Goal: Task Accomplishment & Management: Manage account settings

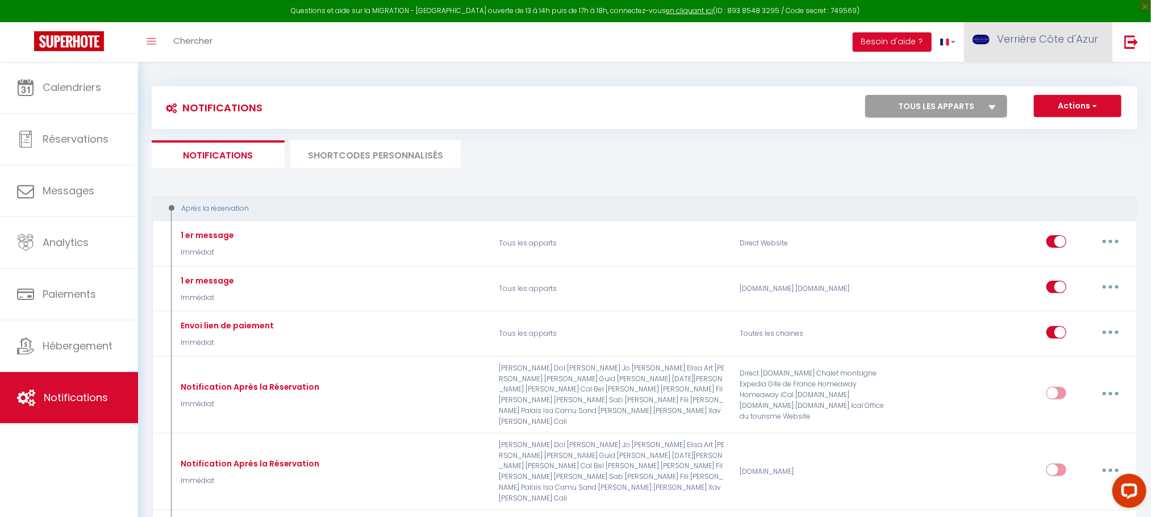
click at [1033, 44] on span "Verrière Côte d'Azur" at bounding box center [1047, 39] width 101 height 14
click at [1062, 94] on link "Équipe" at bounding box center [1067, 99] width 84 height 19
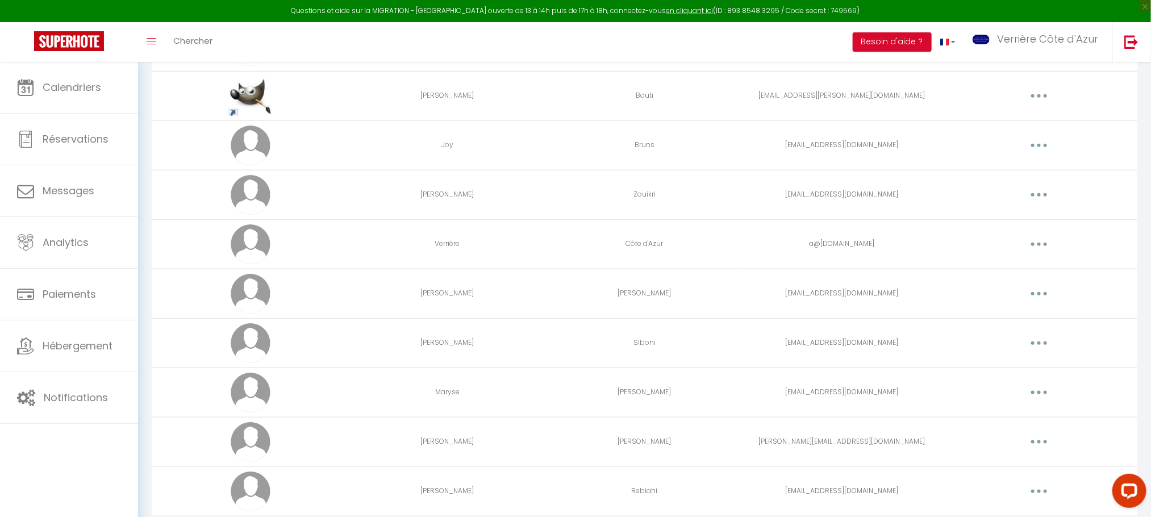
scroll to position [511, 0]
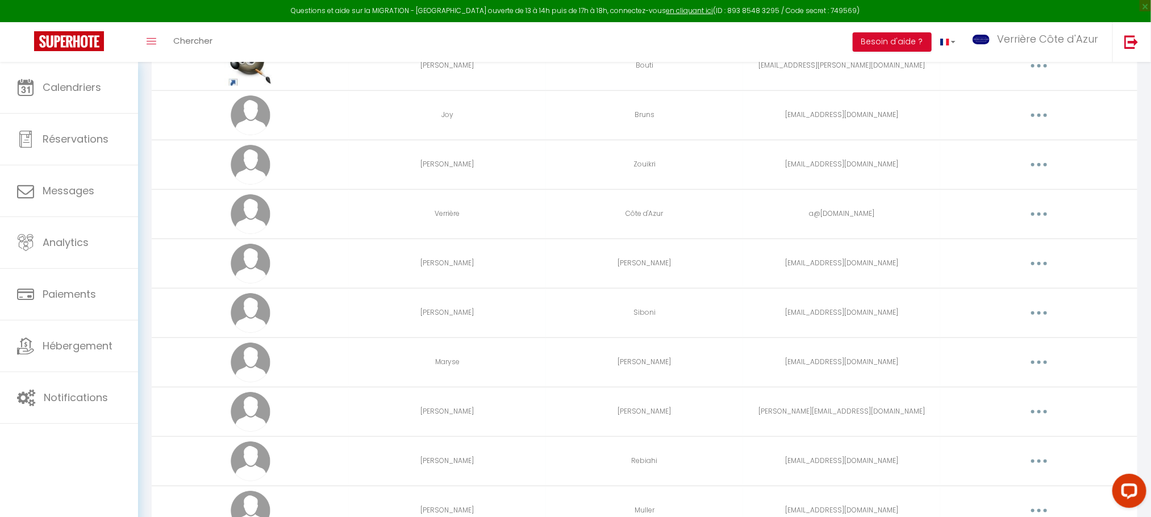
click at [1048, 369] on button "button" at bounding box center [1039, 362] width 32 height 18
click at [1000, 393] on link "Editer" at bounding box center [1010, 388] width 84 height 19
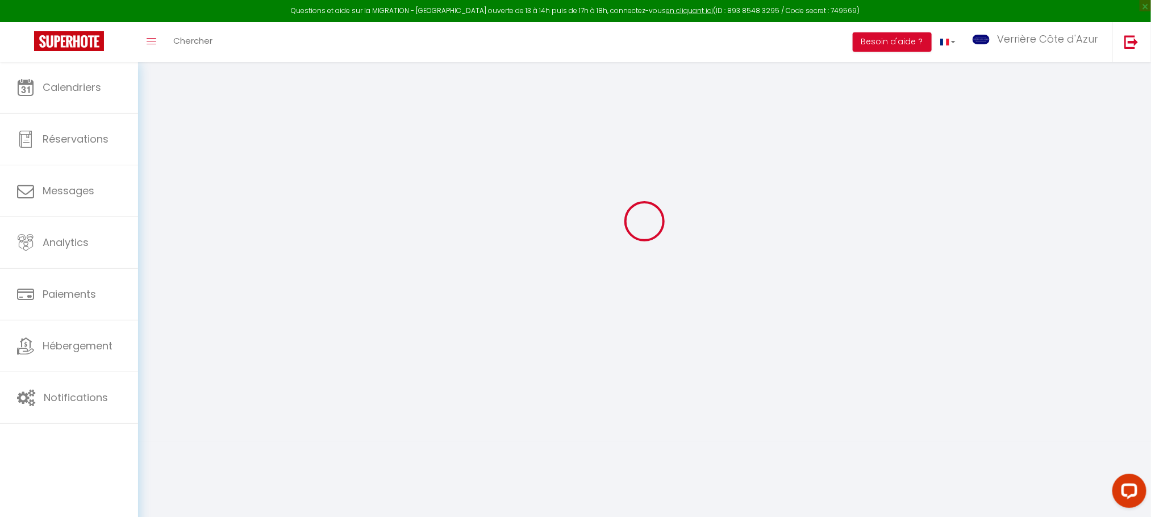
type input "Maryse"
type input "[PERSON_NAME]"
type input "[EMAIL_ADDRESS][DOMAIN_NAME]"
type textarea "[URL][DOMAIN_NAME]"
checkbox input "false"
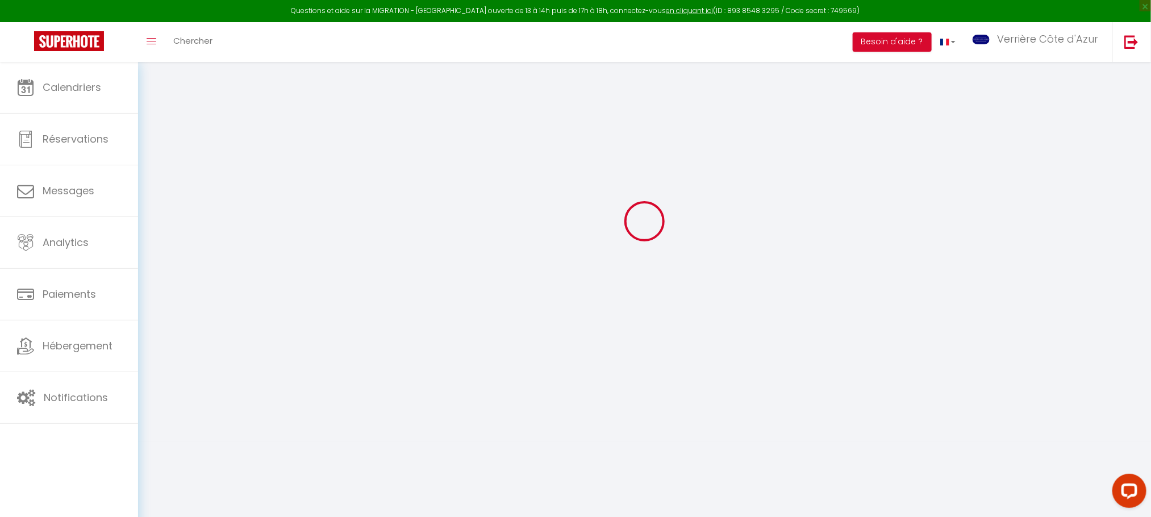
checkbox input "true"
checkbox input "false"
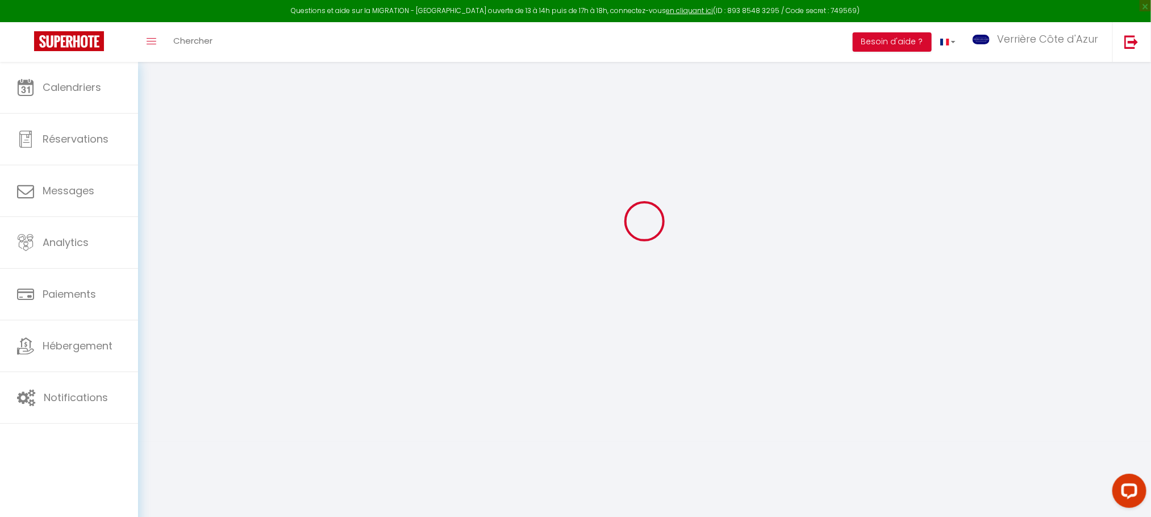
checkbox input "true"
checkbox input "false"
checkbox input "true"
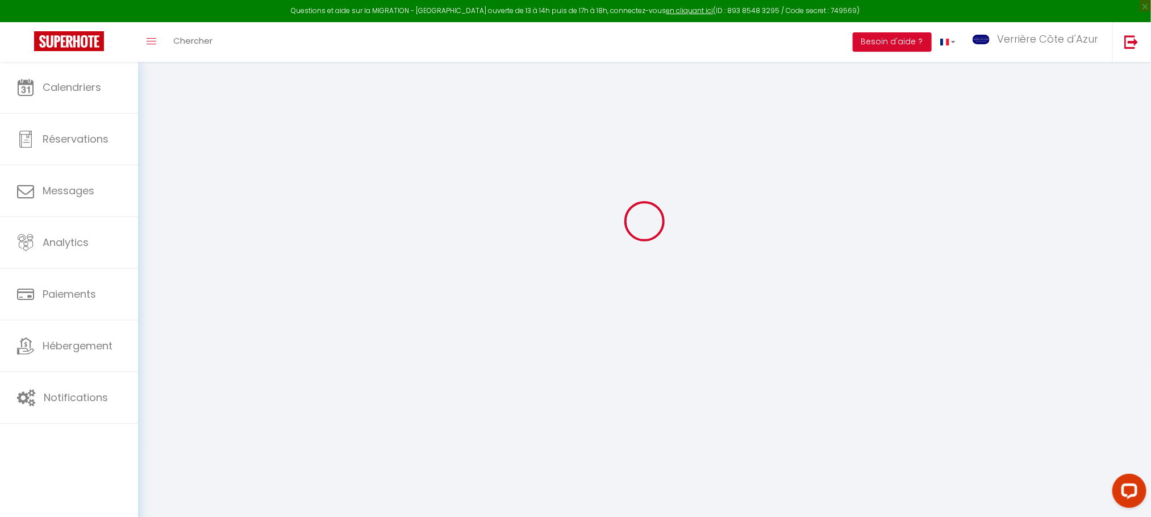
checkbox input "true"
checkbox input "false"
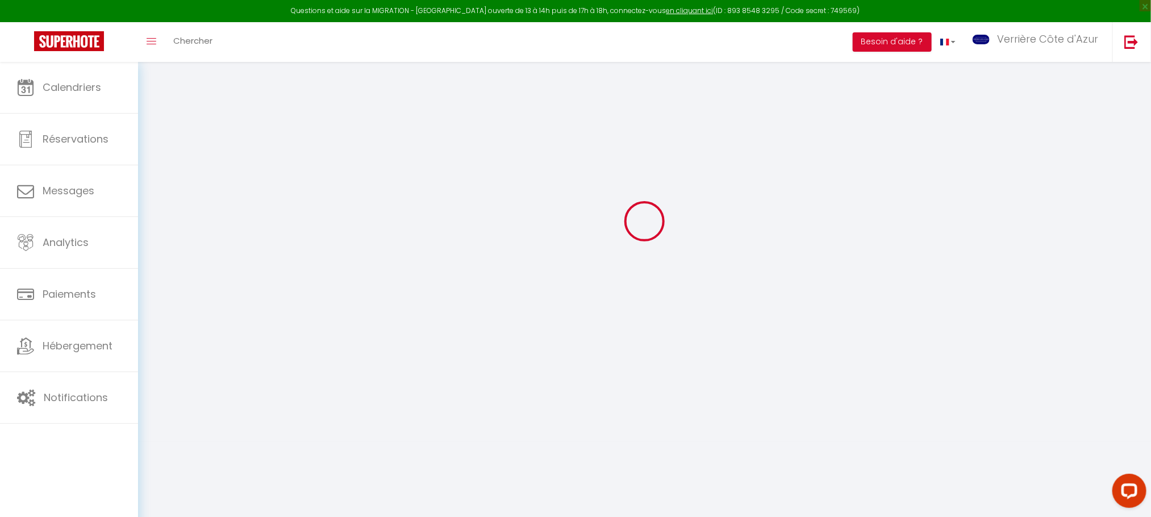
checkbox input "true"
checkbox input "false"
select select "6684"
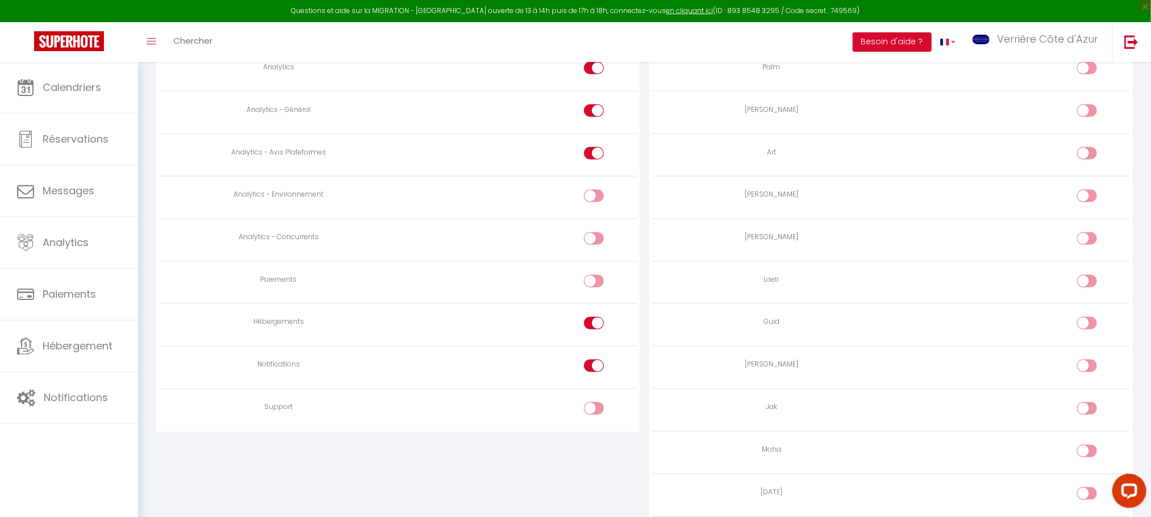
scroll to position [977, 0]
click at [592, 368] on div at bounding box center [594, 362] width 20 height 12
click at [594, 373] on input "checkbox" at bounding box center [604, 364] width 20 height 17
checkbox input "false"
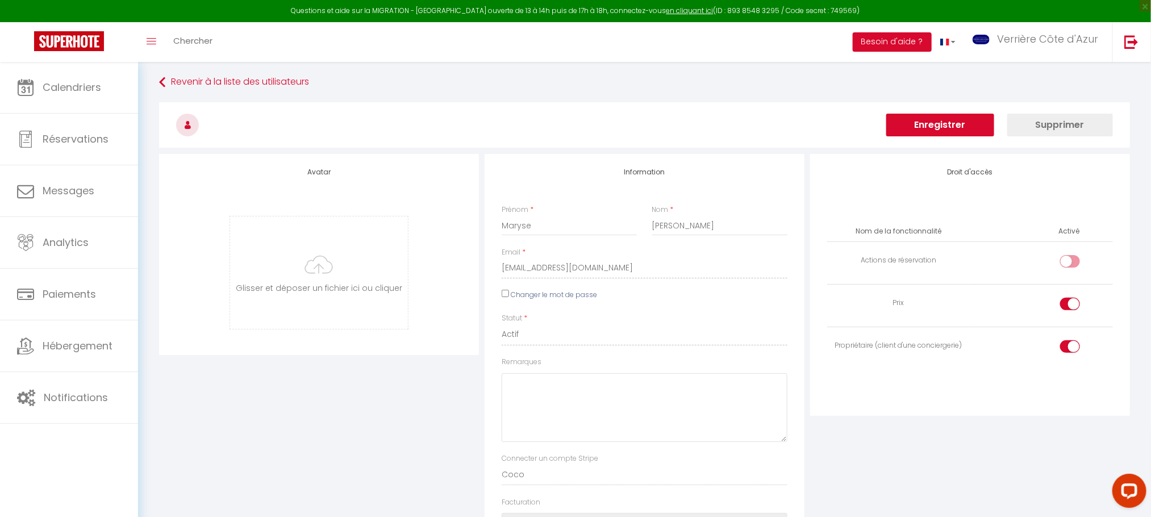
scroll to position [0, 0]
click at [934, 128] on button "Enregistrer" at bounding box center [940, 128] width 108 height 23
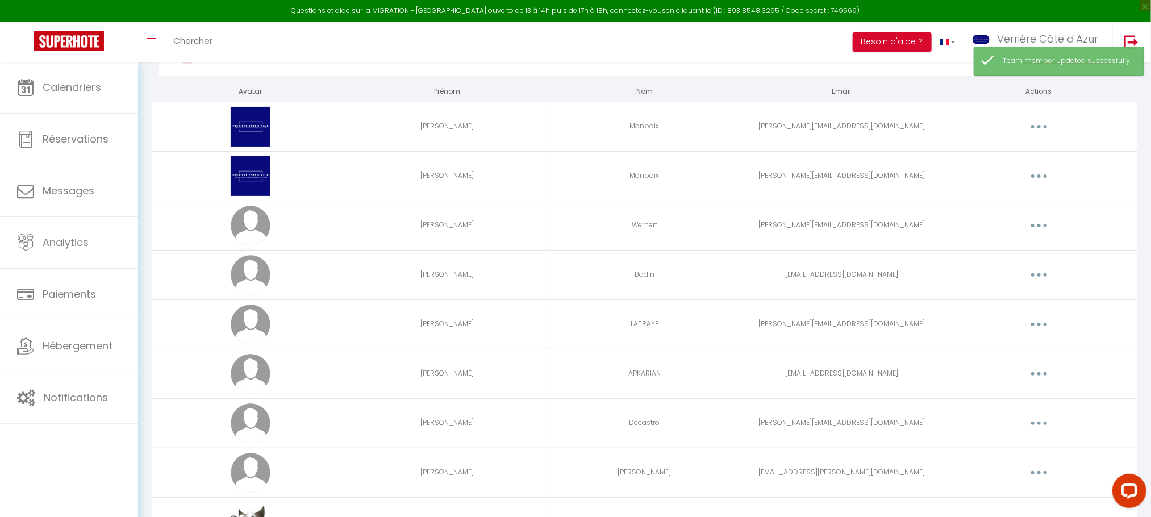
scroll to position [85, 0]
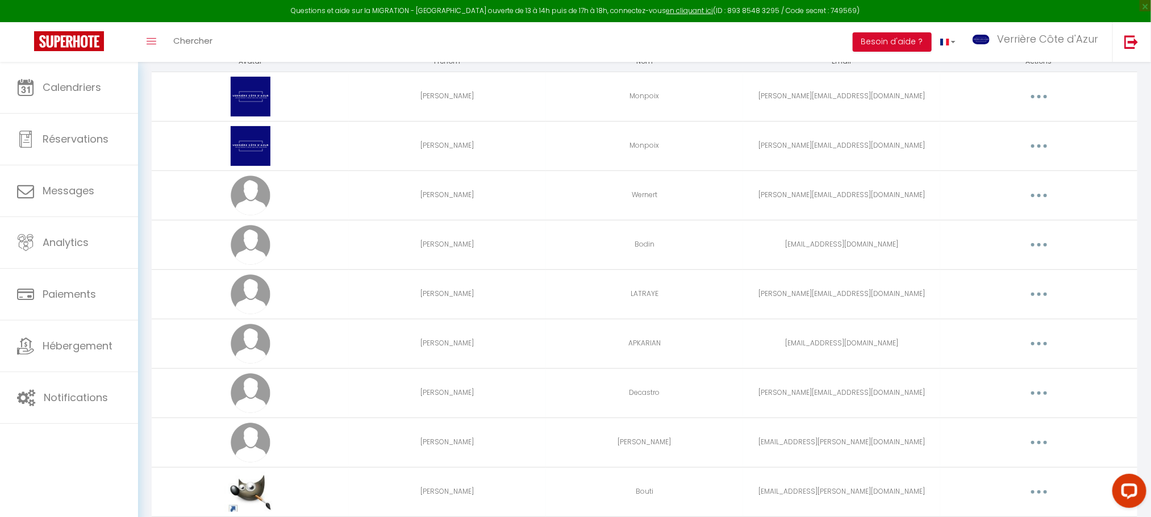
click at [1045, 245] on button "button" at bounding box center [1039, 245] width 32 height 18
click at [1006, 287] on link "Supprimer" at bounding box center [1010, 291] width 84 height 19
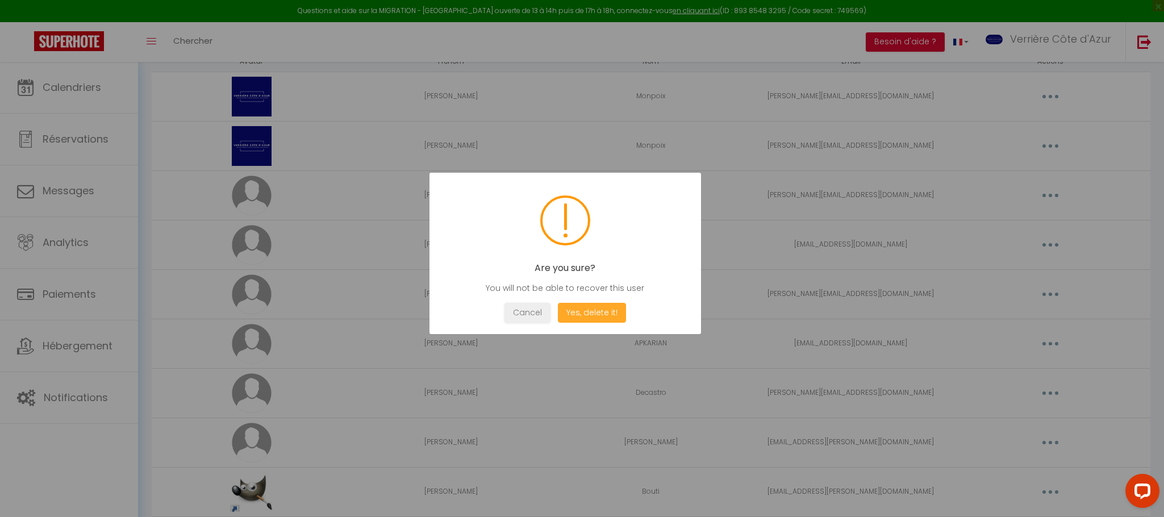
click at [601, 315] on button "Yes, delete it!" at bounding box center [592, 313] width 68 height 20
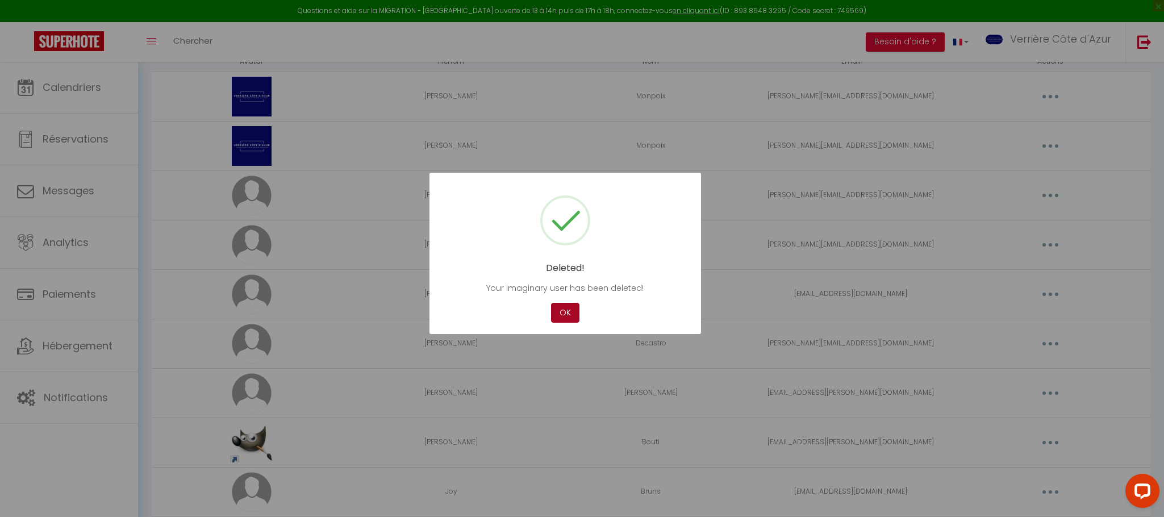
click at [568, 308] on button "OK" at bounding box center [565, 313] width 28 height 20
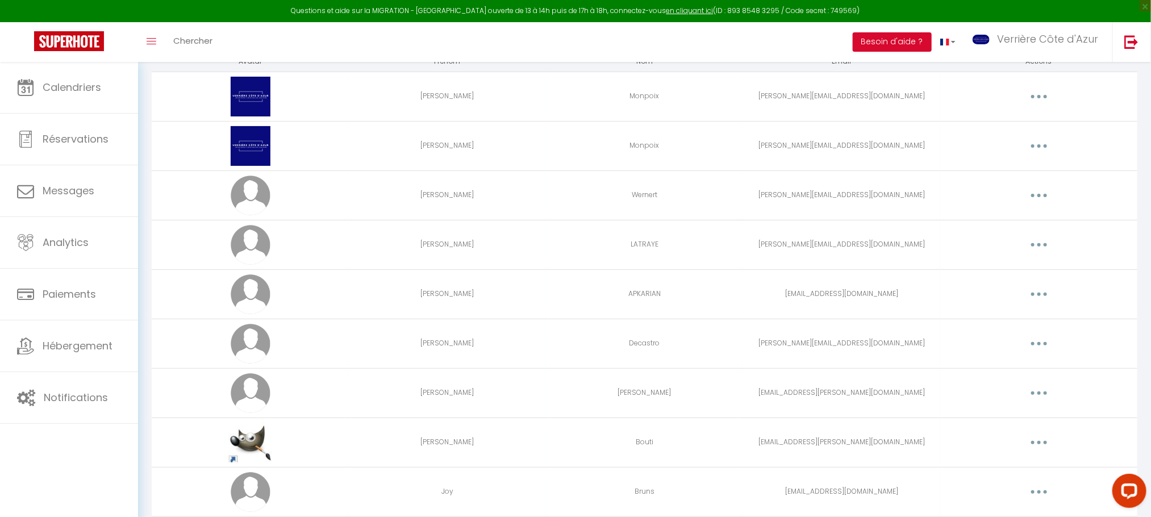
click at [1042, 239] on button "button" at bounding box center [1039, 245] width 32 height 18
click at [1004, 293] on link "Supprimer" at bounding box center [1010, 291] width 84 height 19
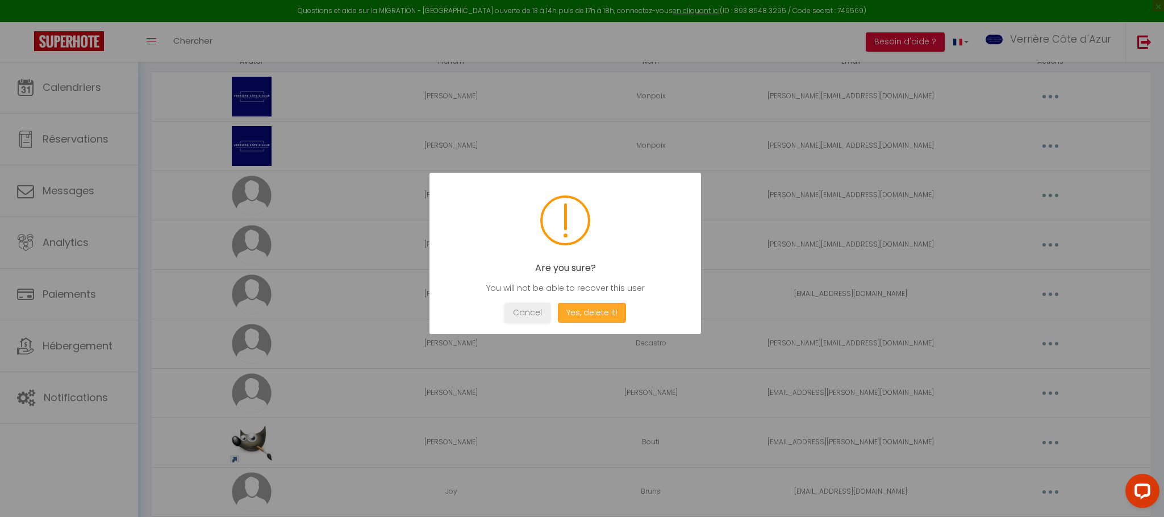
click at [612, 312] on button "Yes, delete it!" at bounding box center [592, 313] width 68 height 20
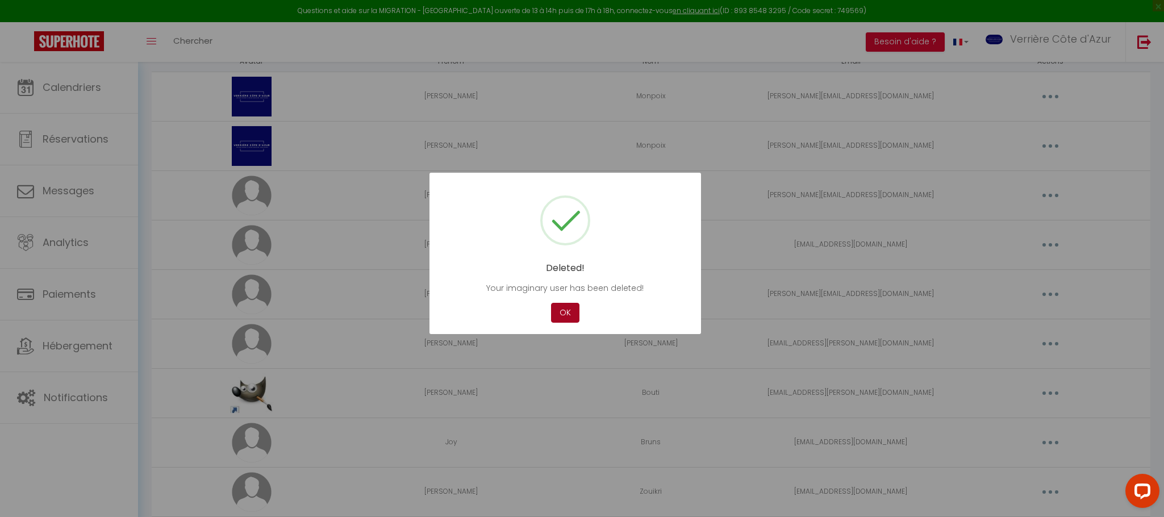
click at [570, 309] on button "OK" at bounding box center [565, 313] width 28 height 20
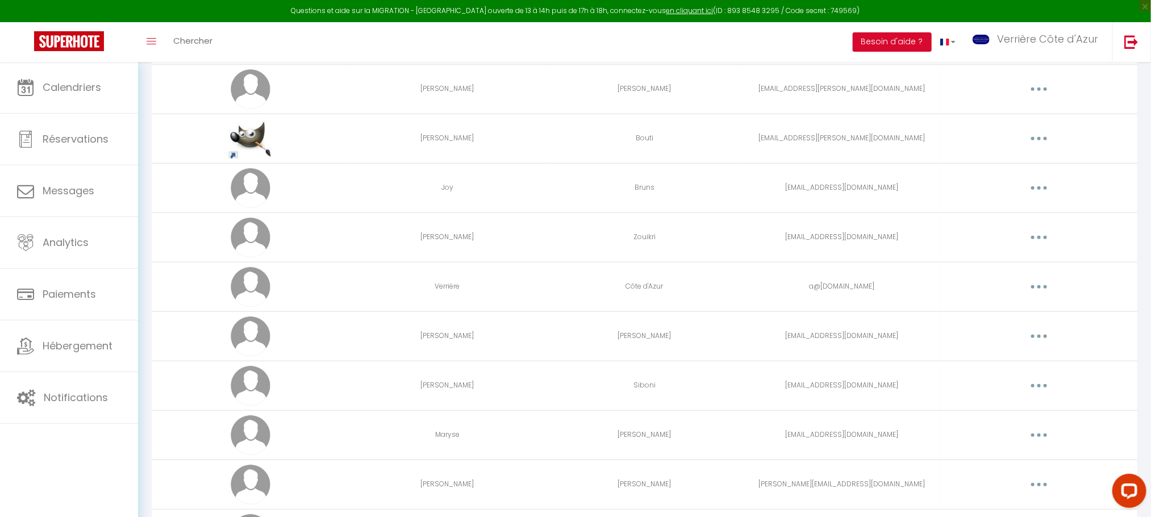
scroll to position [341, 0]
click at [1028, 195] on button "button" at bounding box center [1039, 187] width 32 height 18
click at [1003, 230] on link "Supprimer" at bounding box center [1010, 233] width 84 height 19
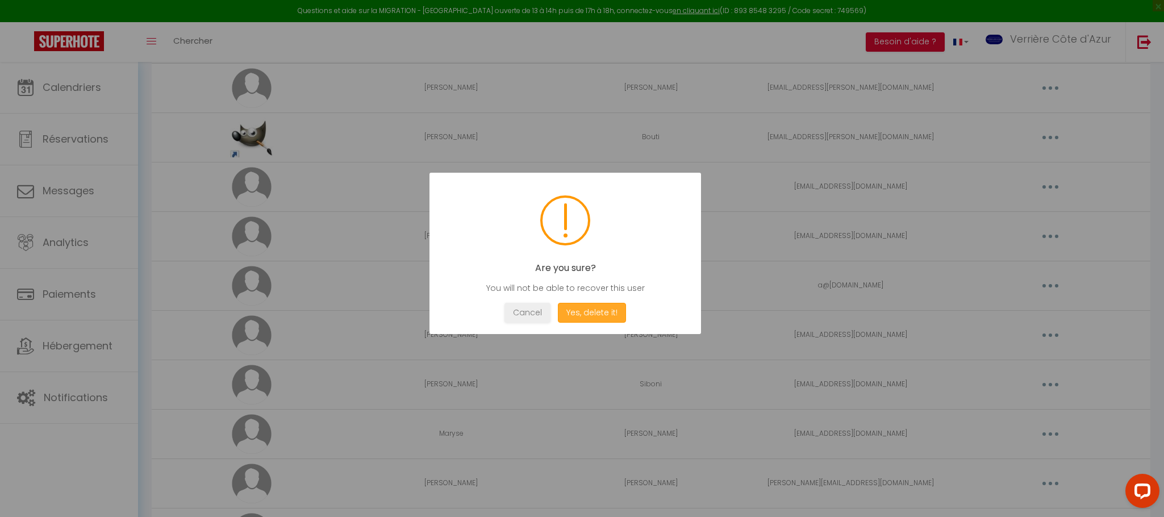
click at [607, 314] on button "Yes, delete it!" at bounding box center [592, 313] width 68 height 20
click at [562, 311] on button "OK" at bounding box center [565, 313] width 28 height 20
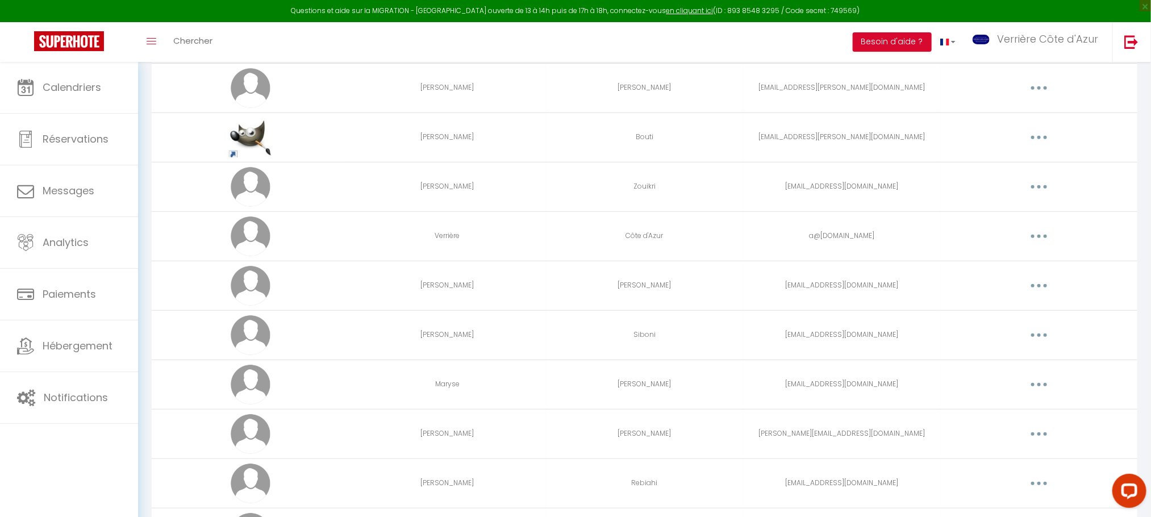
click at [1041, 187] on button "button" at bounding box center [1039, 187] width 32 height 18
click at [1002, 212] on link "Editer" at bounding box center [1010, 212] width 84 height 19
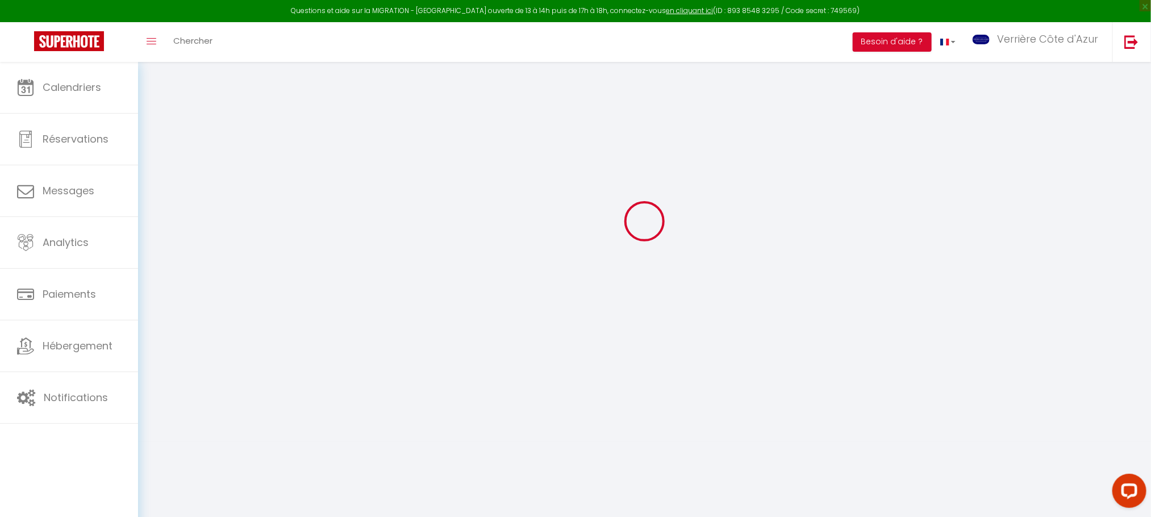
type input "[PERSON_NAME]"
type input "Zouikri"
type input "[EMAIL_ADDRESS][DOMAIN_NAME]"
type textarea "[URL][DOMAIN_NAME]"
checkbox input "false"
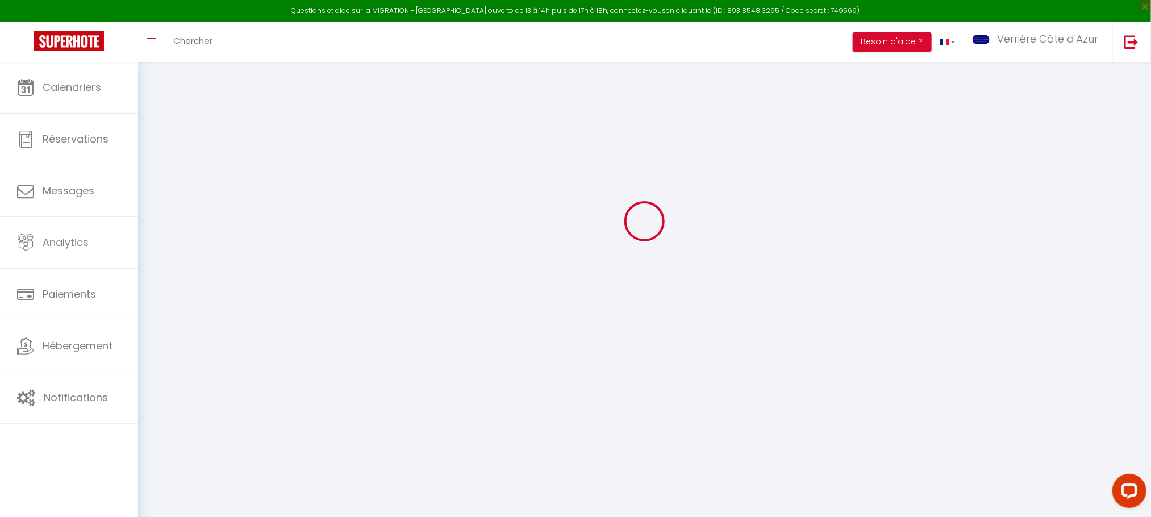
checkbox input "false"
checkbox input "true"
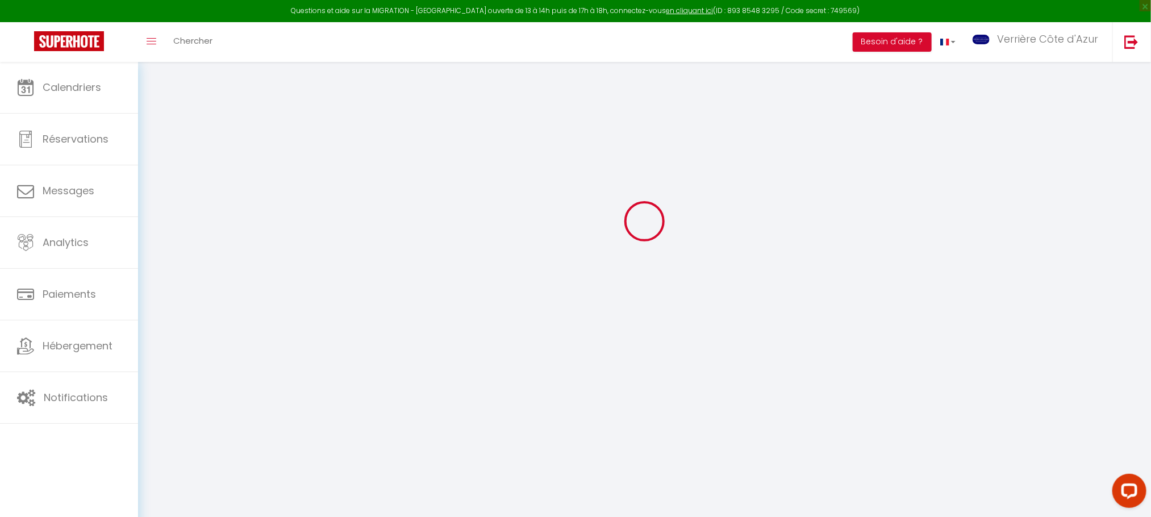
checkbox input "true"
checkbox input "false"
checkbox input "true"
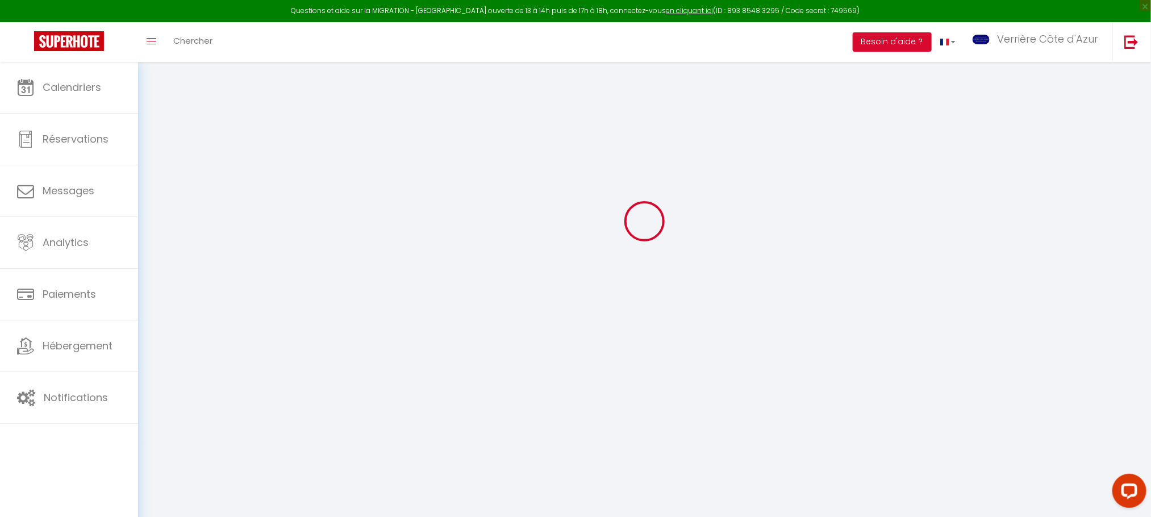
checkbox input "true"
checkbox input "false"
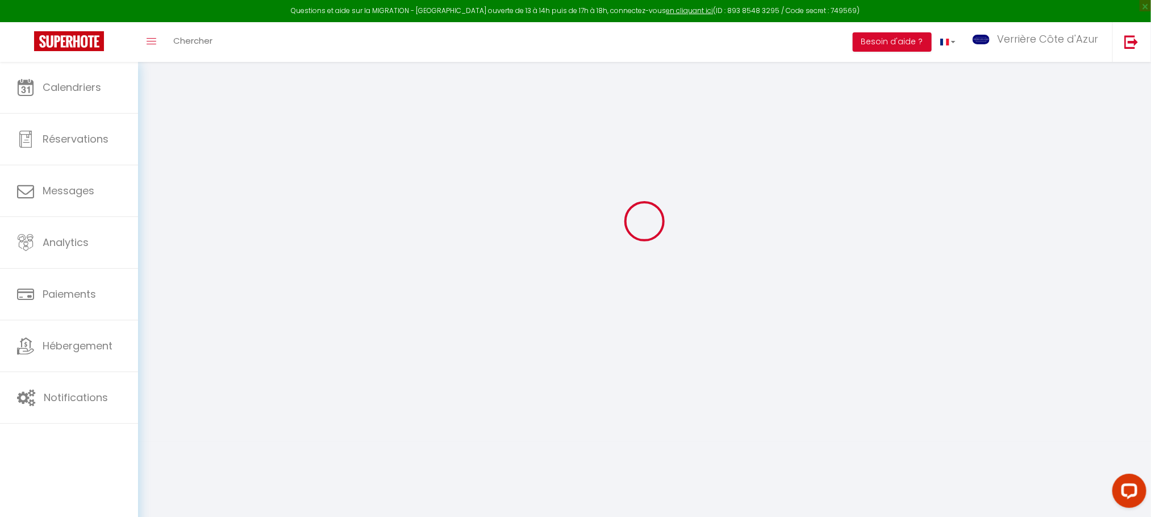
checkbox input "false"
select select
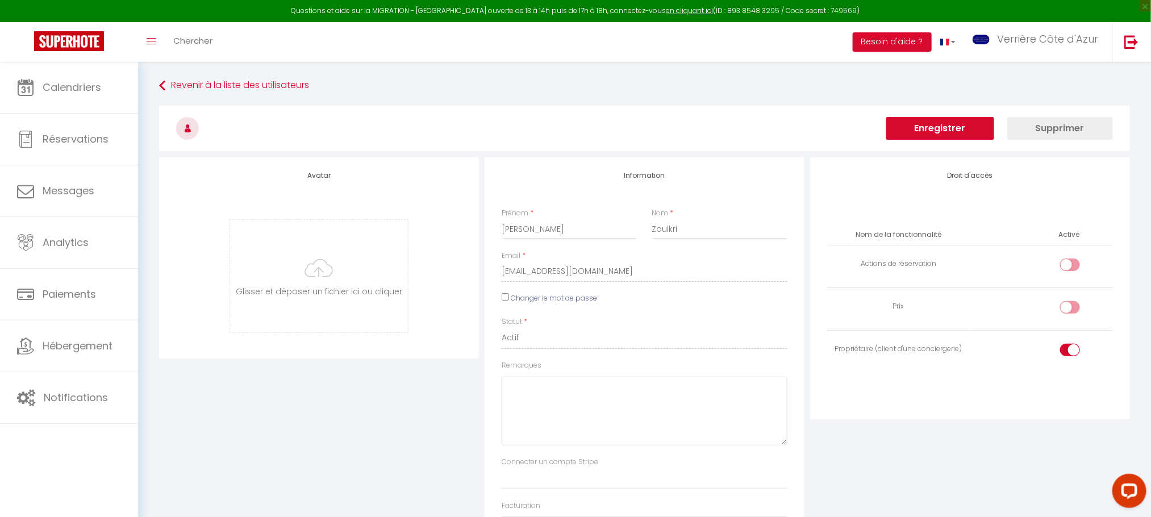
click at [970, 127] on button "Enregistrer" at bounding box center [940, 128] width 108 height 23
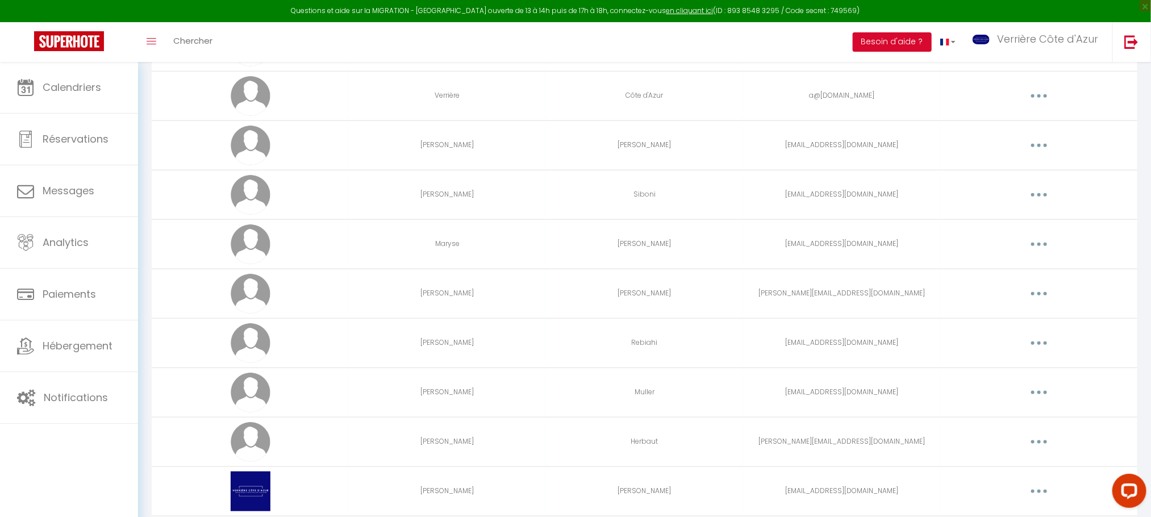
scroll to position [511, 0]
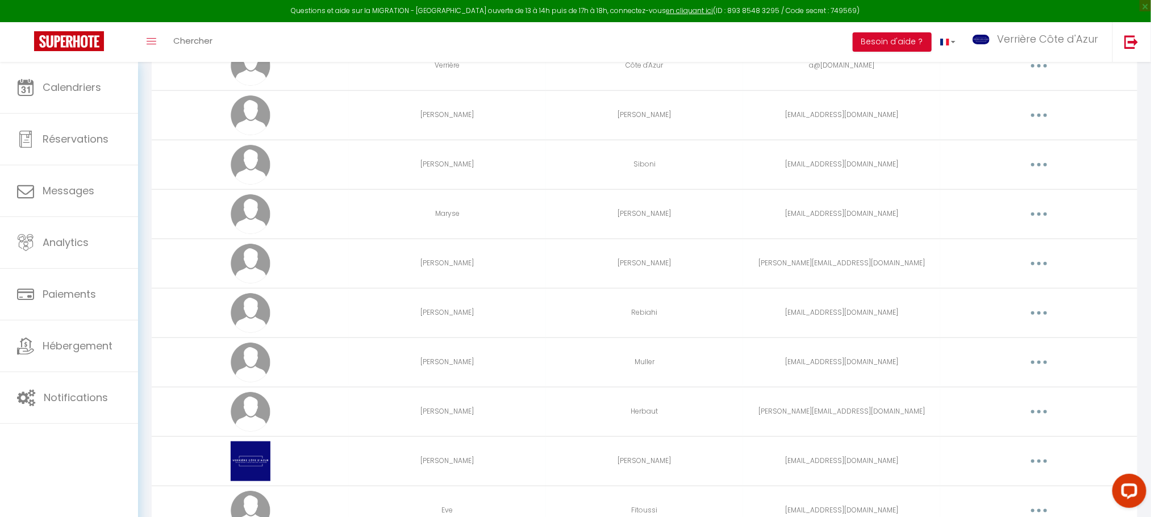
click at [1042, 218] on button "button" at bounding box center [1039, 214] width 32 height 18
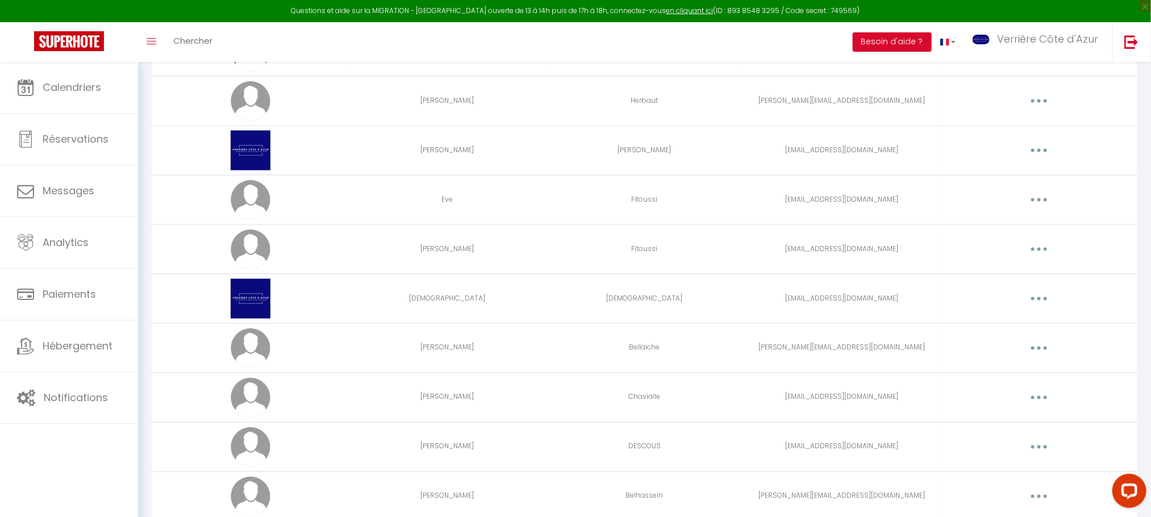
scroll to position [852, 0]
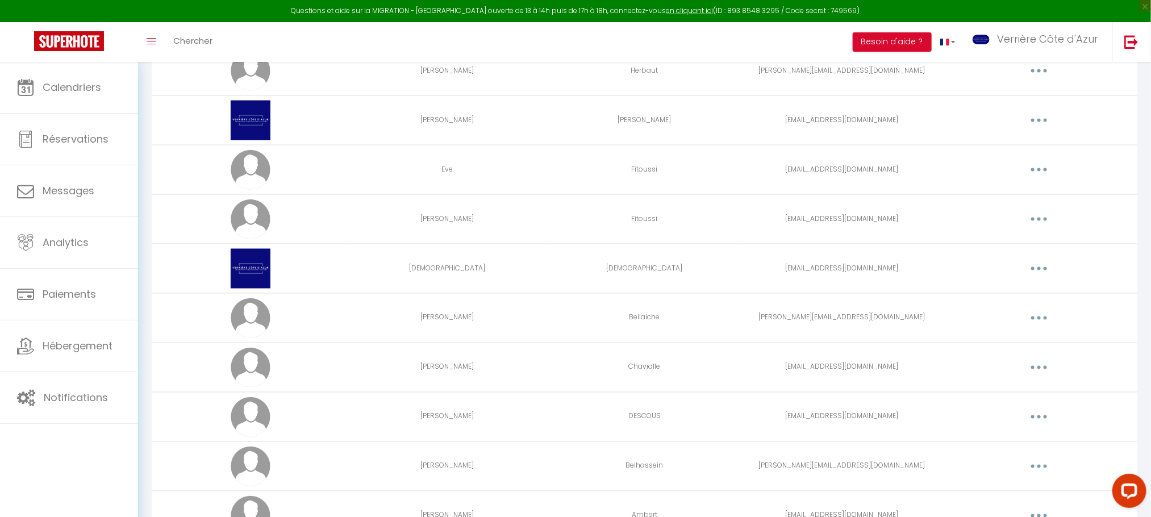
click at [1042, 324] on button "button" at bounding box center [1039, 318] width 32 height 18
click at [993, 349] on link "Editer" at bounding box center [1010, 344] width 84 height 19
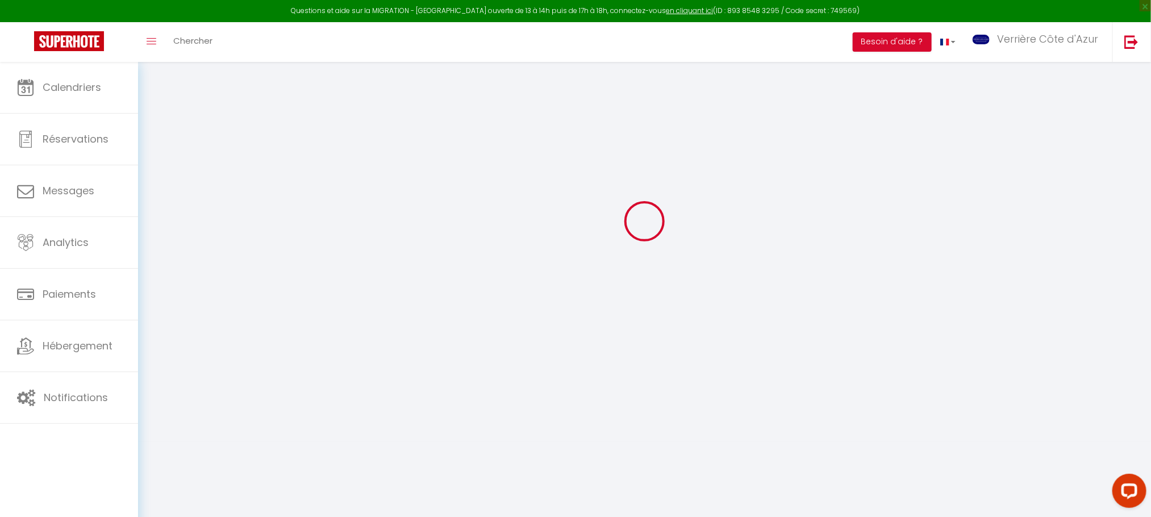
type input "[PERSON_NAME]"
type input "Bellaiche"
type input "[PERSON_NAME][EMAIL_ADDRESS][DOMAIN_NAME]"
type textarea "[URL][DOMAIN_NAME]"
checkbox input "false"
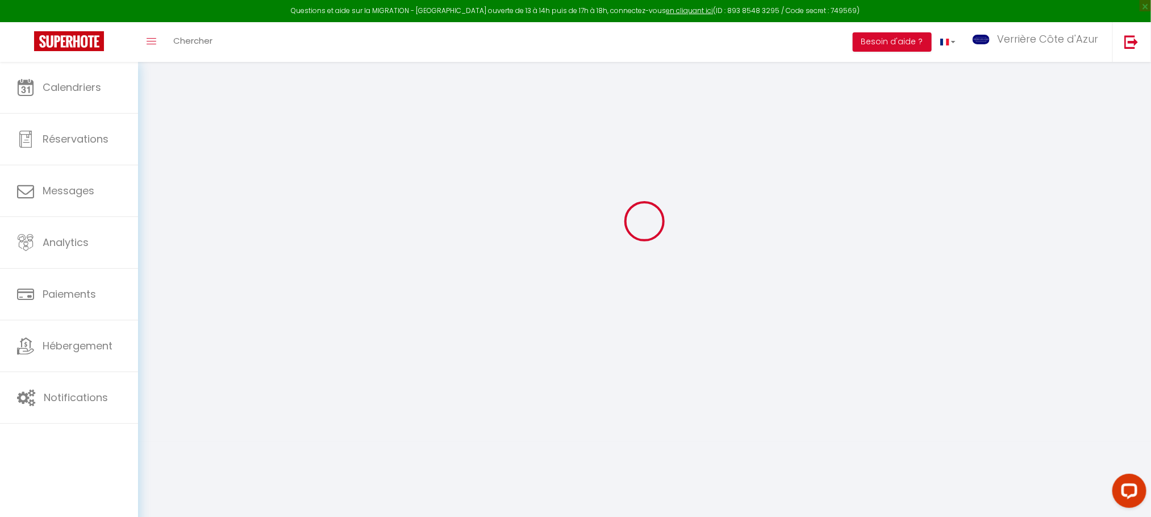
checkbox input "true"
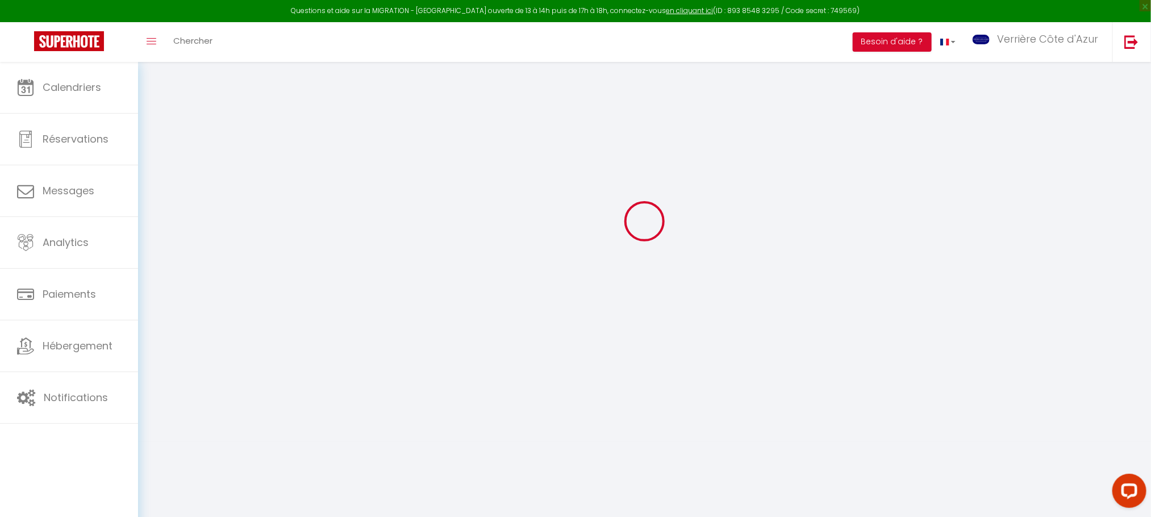
checkbox input "true"
checkbox input "false"
checkbox input "true"
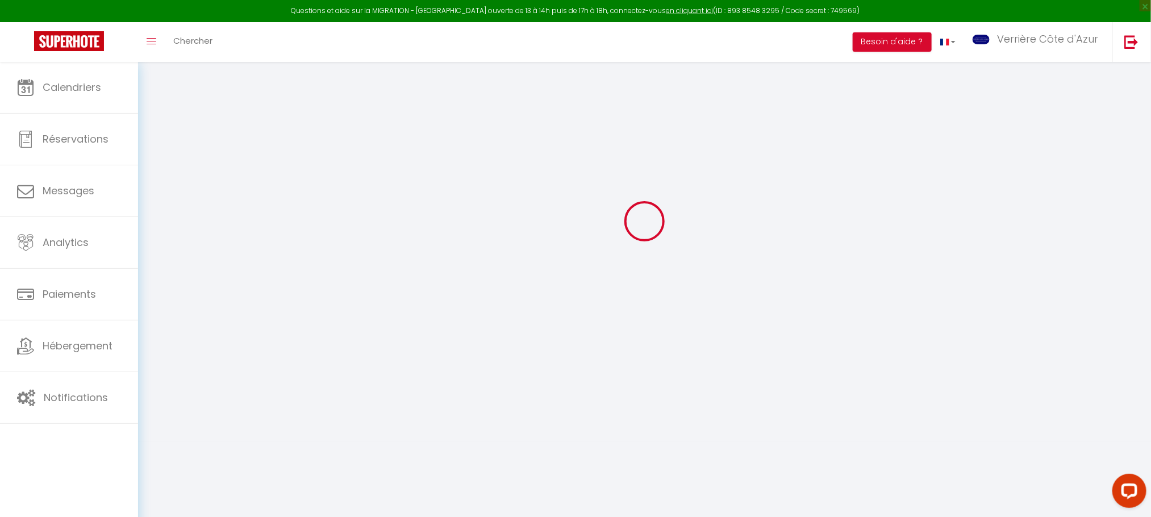
checkbox input "true"
checkbox input "false"
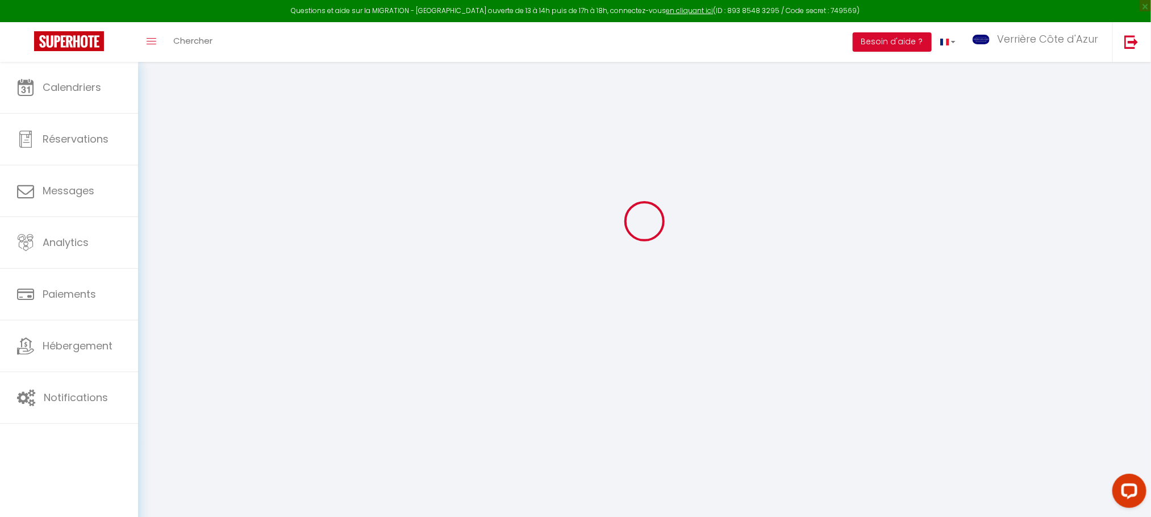
checkbox input "false"
select select
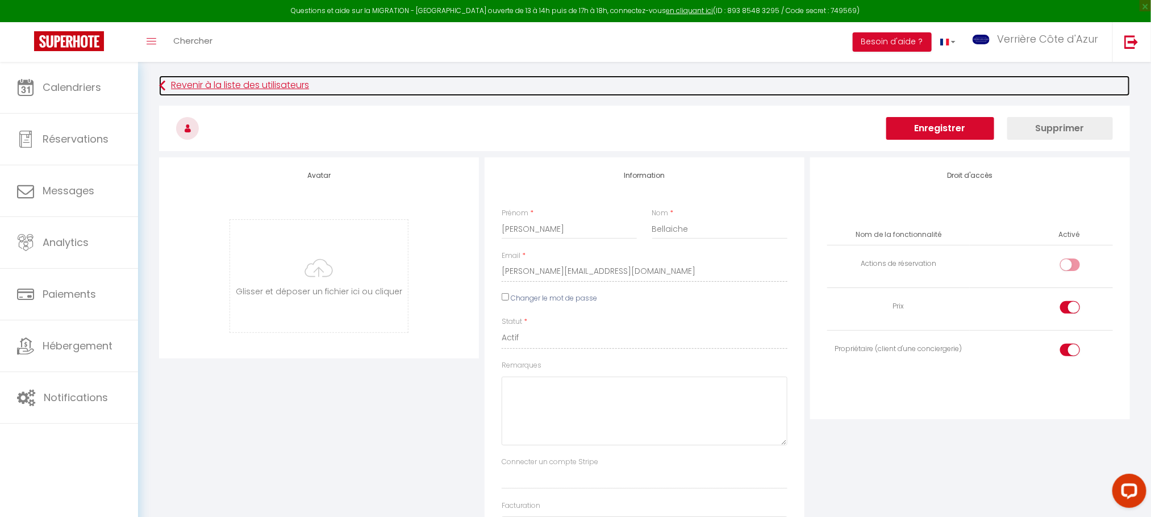
click at [162, 84] on icon at bounding box center [162, 86] width 6 height 20
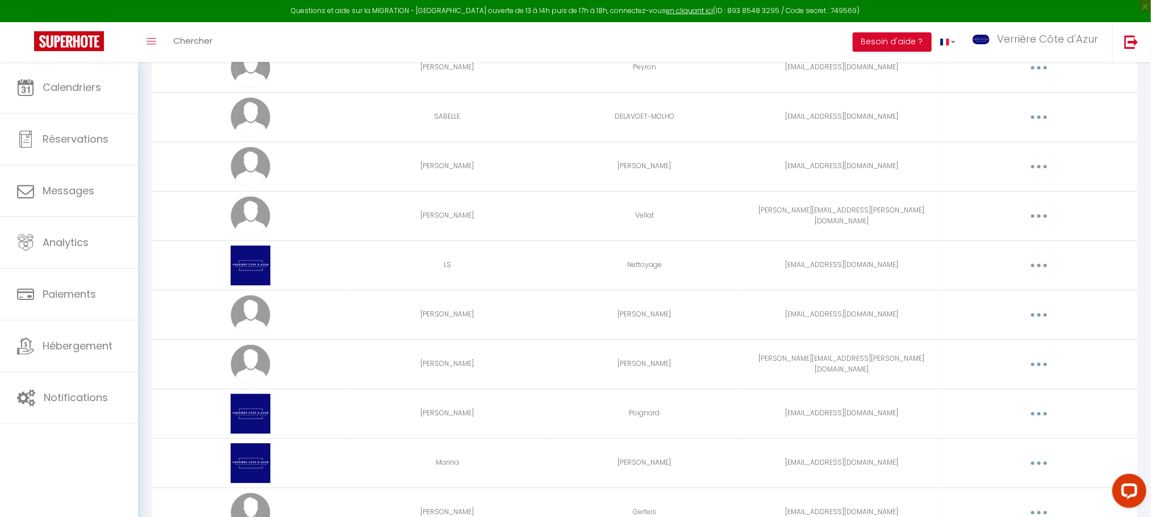
scroll to position [1516, 0]
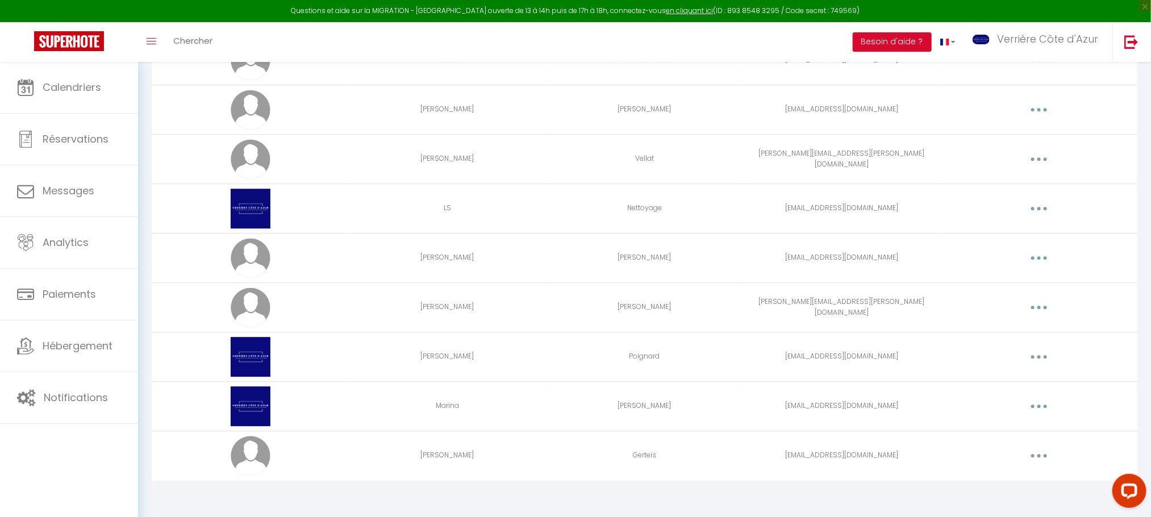
click at [1040, 457] on button "button" at bounding box center [1039, 456] width 32 height 18
click at [996, 477] on link "Editer" at bounding box center [1010, 481] width 84 height 19
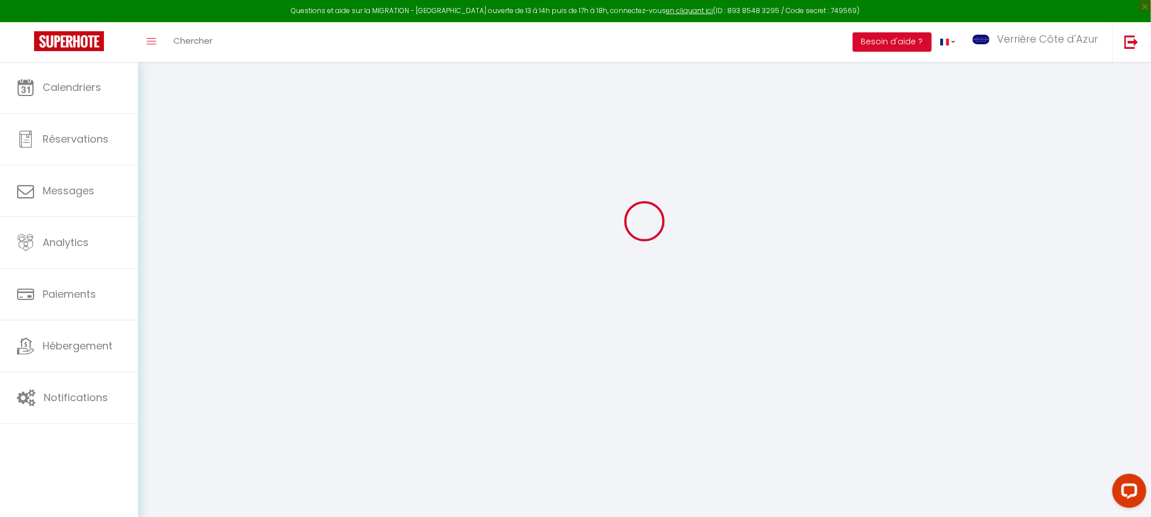
type input "[PERSON_NAME]"
type input "Gerteis"
type input "[EMAIL_ADDRESS][DOMAIN_NAME]"
type textarea "[URL][DOMAIN_NAME]"
checkbox input "false"
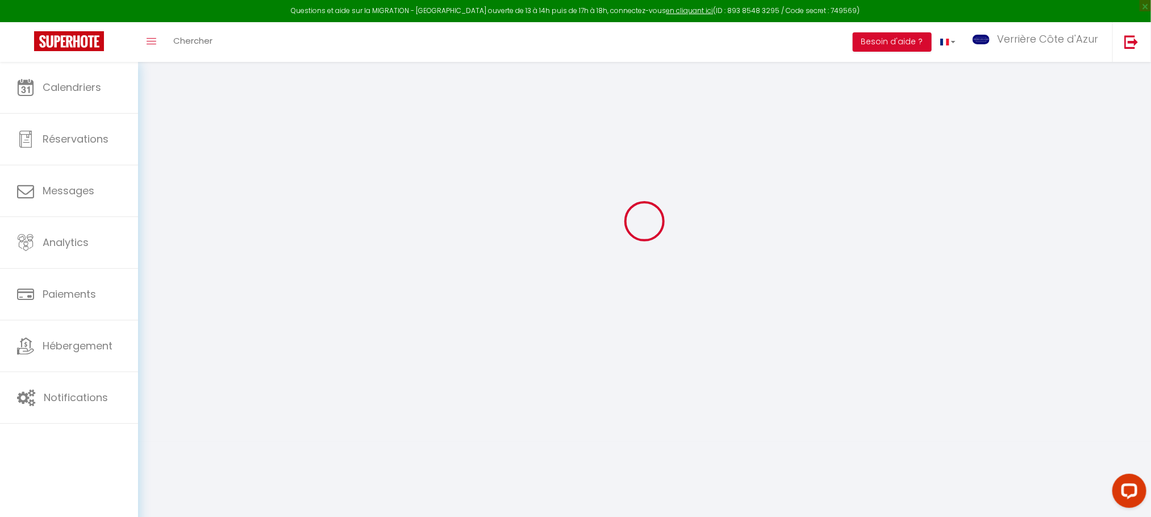
checkbox input "false"
checkbox input "true"
checkbox input "false"
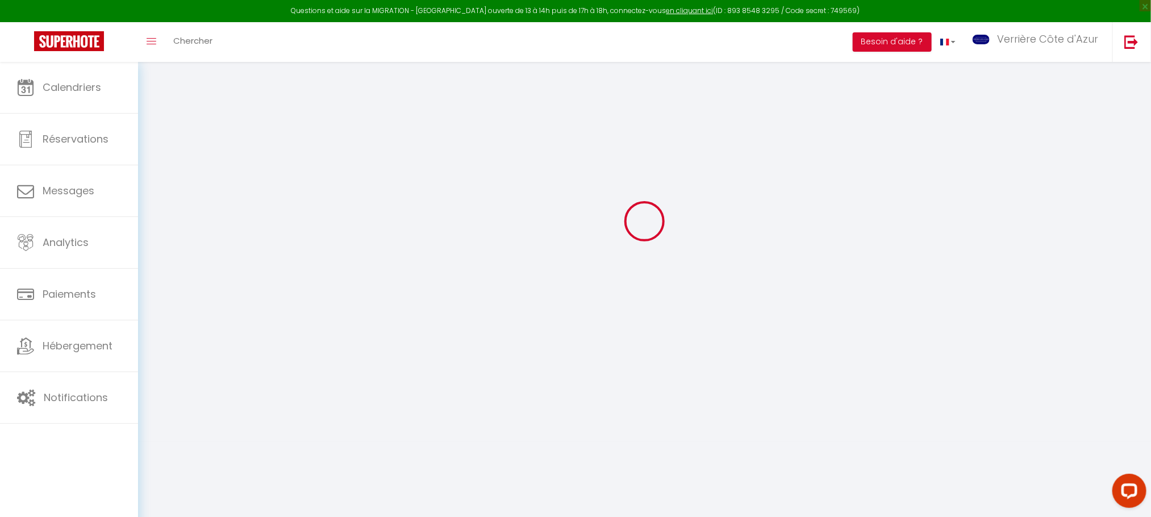
checkbox input "true"
checkbox input "false"
checkbox input "true"
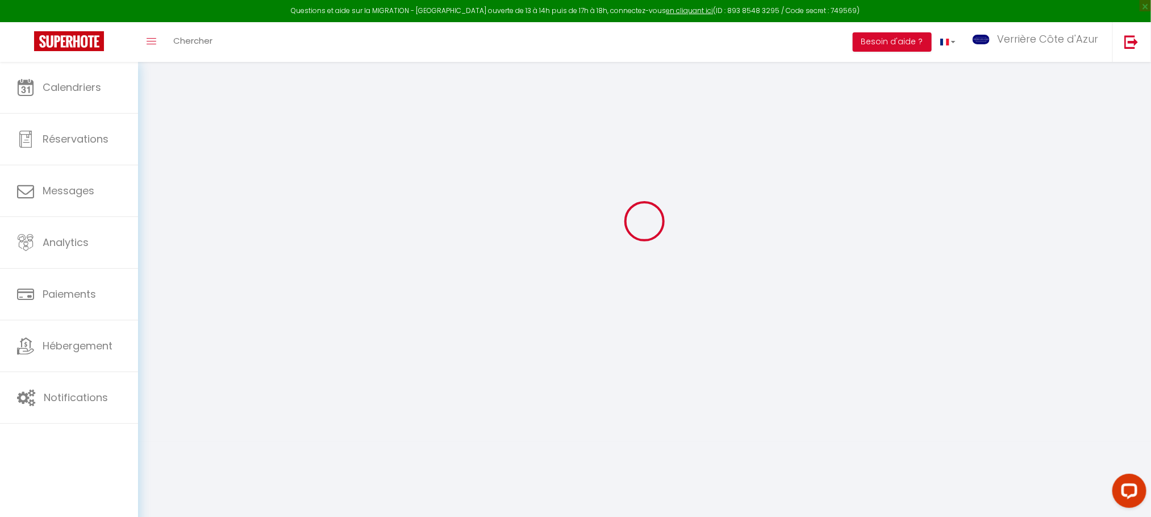
checkbox input "true"
checkbox input "false"
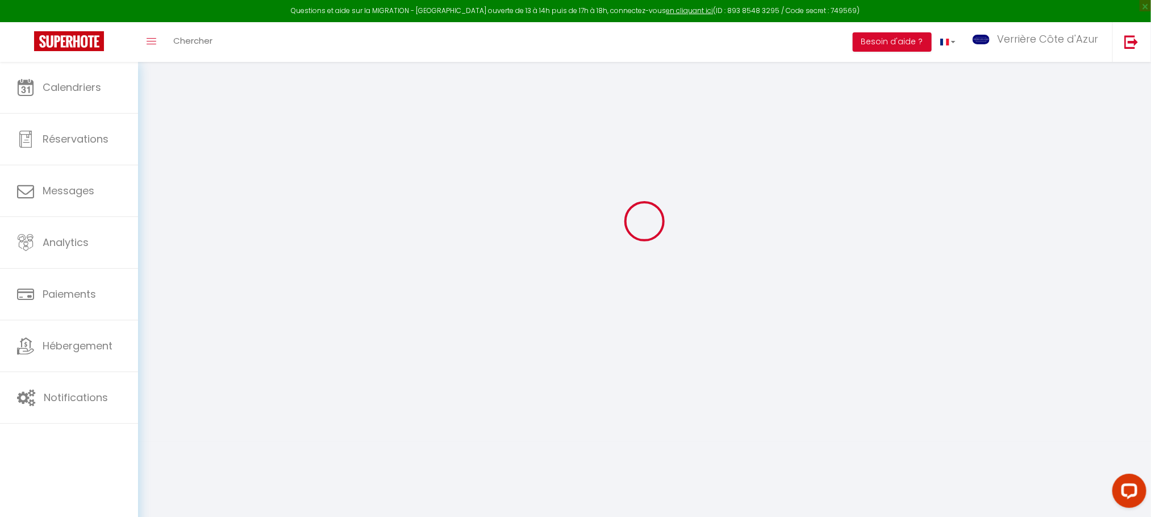
checkbox input "true"
checkbox input "false"
select select
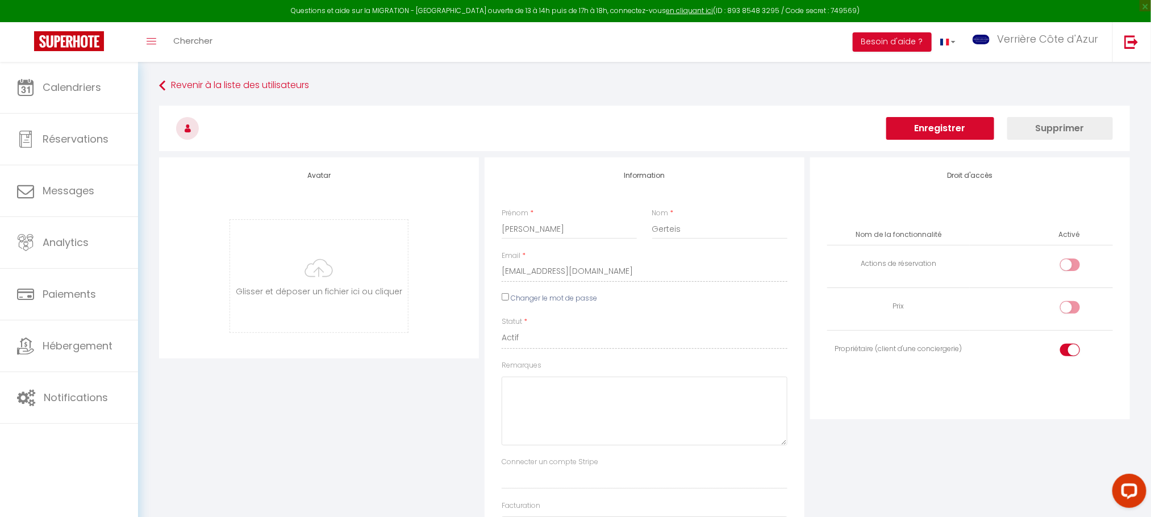
click at [908, 128] on button "Enregistrer" at bounding box center [940, 128] width 108 height 23
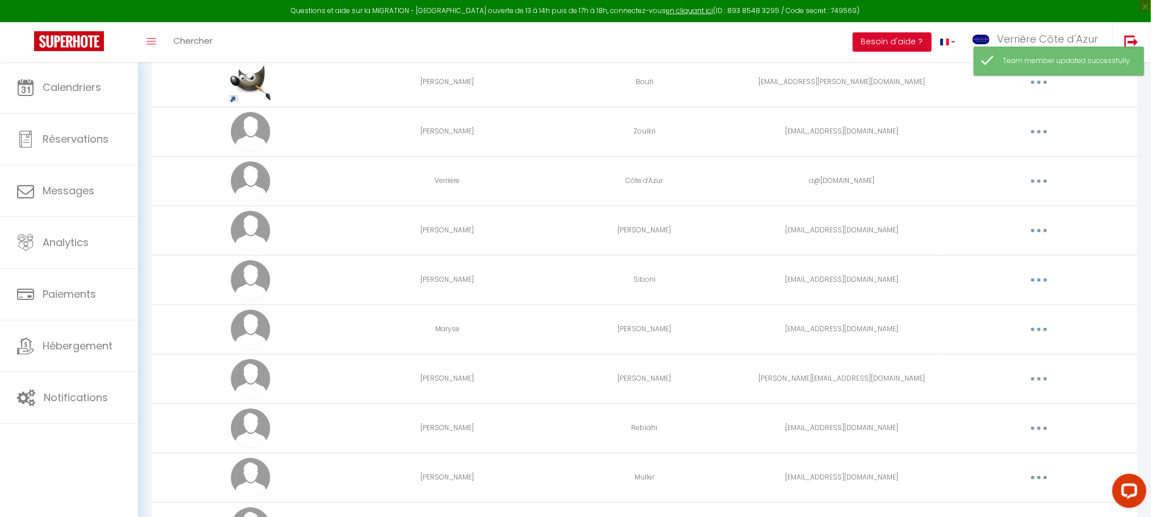
scroll to position [426, 0]
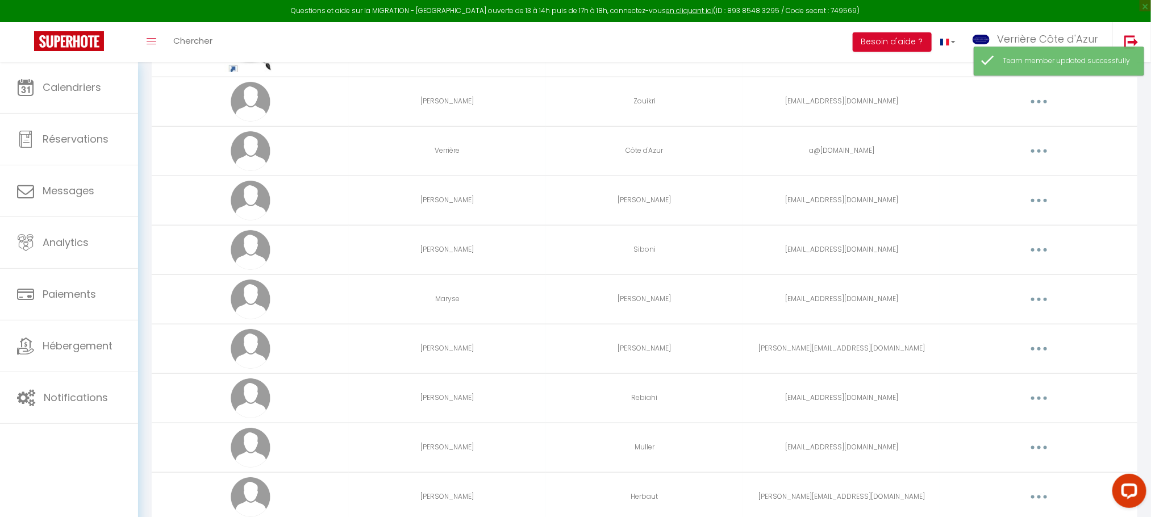
click at [1035, 302] on button "button" at bounding box center [1039, 299] width 32 height 18
click at [990, 331] on link "Editer" at bounding box center [1010, 325] width 84 height 19
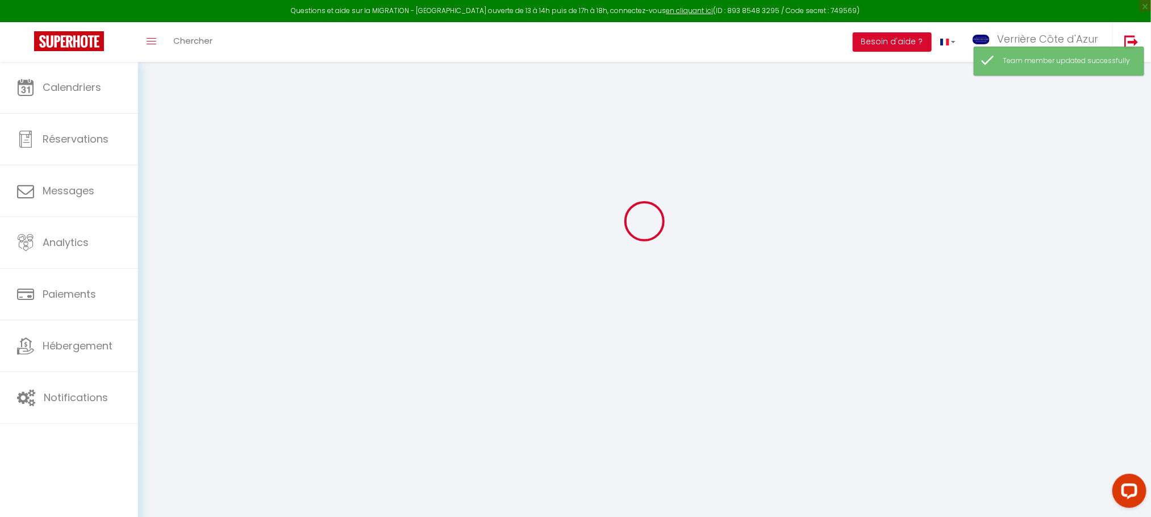
type input "Maryse"
type input "[PERSON_NAME]"
type input "[EMAIL_ADDRESS][DOMAIN_NAME]"
type textarea "[URL][DOMAIN_NAME]"
checkbox input "false"
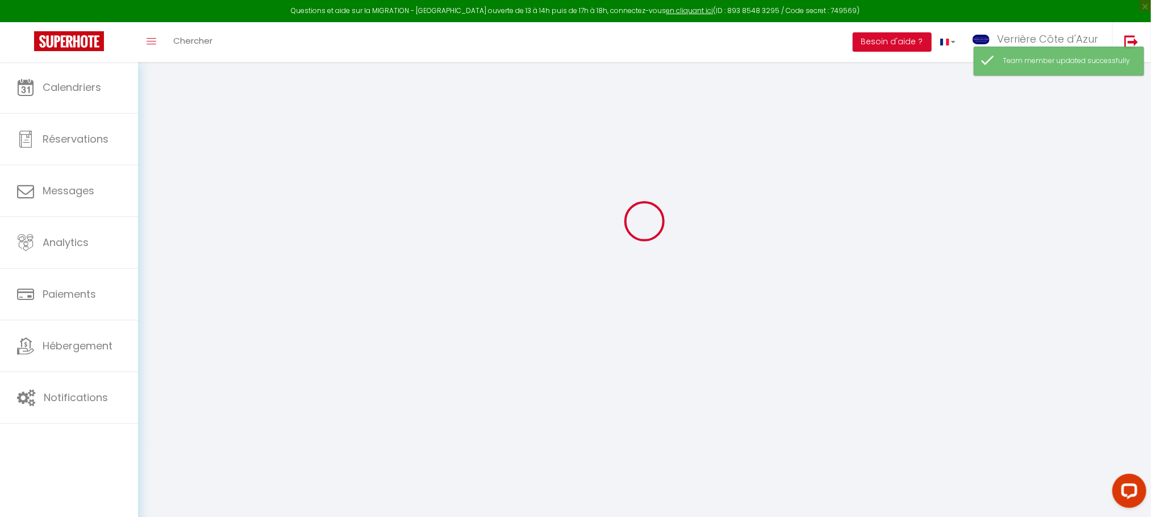
checkbox input "true"
checkbox input "false"
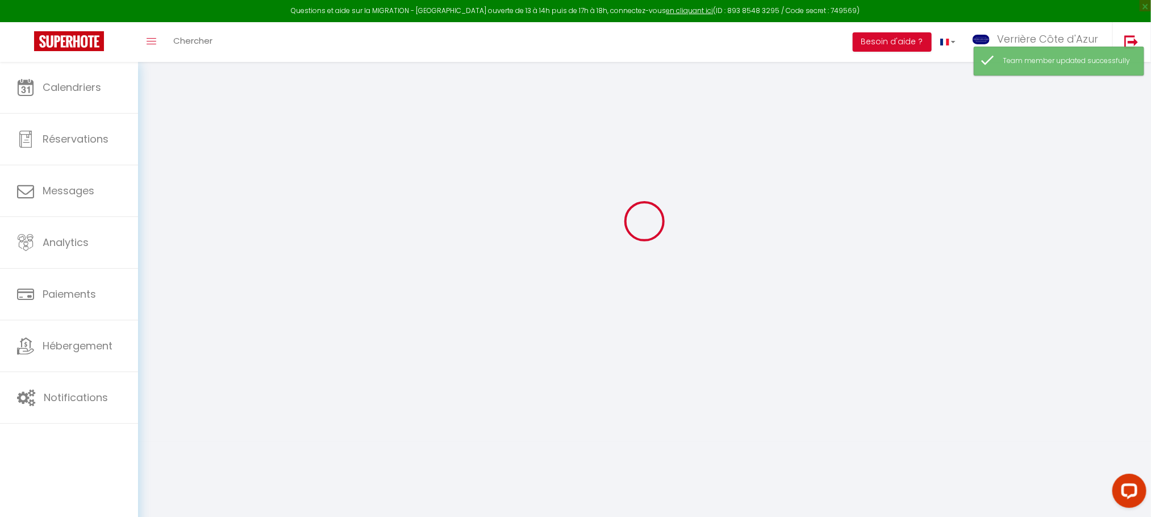
checkbox input "true"
checkbox input "false"
checkbox input "true"
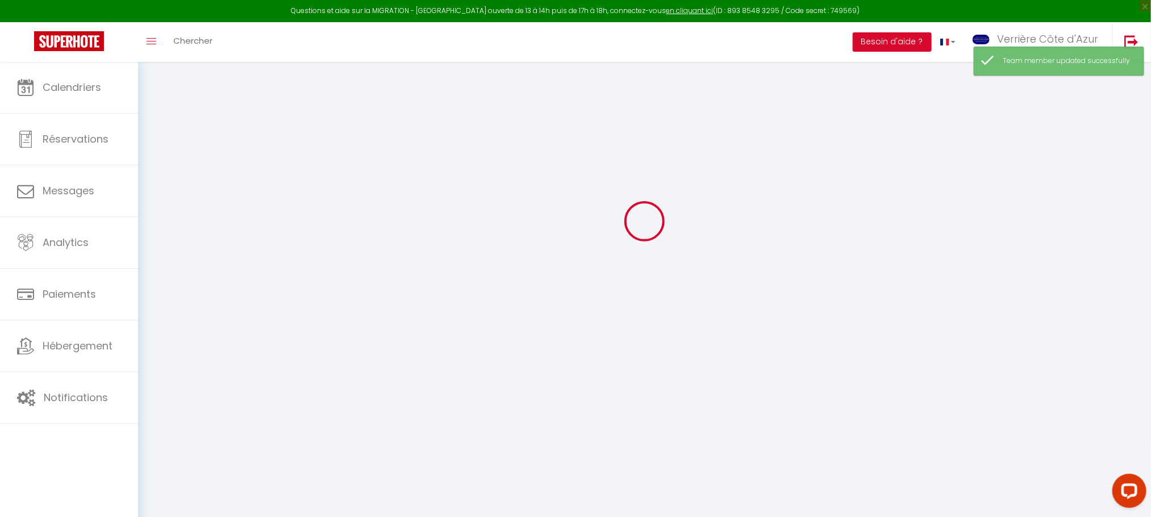
checkbox input "true"
checkbox input "false"
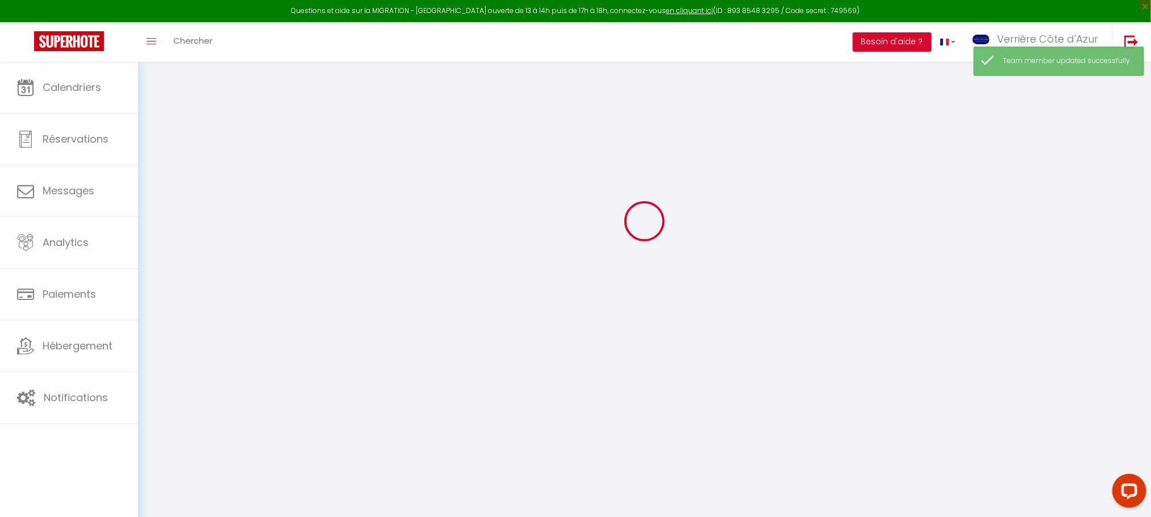
checkbox input "true"
checkbox input "false"
select select "6684"
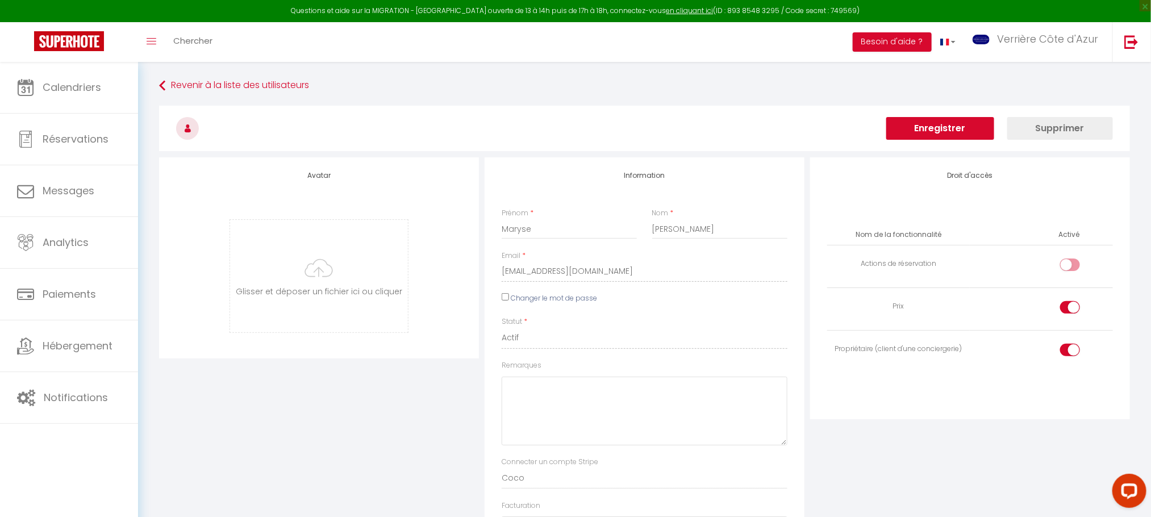
click at [958, 131] on button "Enregistrer" at bounding box center [940, 128] width 108 height 23
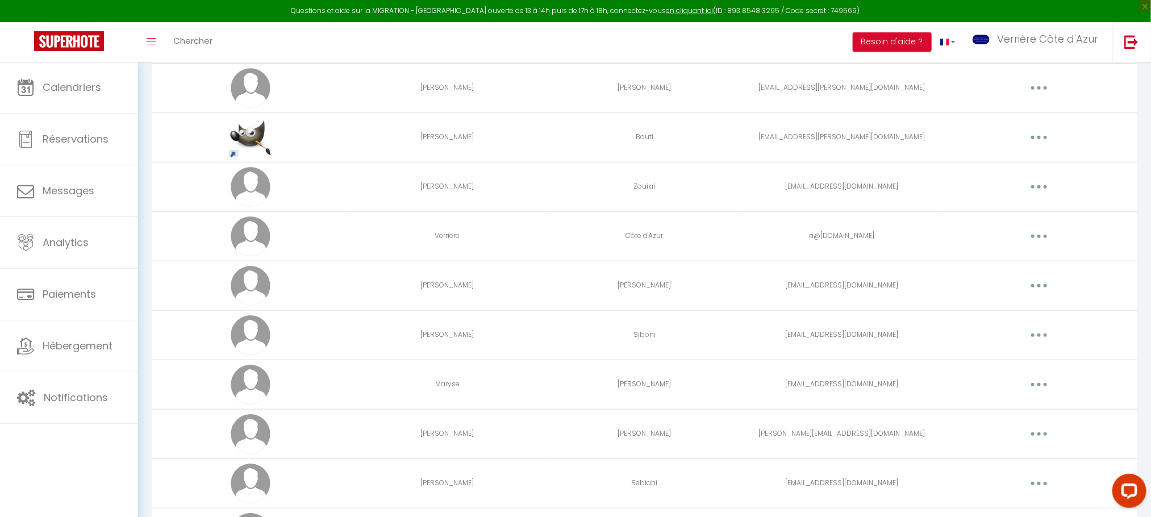
scroll to position [256, 0]
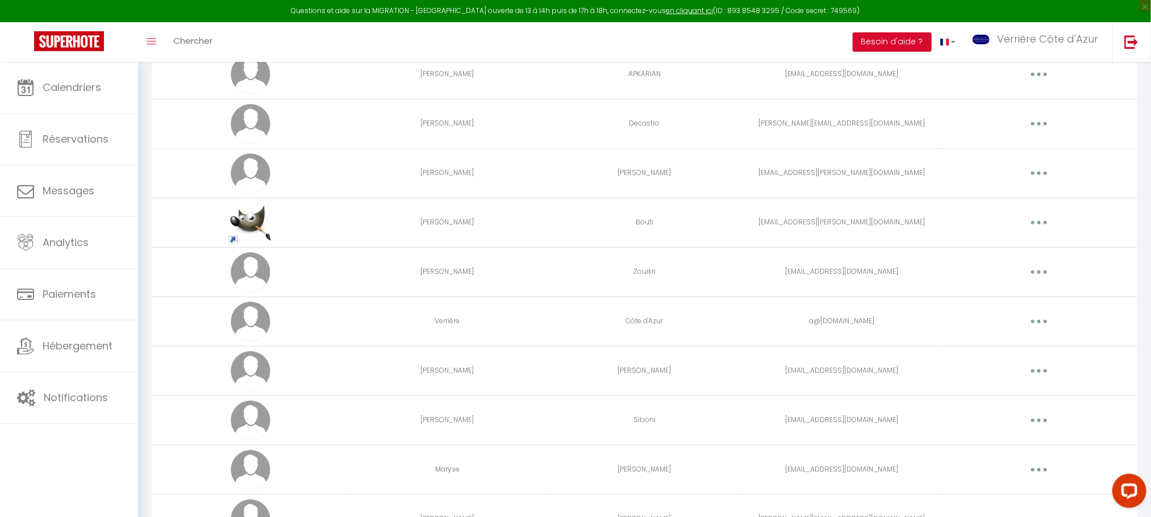
click at [1031, 273] on button "button" at bounding box center [1039, 272] width 32 height 18
click at [999, 297] on link "Editer" at bounding box center [1010, 298] width 84 height 19
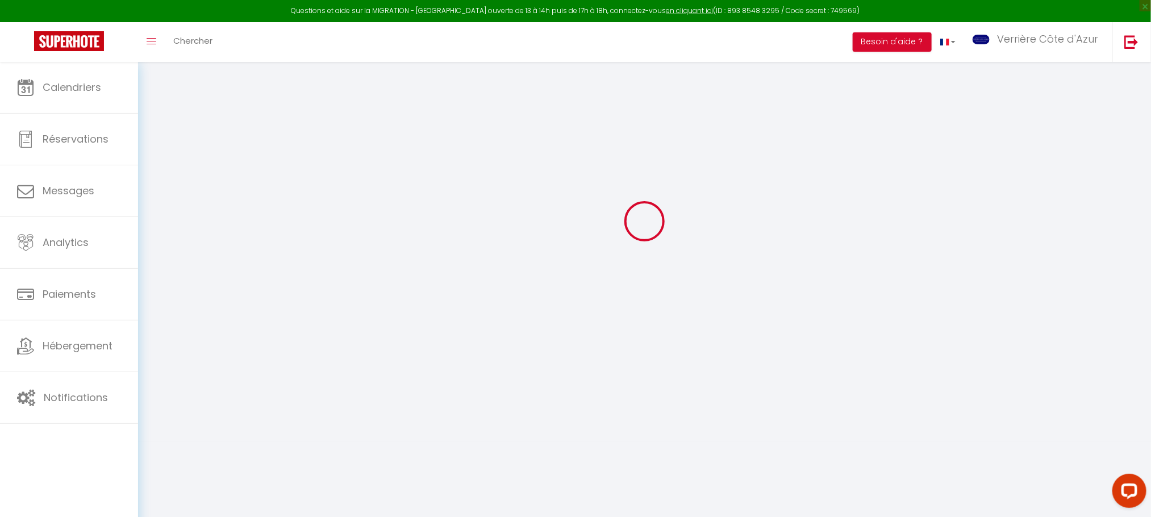
type input "[PERSON_NAME]"
type input "Zouikri"
type input "[EMAIL_ADDRESS][DOMAIN_NAME]"
type textarea "[URL][DOMAIN_NAME]"
checkbox input "false"
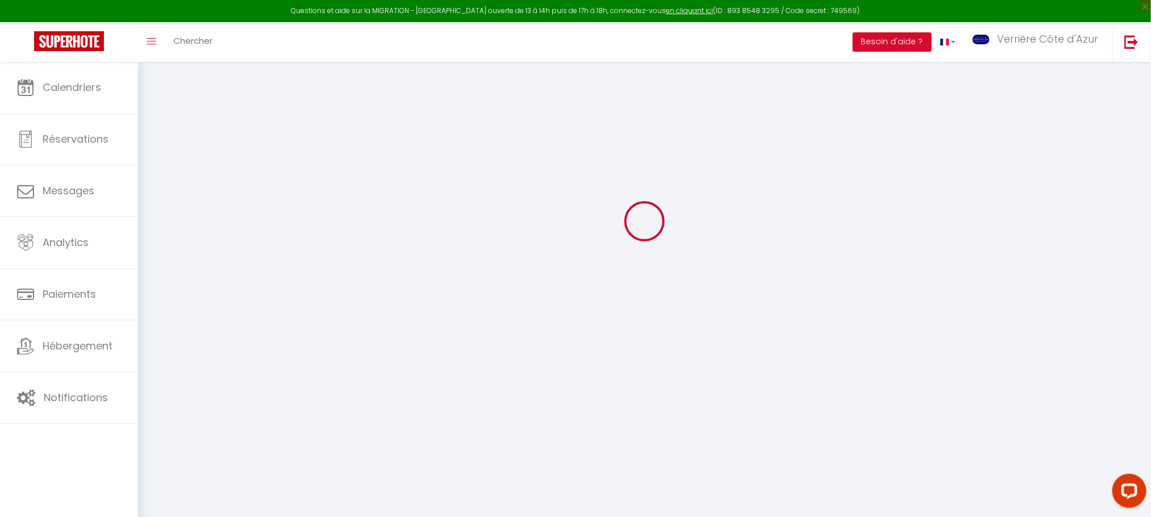
checkbox input "false"
checkbox input "true"
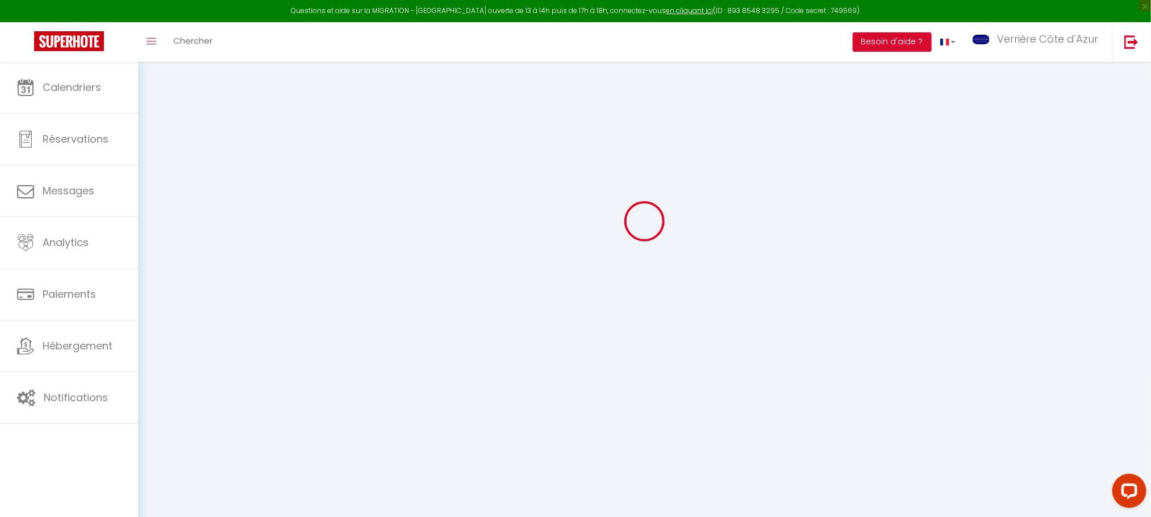
checkbox input "true"
checkbox input "false"
checkbox input "true"
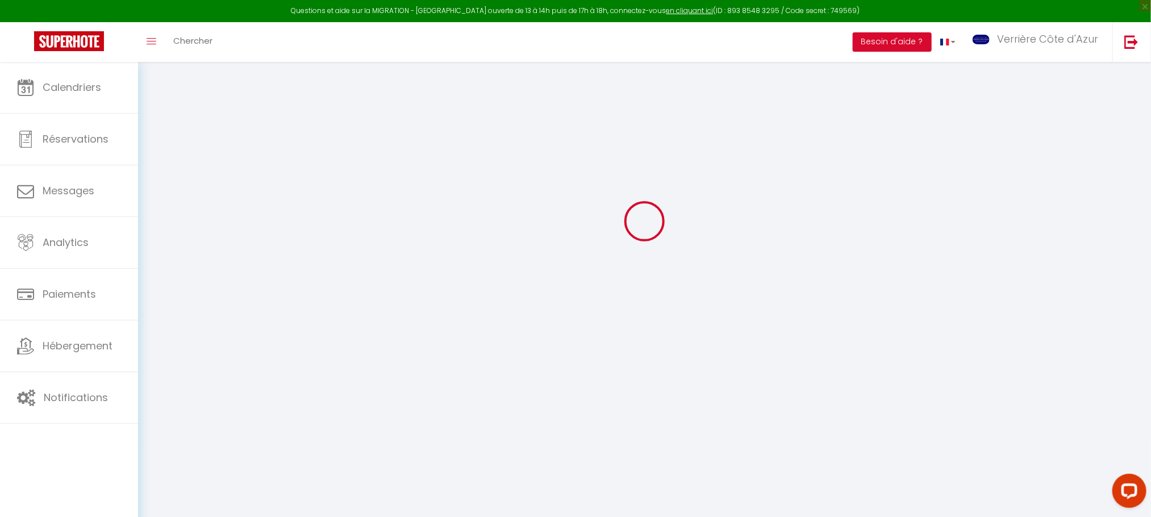
checkbox input "true"
checkbox input "false"
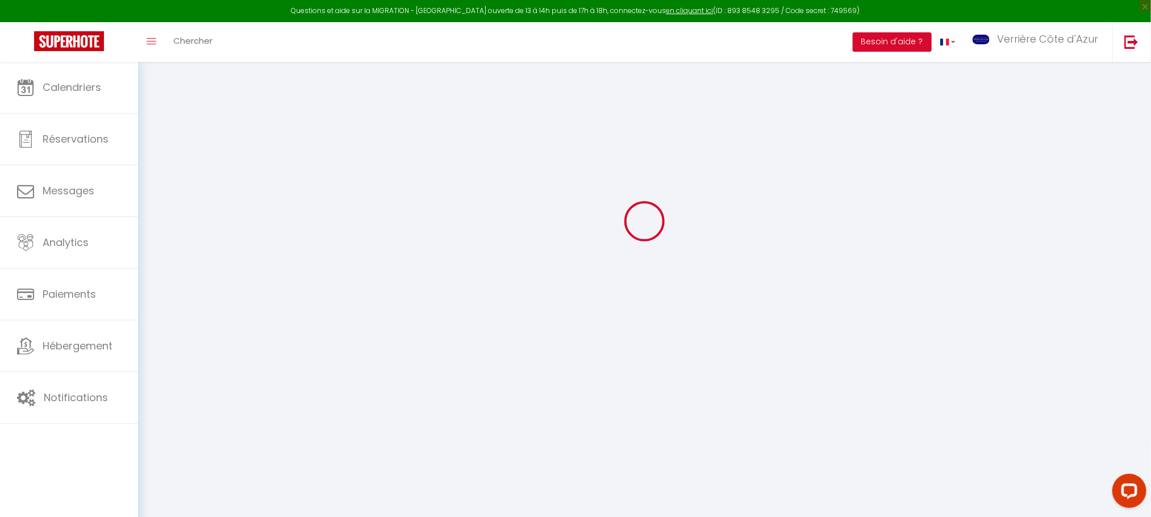
checkbox input "false"
select select
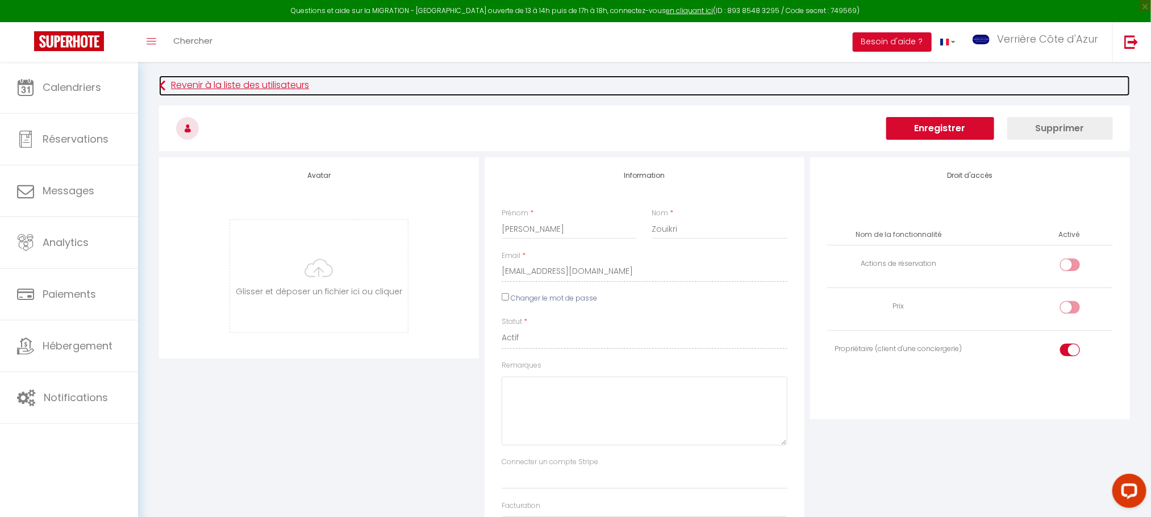
click at [203, 86] on link "Revenir à la liste des utilisateurs" at bounding box center [644, 86] width 971 height 20
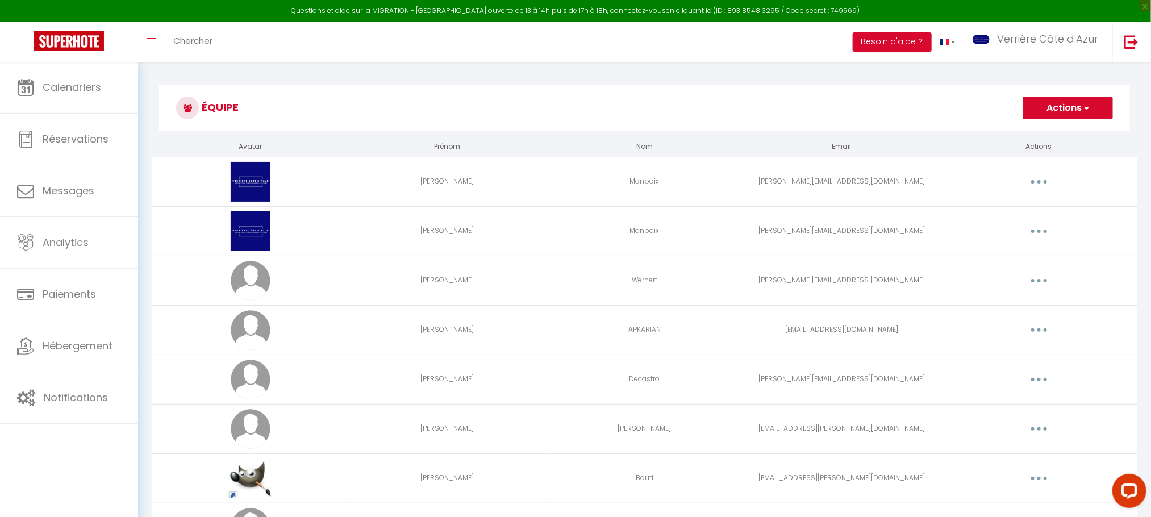
click at [1041, 327] on button "button" at bounding box center [1039, 330] width 32 height 18
click at [984, 357] on link "Editer" at bounding box center [1010, 356] width 84 height 19
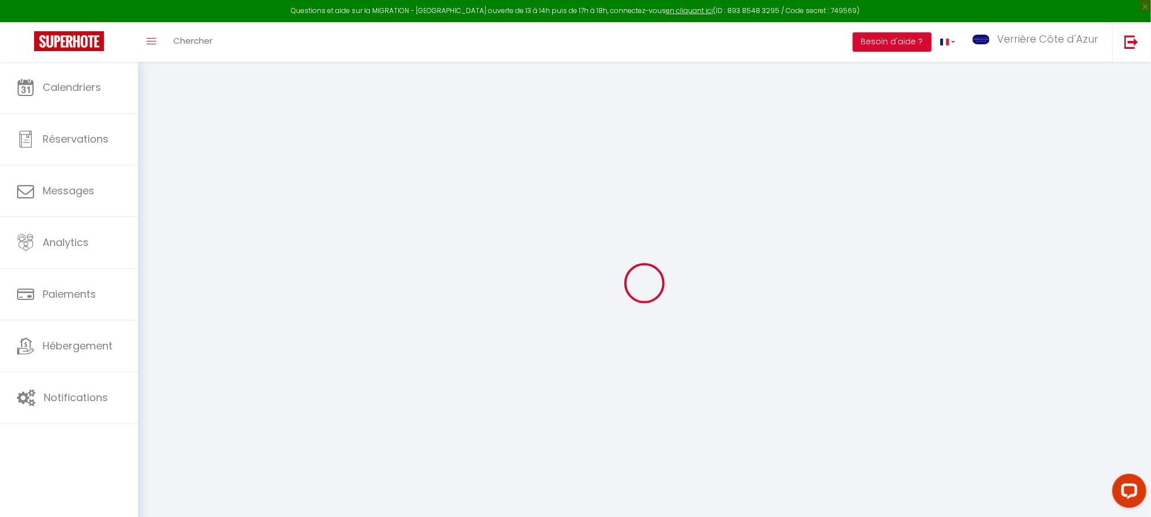
type input "[PERSON_NAME]"
type input "APKARIAN"
type input "[EMAIL_ADDRESS][DOMAIN_NAME]"
type textarea "[URL][DOMAIN_NAME]"
checkbox input "false"
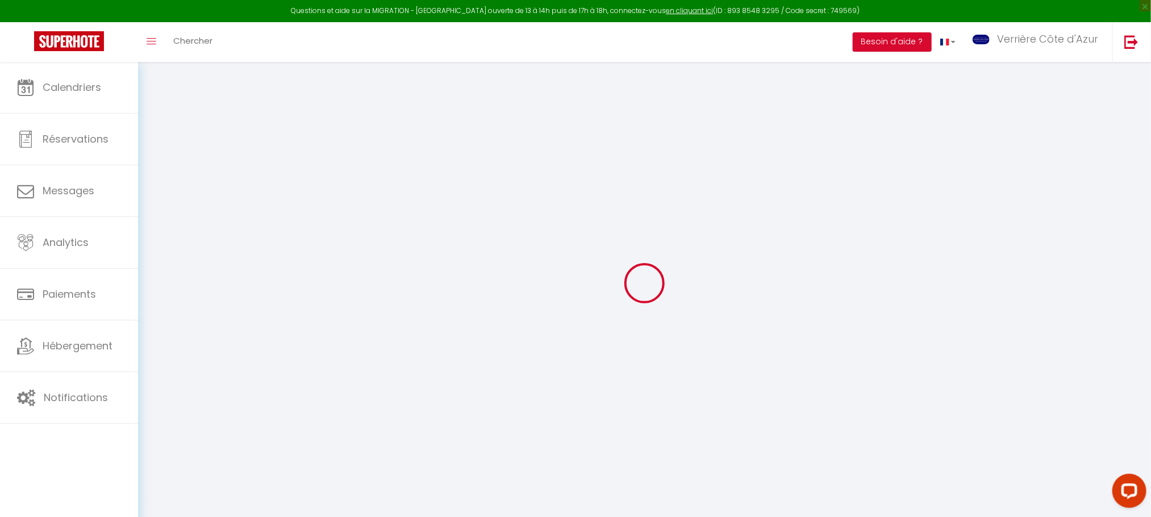
checkbox input "true"
checkbox input "false"
checkbox input "true"
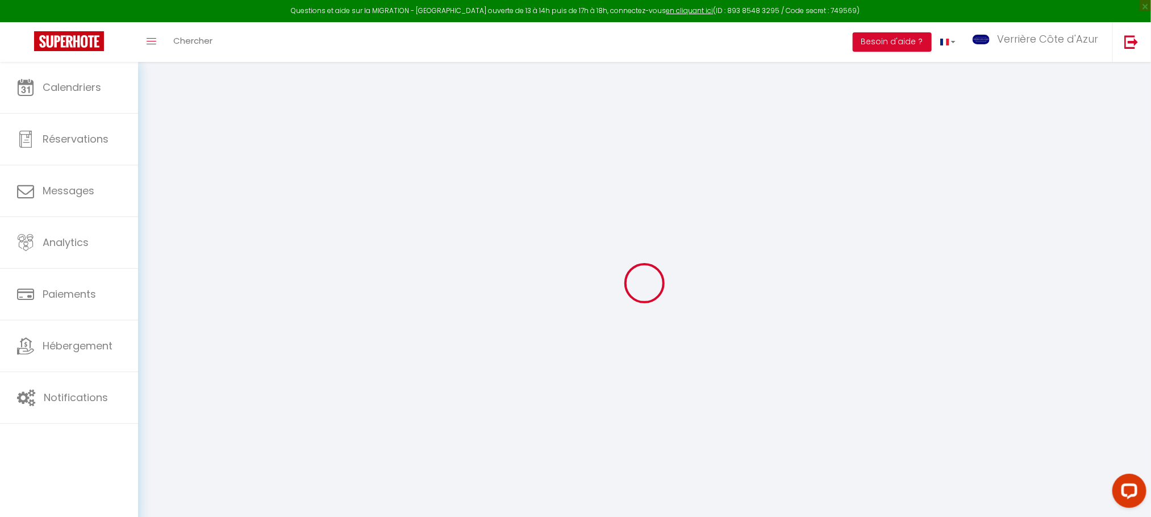
checkbox input "true"
checkbox input "false"
checkbox input "true"
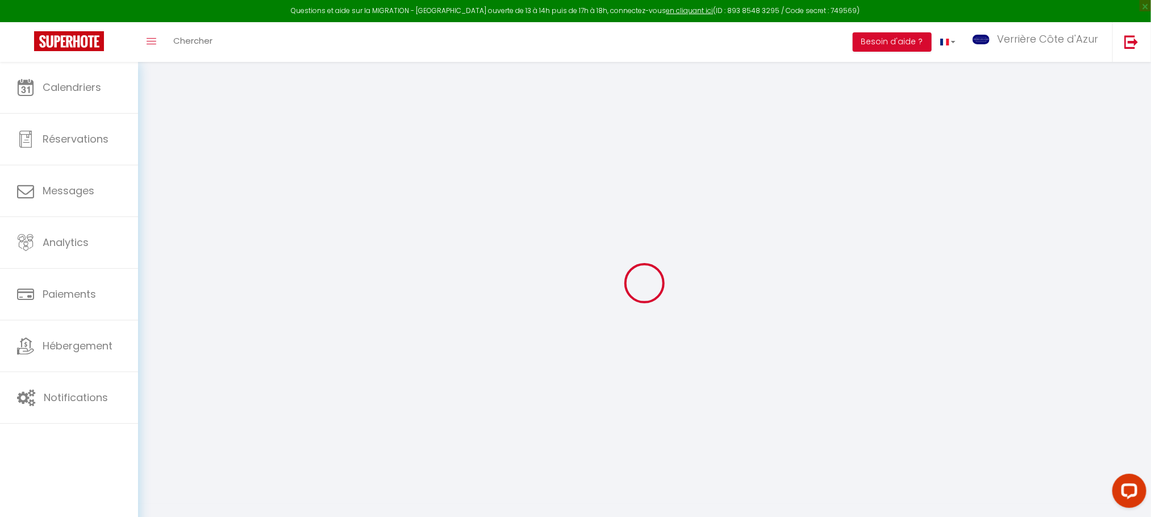
checkbox input "true"
checkbox input "false"
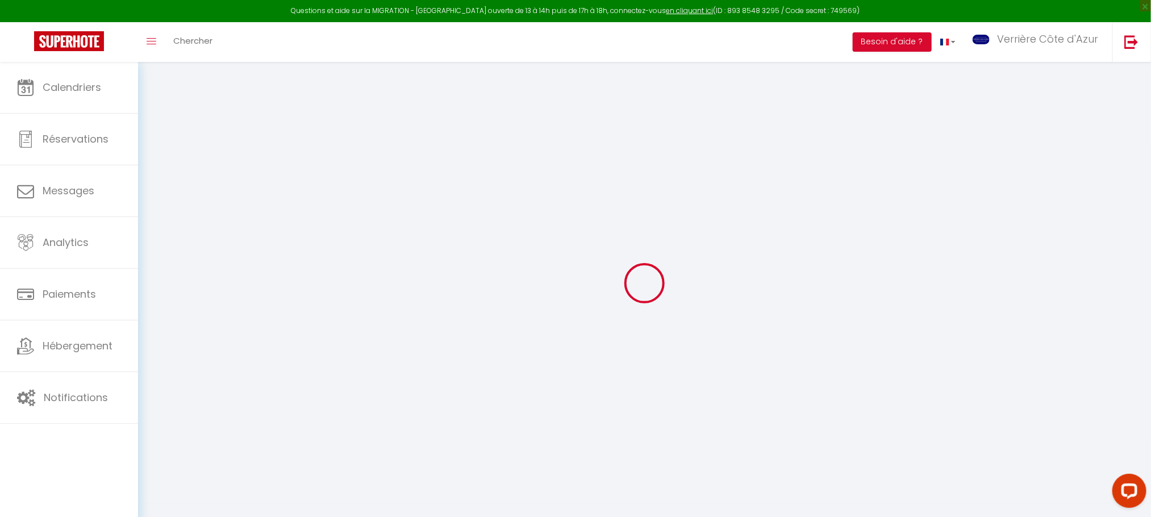
checkbox input "false"
select select
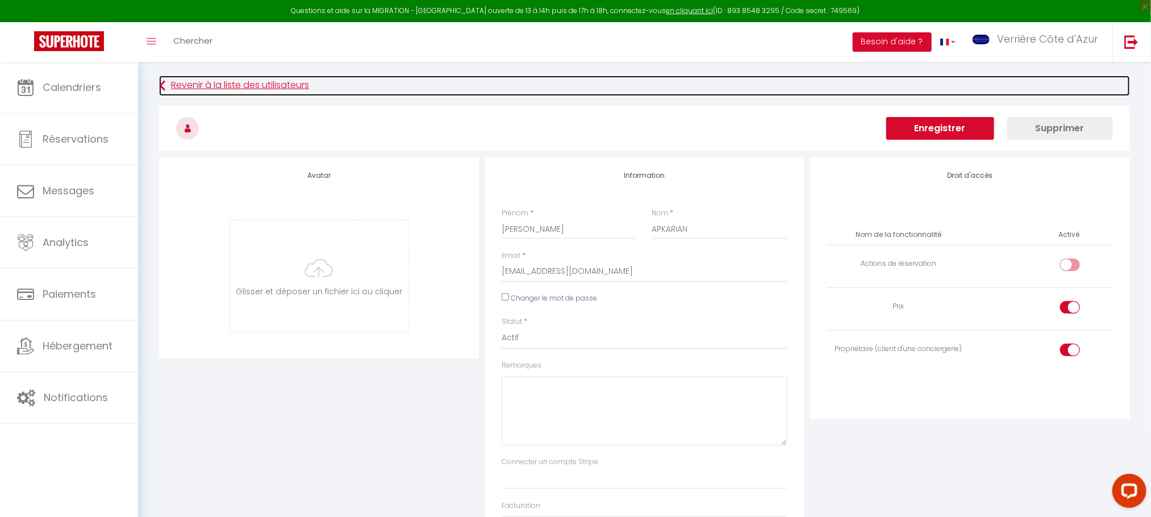
click at [162, 85] on icon at bounding box center [162, 86] width 6 height 20
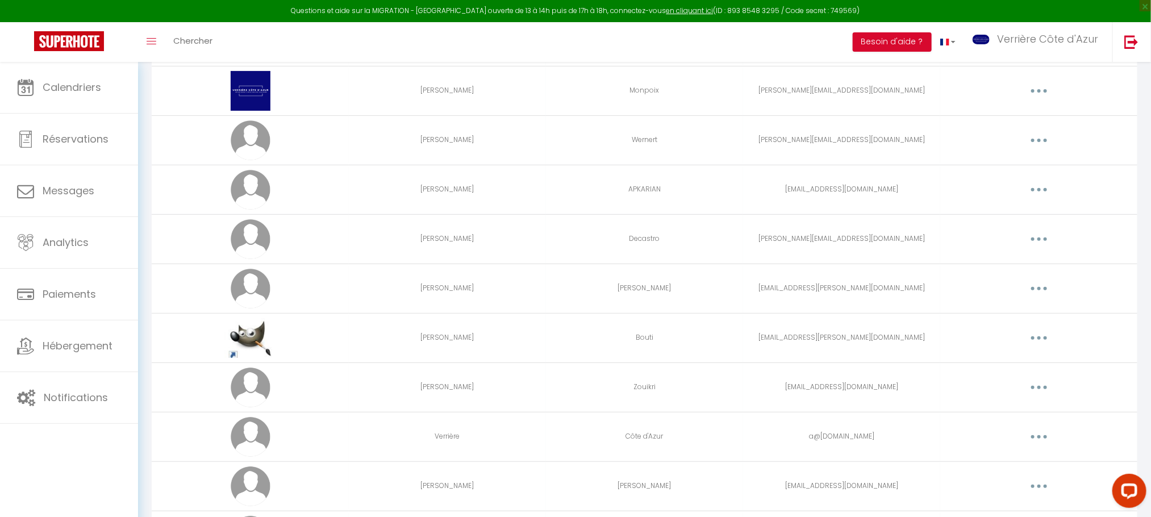
scroll to position [170, 0]
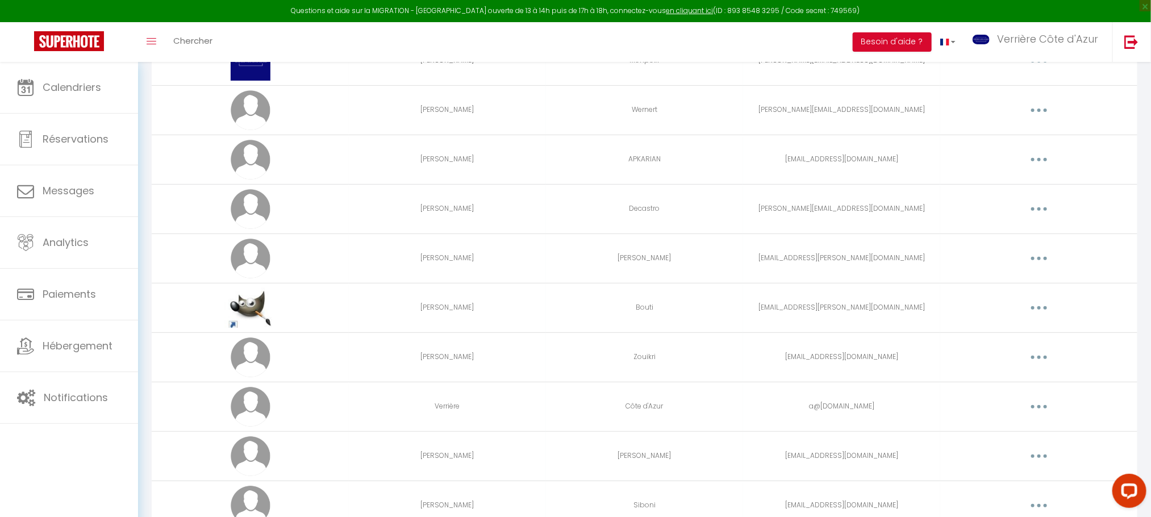
click at [1042, 206] on button "button" at bounding box center [1039, 209] width 32 height 18
click at [1006, 237] on link "Editer" at bounding box center [1010, 235] width 84 height 19
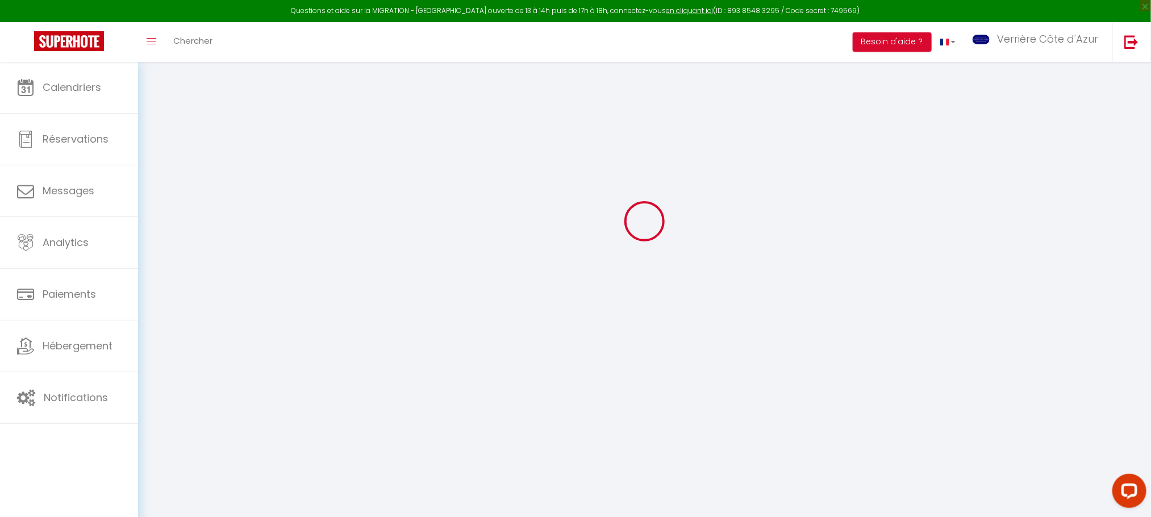
type input "[PERSON_NAME]"
type input "Decastro"
type input "[PERSON_NAME][EMAIL_ADDRESS][DOMAIN_NAME]"
type textarea "[URL][DOMAIN_NAME]"
checkbox input "false"
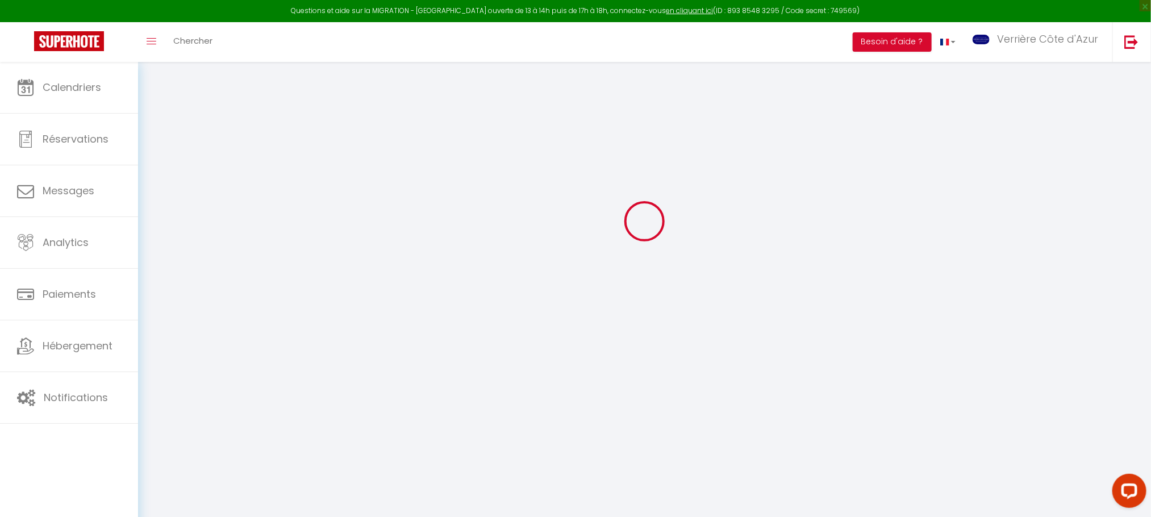
checkbox input "true"
checkbox input "false"
checkbox input "true"
checkbox input "false"
checkbox input "true"
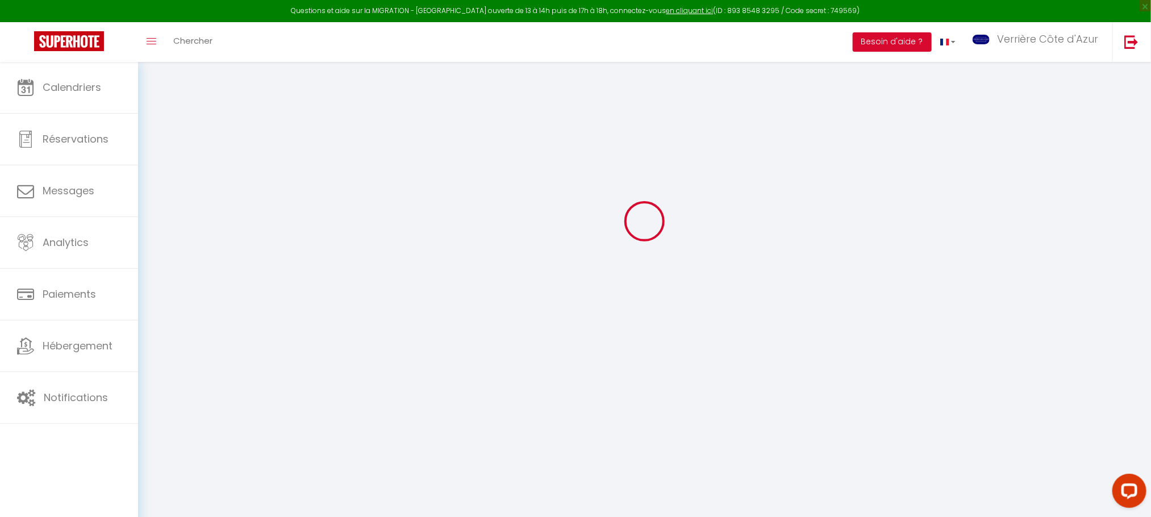
checkbox input "true"
checkbox input "false"
checkbox input "true"
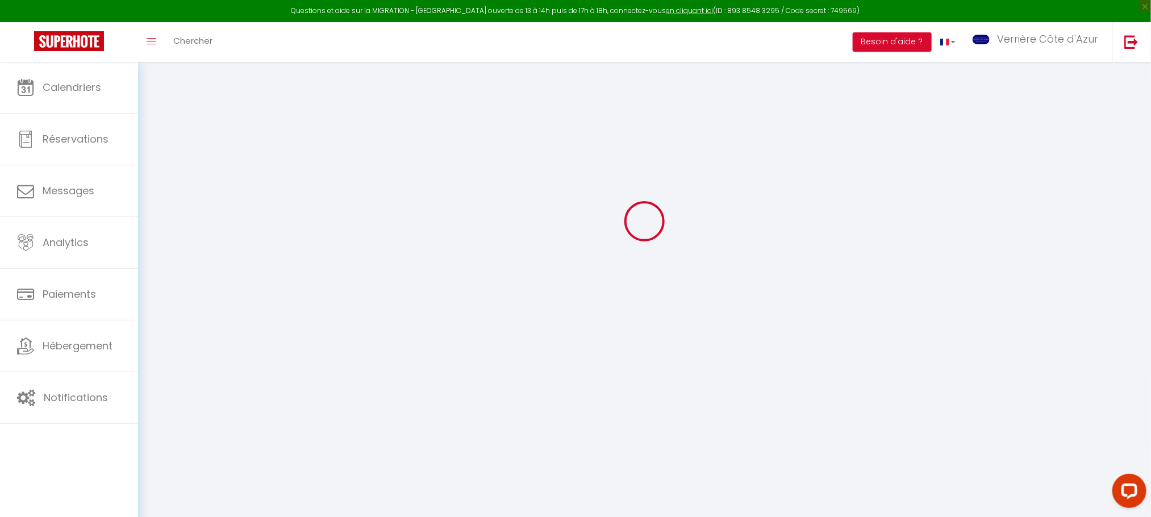
checkbox input "true"
checkbox input "false"
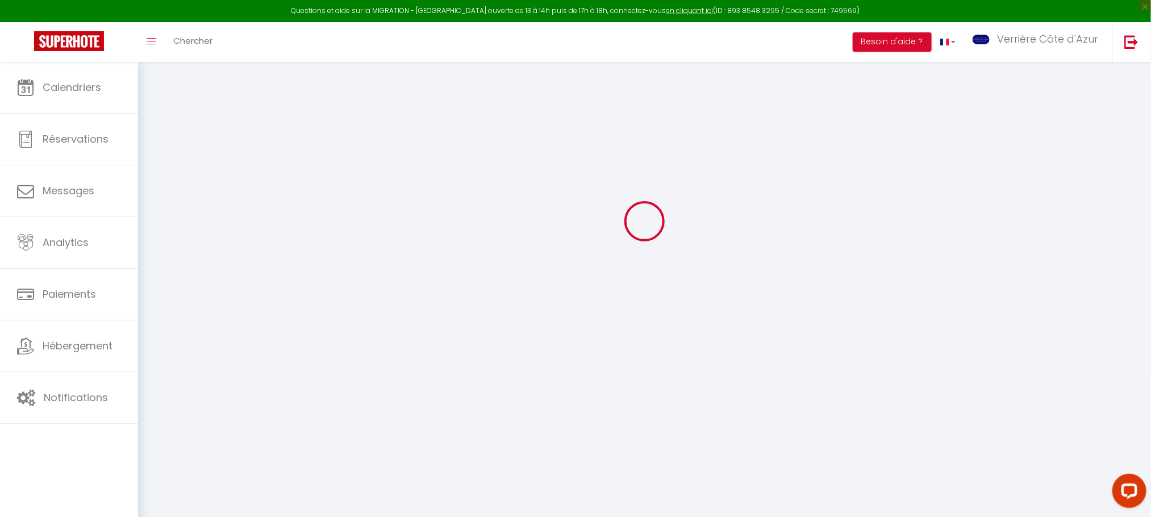
checkbox input "false"
select select
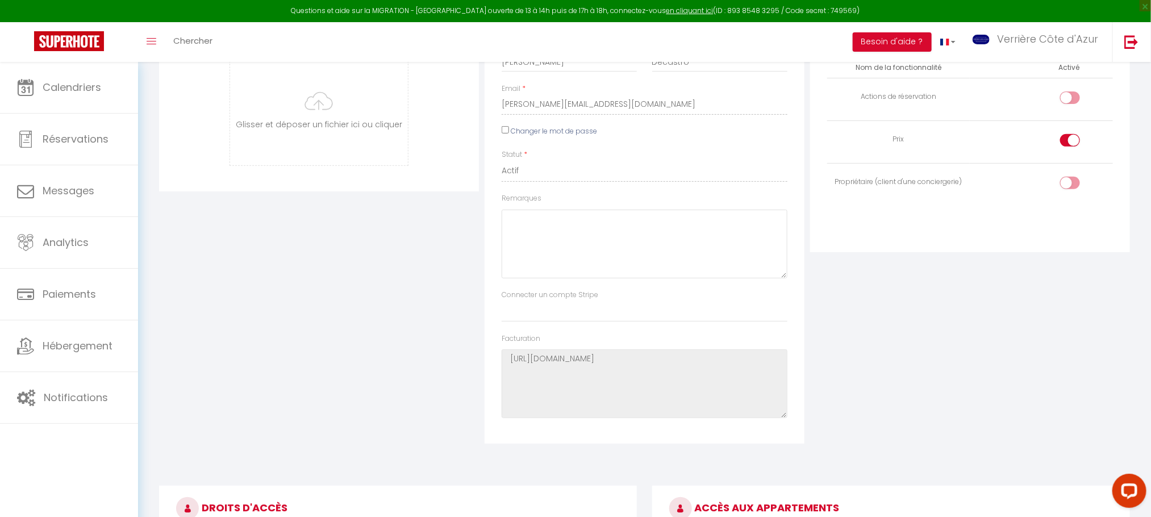
scroll to position [125, 0]
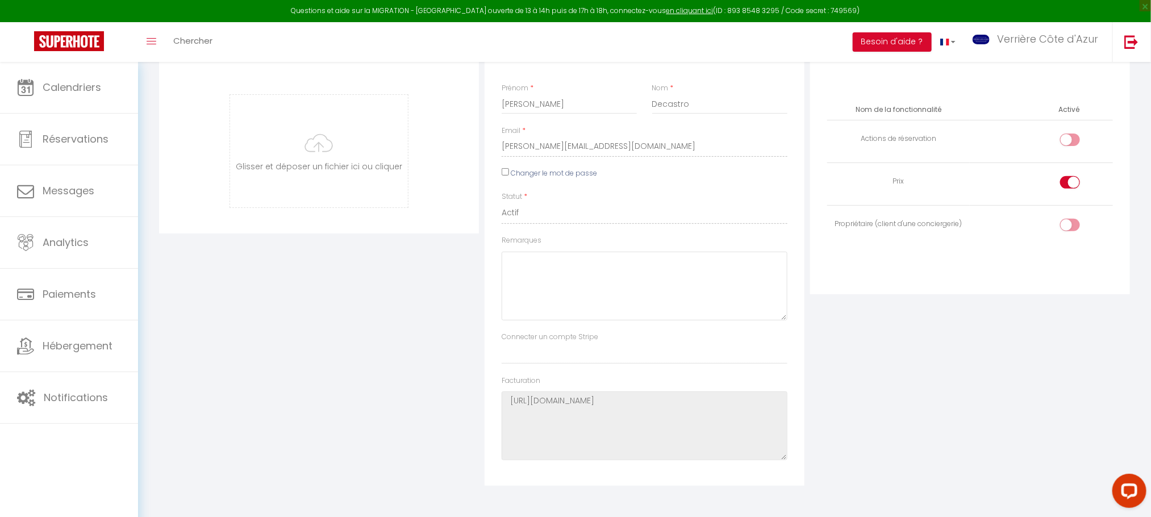
click at [1070, 228] on input "checkbox" at bounding box center [1080, 227] width 20 height 17
checkbox input "true"
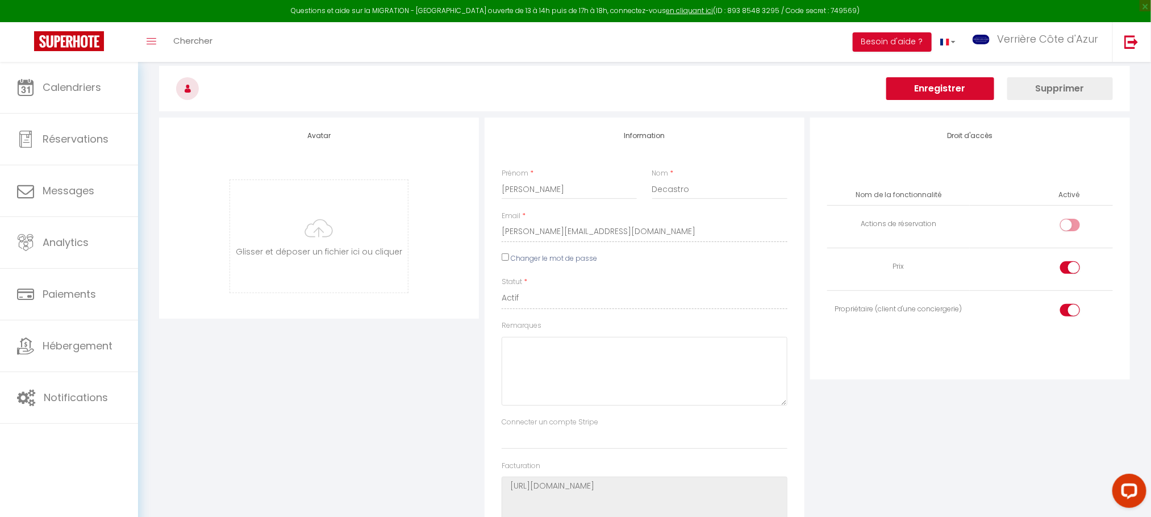
scroll to position [0, 0]
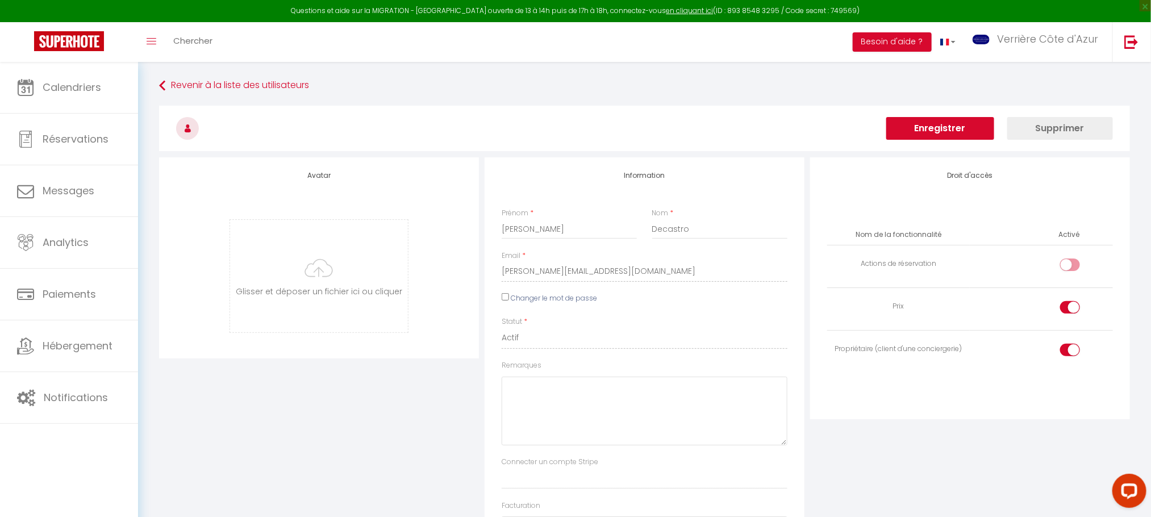
click at [907, 126] on button "Enregistrer" at bounding box center [940, 128] width 108 height 23
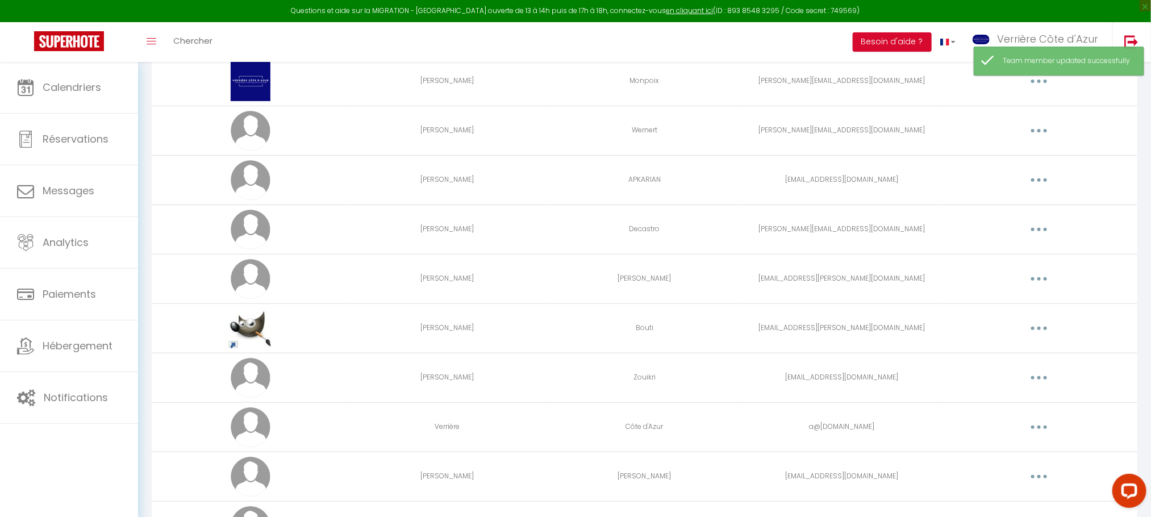
scroll to position [170, 0]
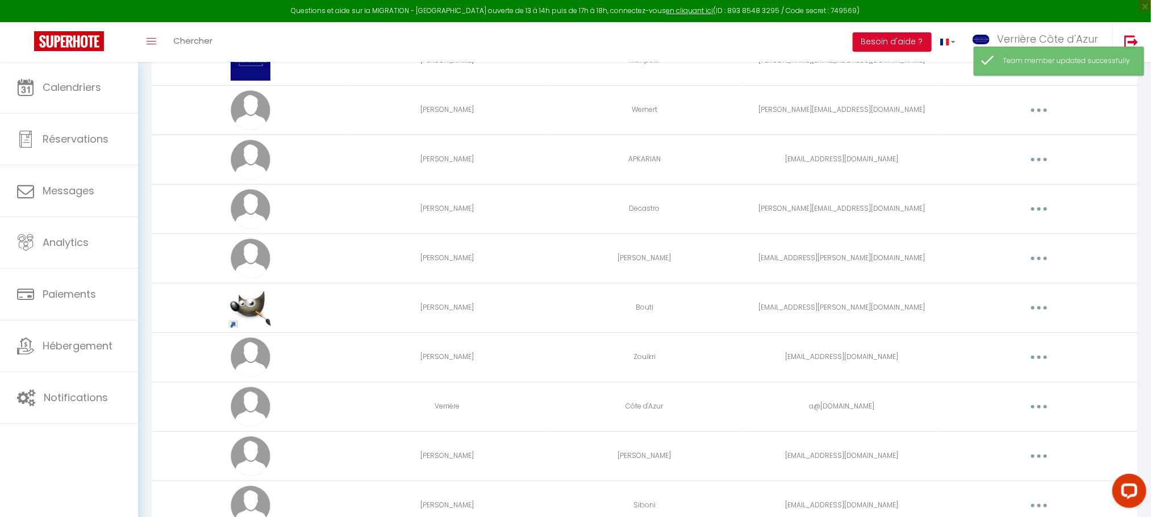
click at [1040, 261] on button "button" at bounding box center [1039, 258] width 32 height 18
click at [1027, 282] on link "Editer" at bounding box center [1010, 284] width 84 height 19
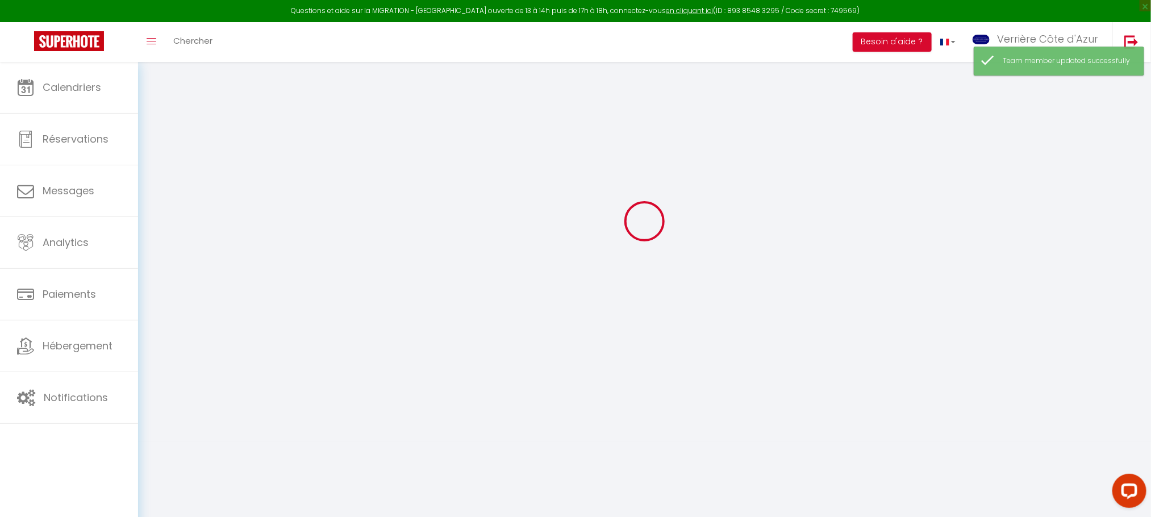
type input "[PERSON_NAME]"
type input "[EMAIL_ADDRESS][PERSON_NAME][DOMAIN_NAME]"
type textarea "[URL][DOMAIN_NAME]"
checkbox input "true"
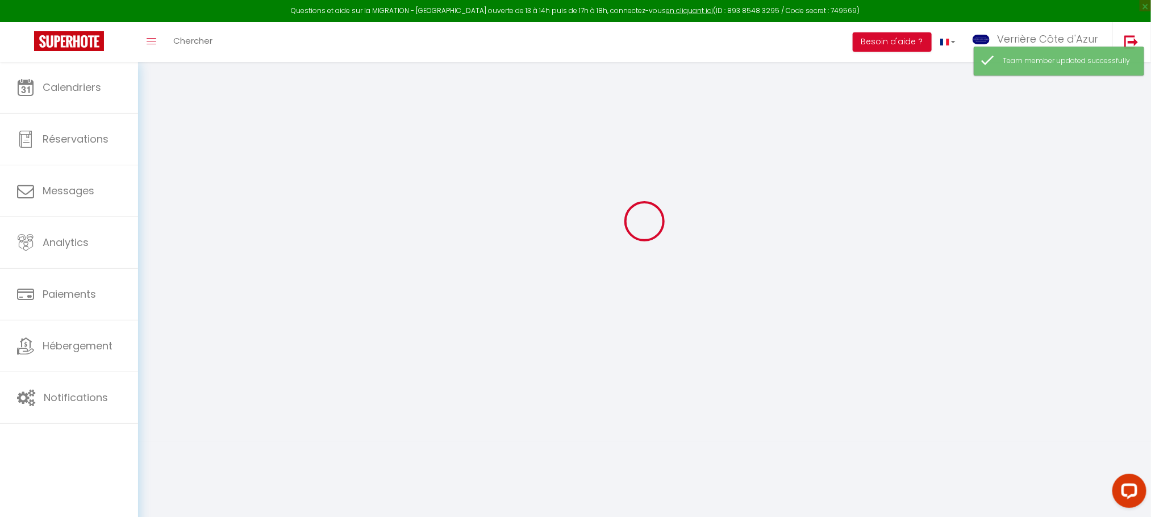
checkbox input "true"
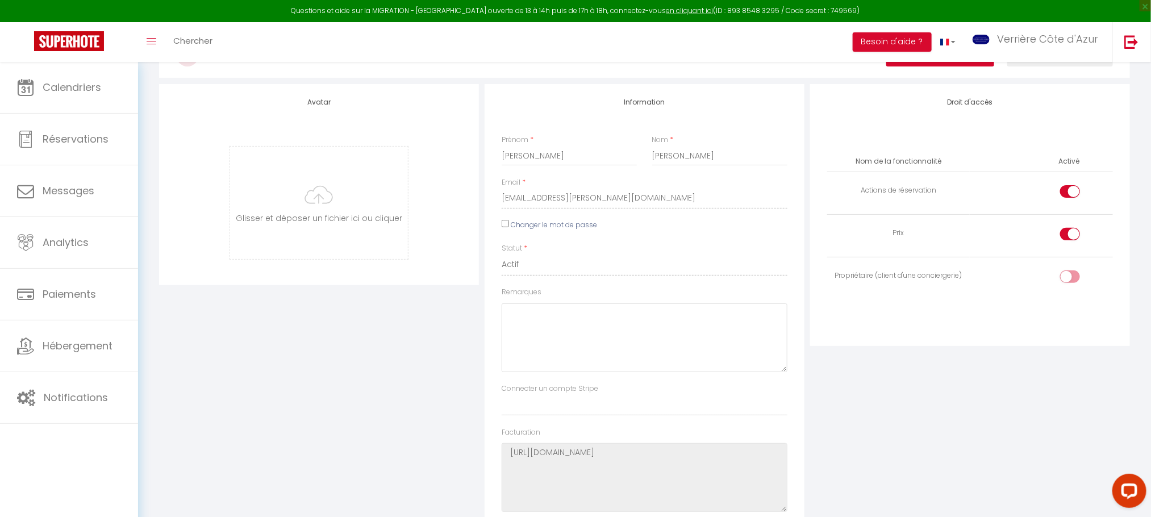
scroll to position [40, 0]
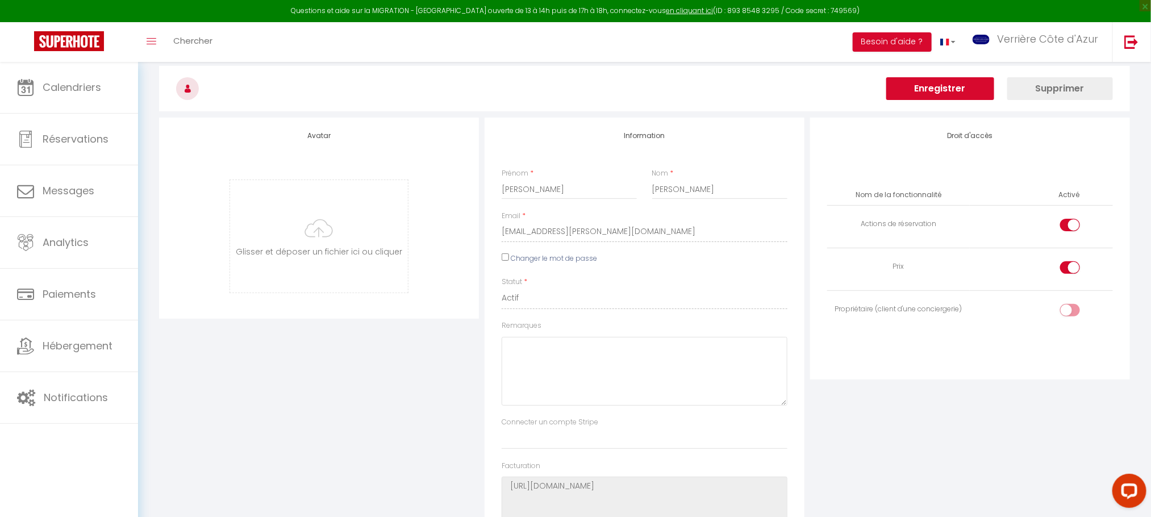
click at [1070, 227] on input "checkbox" at bounding box center [1080, 227] width 20 height 17
click at [1079, 316] on input "checkbox" at bounding box center [1080, 312] width 20 height 17
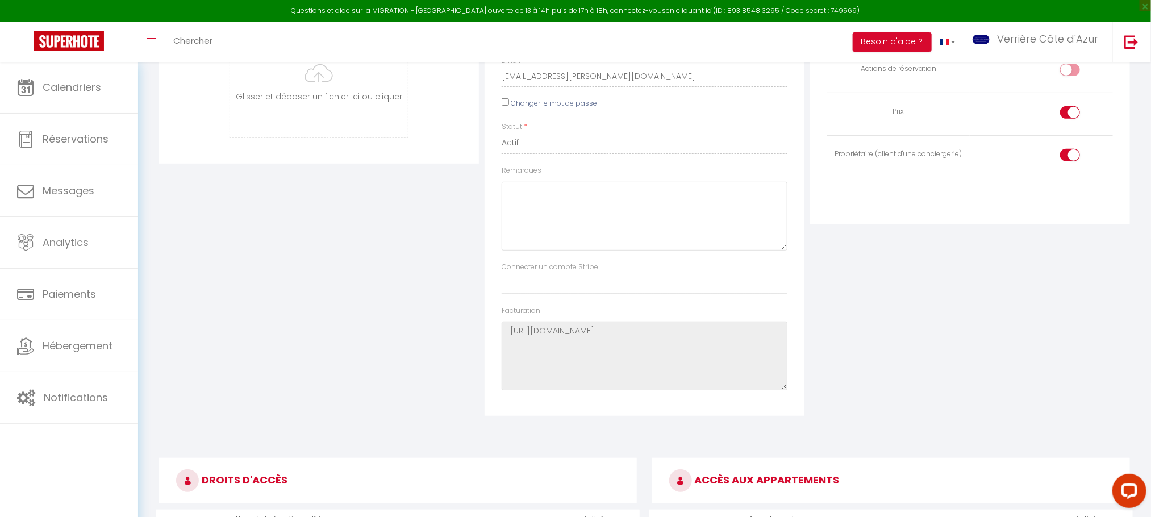
scroll to position [0, 0]
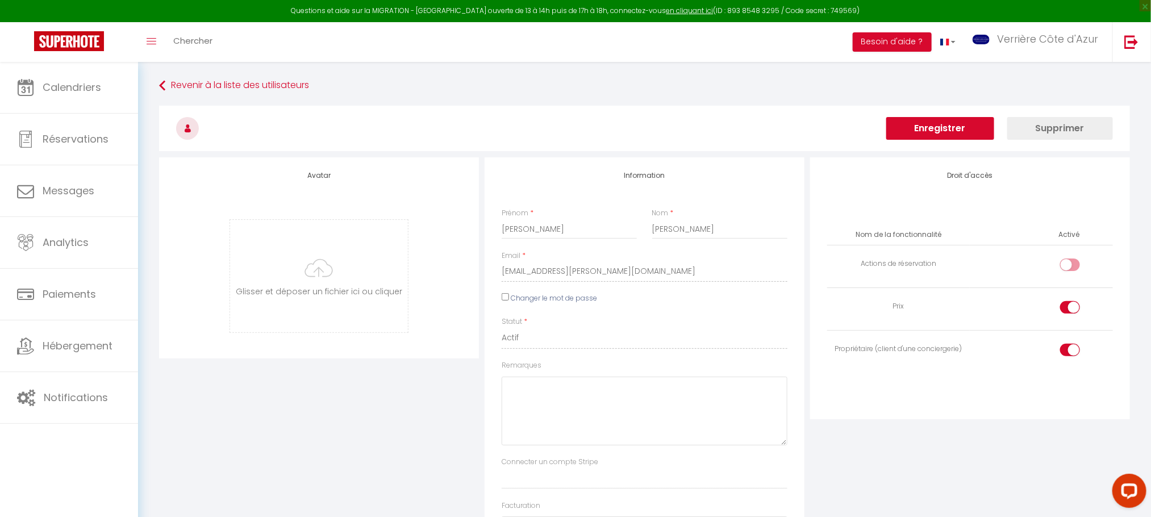
click at [924, 126] on button "Enregistrer" at bounding box center [940, 128] width 108 height 23
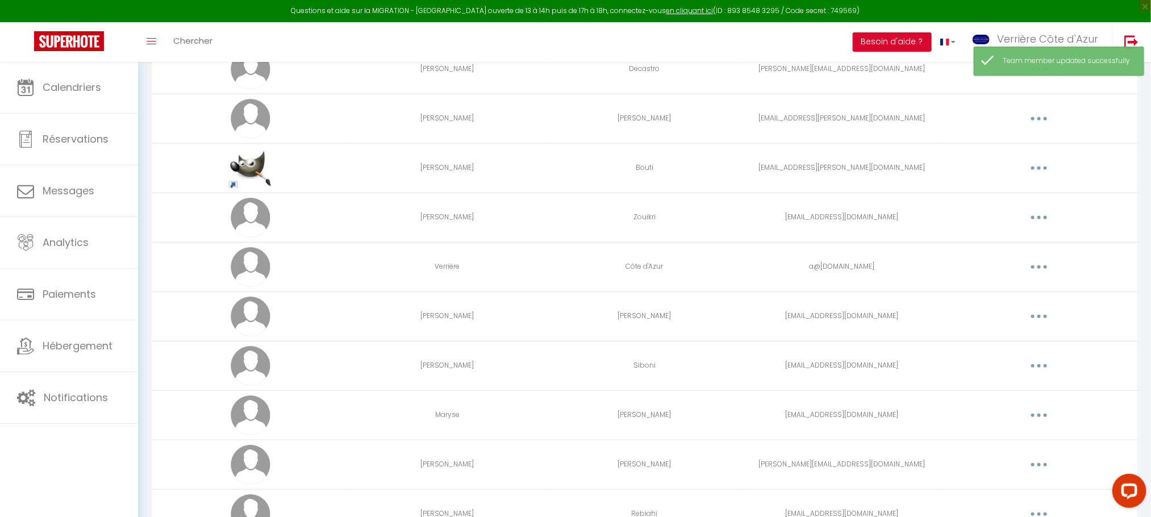
scroll to position [341, 0]
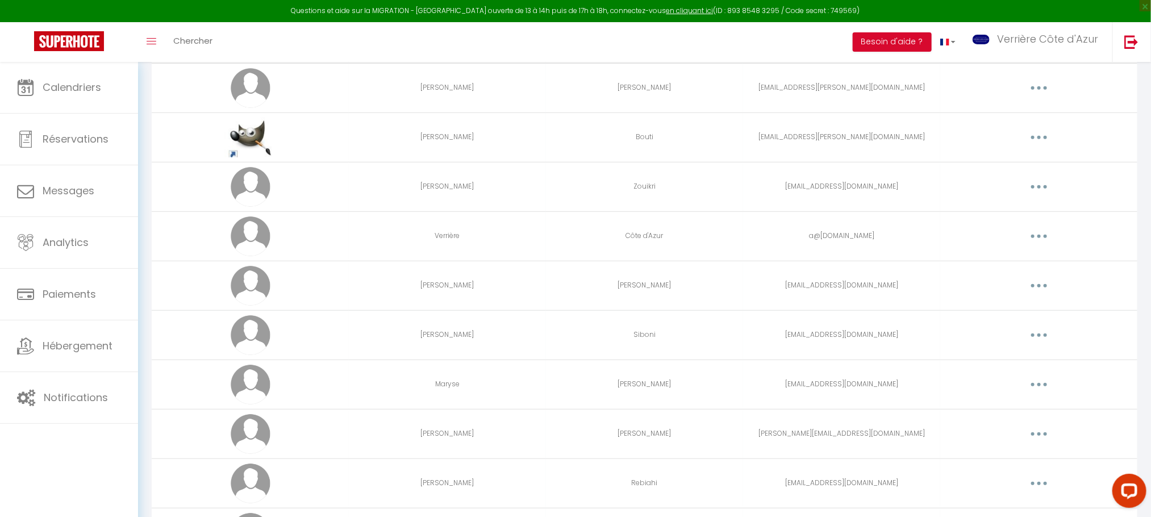
click at [1032, 293] on button "button" at bounding box center [1039, 286] width 32 height 18
click at [1007, 316] on link "Editer" at bounding box center [1010, 311] width 84 height 19
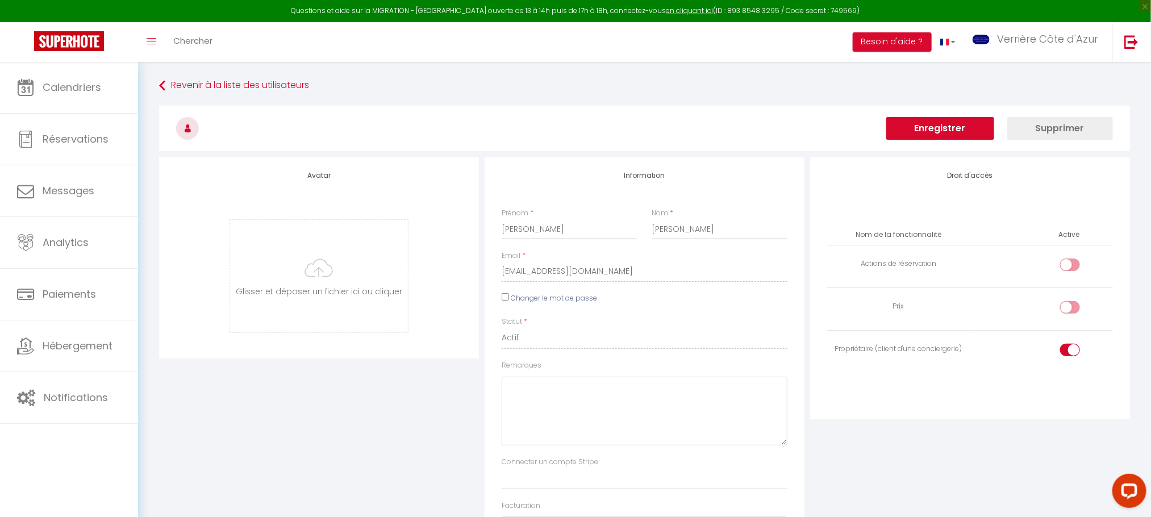
click at [922, 138] on button "Enregistrer" at bounding box center [940, 128] width 108 height 23
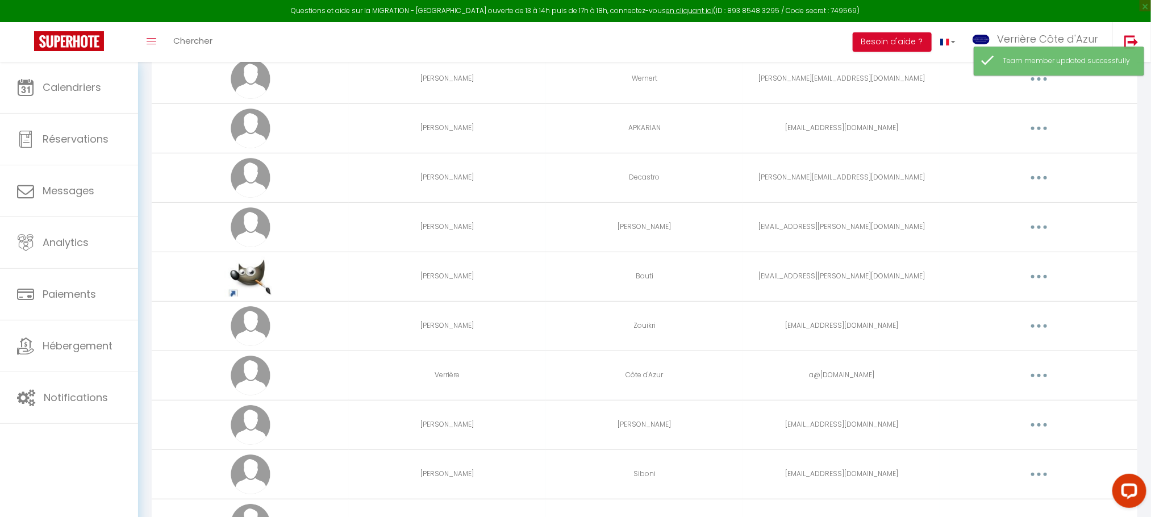
scroll to position [341, 0]
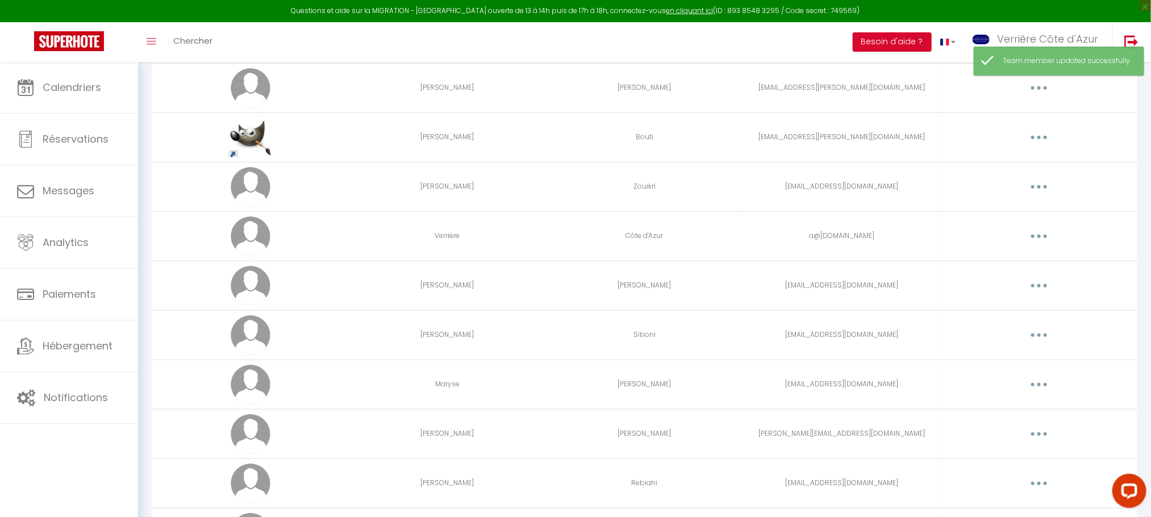
click at [1030, 336] on button "button" at bounding box center [1039, 335] width 32 height 18
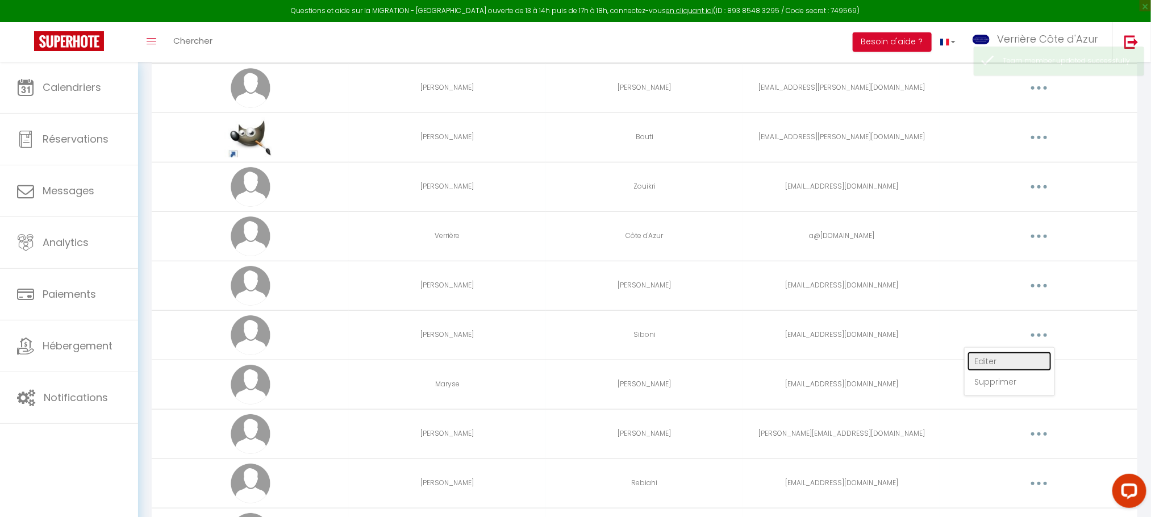
click at [1008, 360] on link "Editer" at bounding box center [1010, 361] width 84 height 19
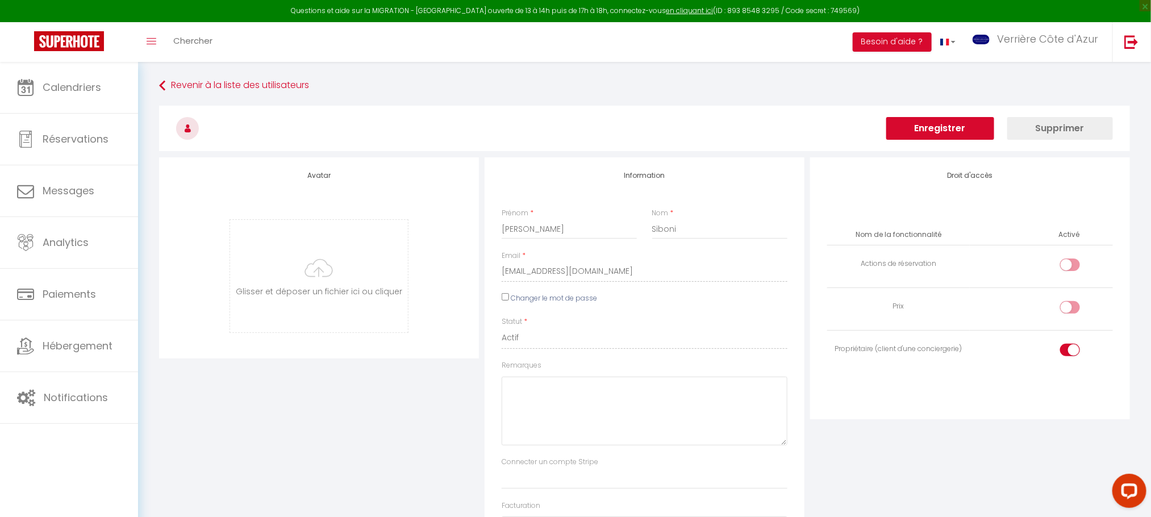
click at [941, 130] on button "Enregistrer" at bounding box center [940, 128] width 108 height 23
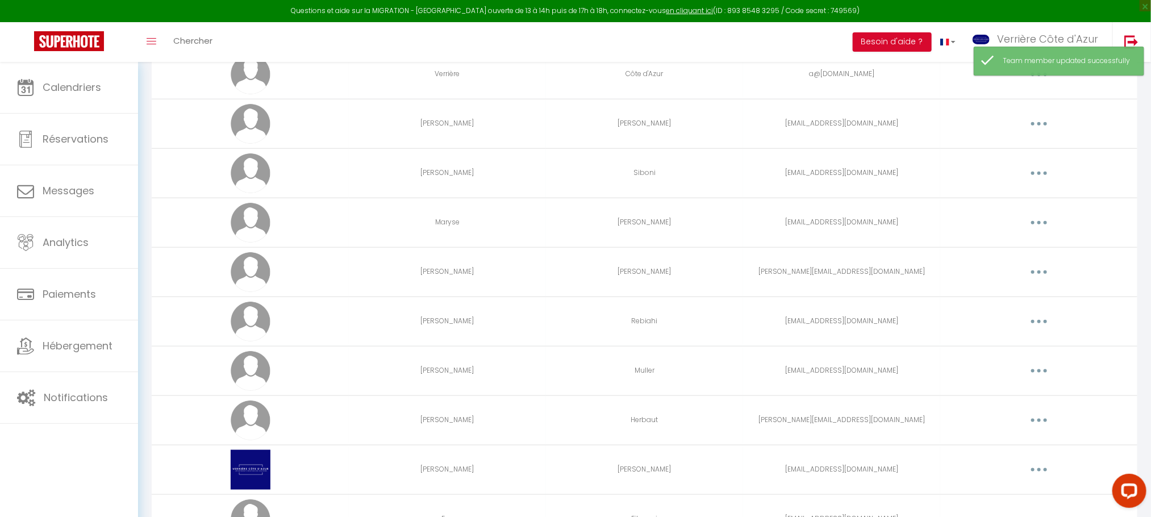
scroll to position [511, 0]
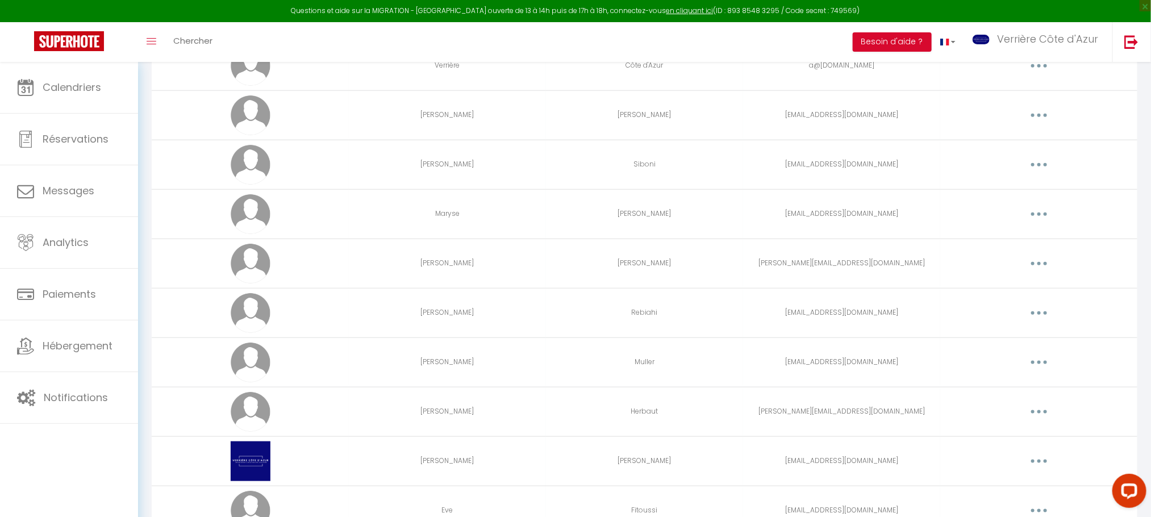
click at [1048, 215] on button "button" at bounding box center [1039, 214] width 32 height 18
click at [1009, 241] on link "Editer" at bounding box center [1010, 240] width 84 height 19
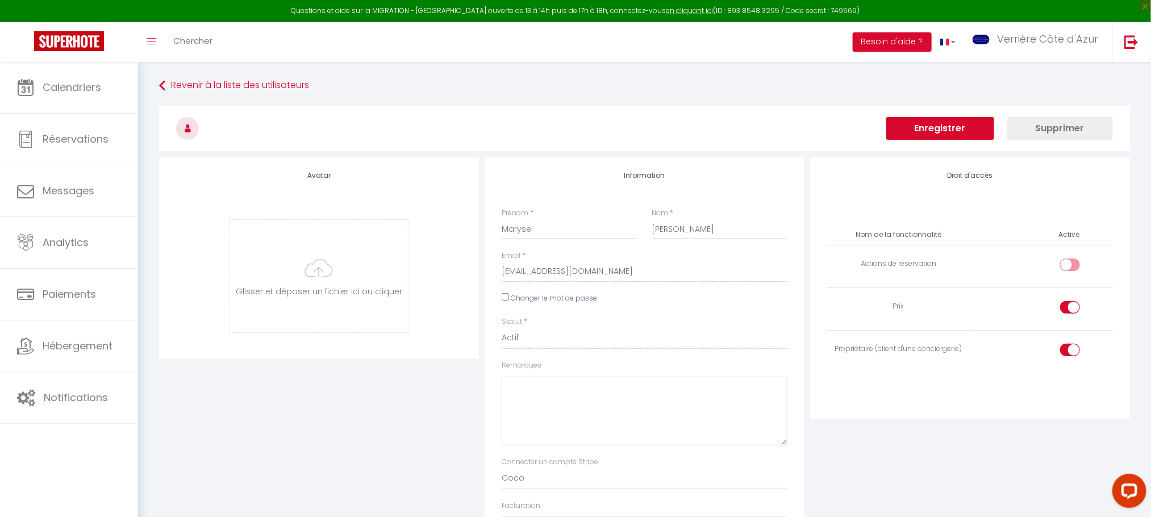
click at [929, 123] on button "Enregistrer" at bounding box center [940, 128] width 108 height 23
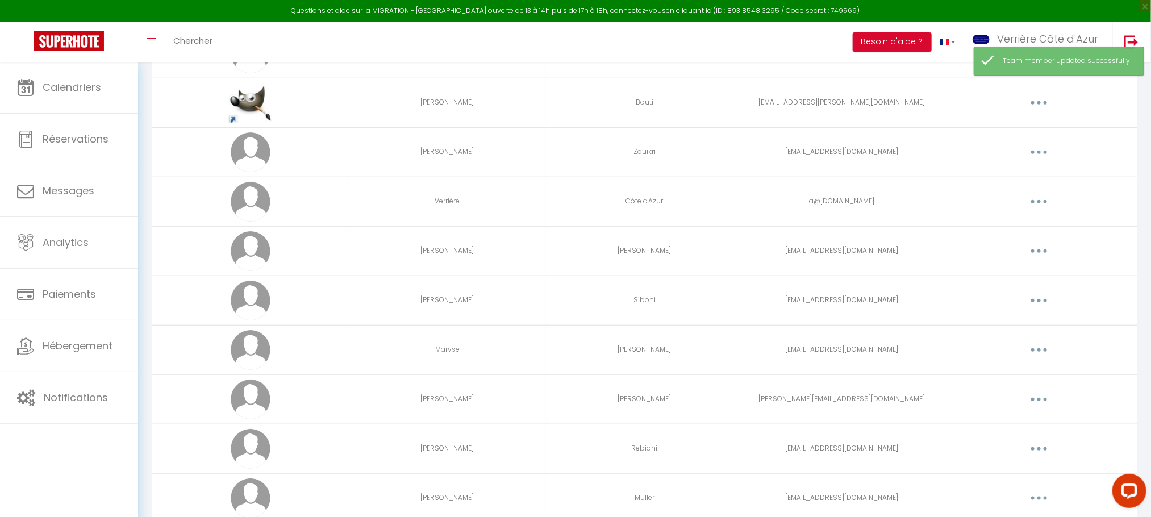
scroll to position [597, 0]
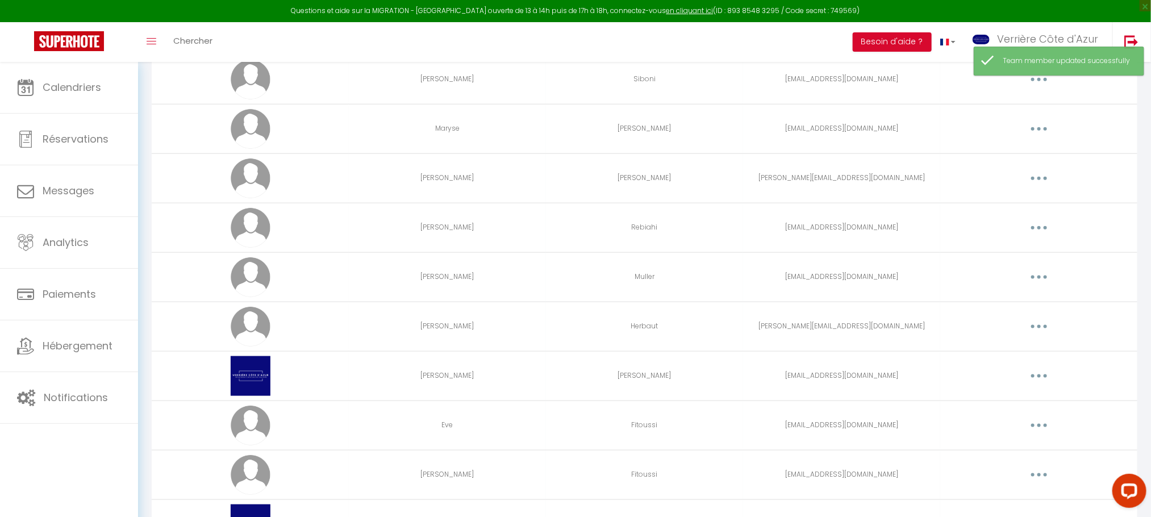
click at [1046, 181] on button "button" at bounding box center [1039, 178] width 32 height 18
click at [1013, 205] on link "Editer" at bounding box center [1010, 204] width 84 height 19
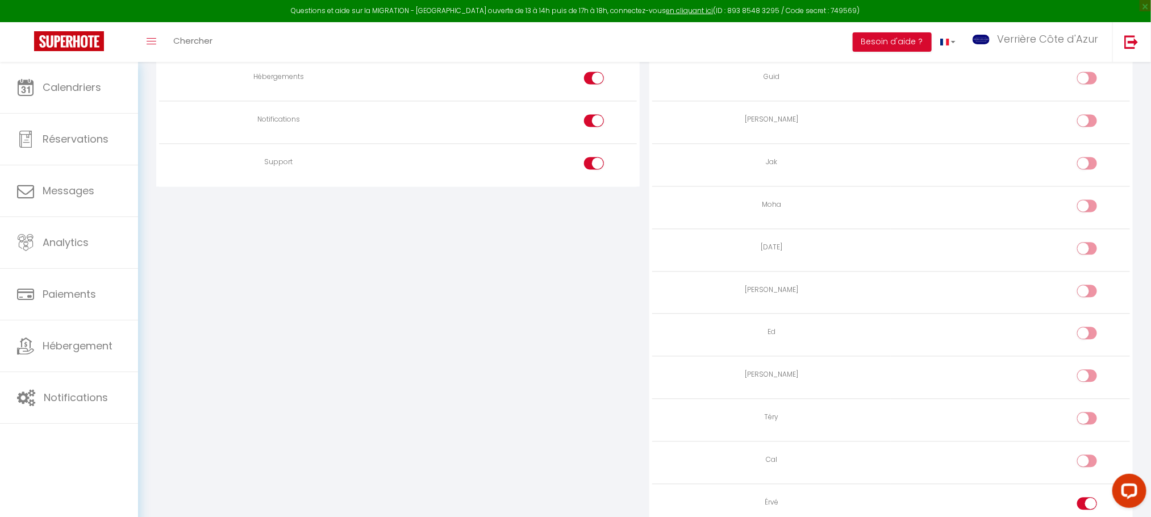
scroll to position [1062, 0]
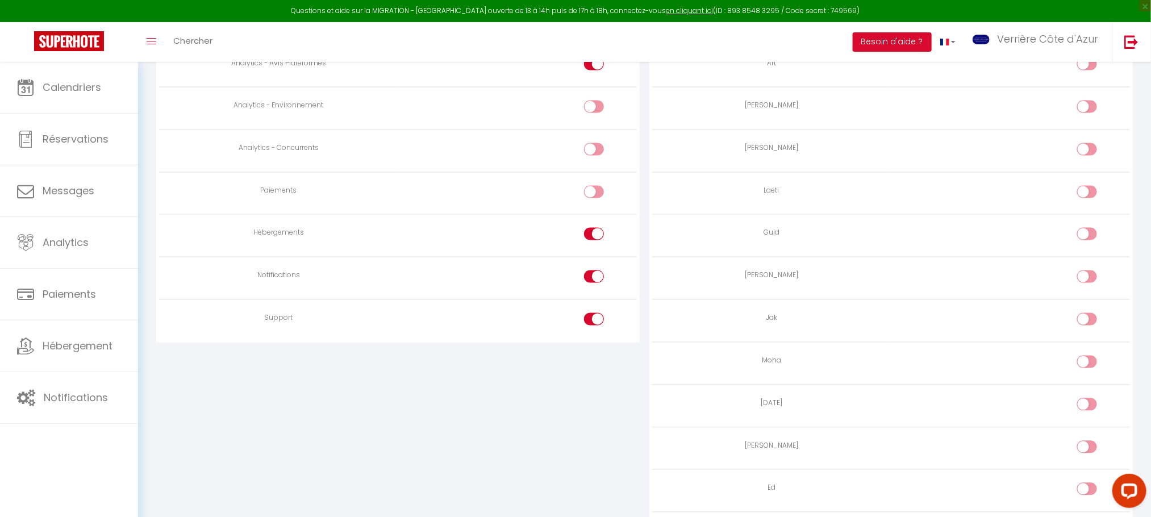
click at [595, 287] on input "checkbox" at bounding box center [604, 278] width 20 height 17
click at [590, 326] on div at bounding box center [594, 319] width 20 height 12
click at [594, 330] on input "checkbox" at bounding box center [604, 321] width 20 height 17
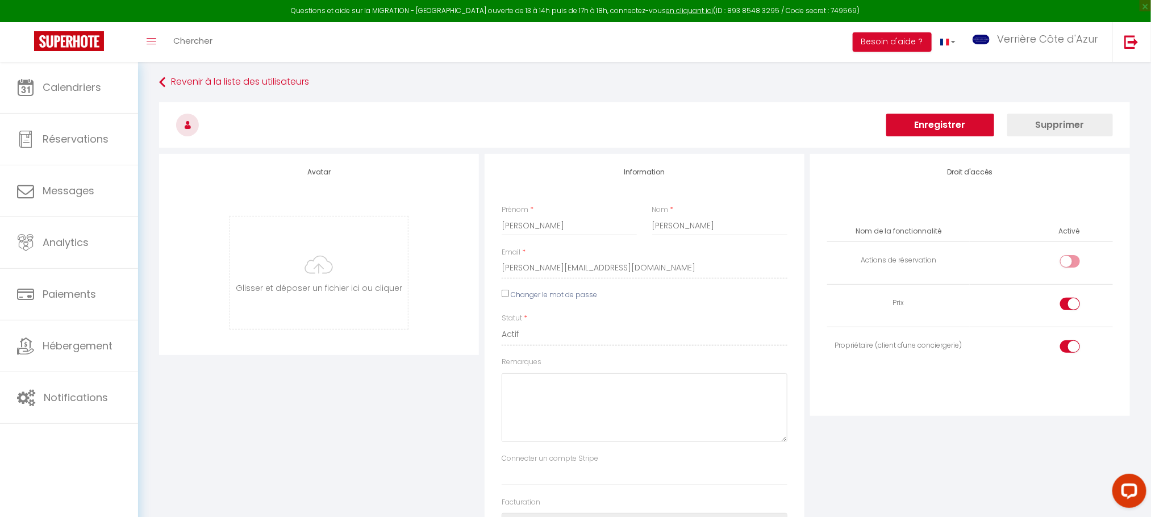
scroll to position [0, 0]
click at [936, 125] on button "Enregistrer" at bounding box center [940, 128] width 108 height 23
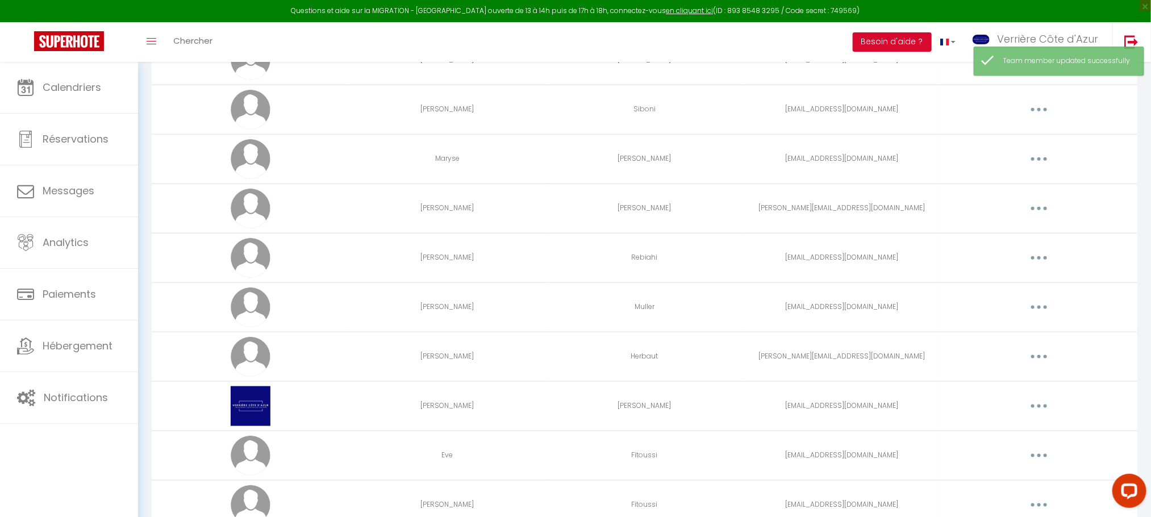
scroll to position [597, 0]
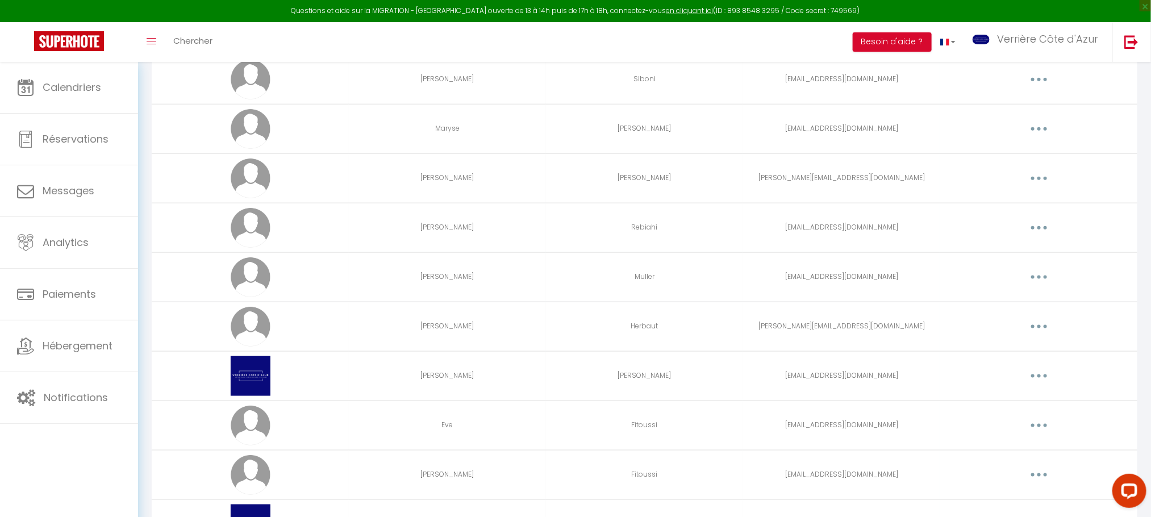
click at [1039, 279] on icon "button" at bounding box center [1038, 277] width 3 height 3
click at [1006, 306] on link "Editer" at bounding box center [1010, 303] width 84 height 19
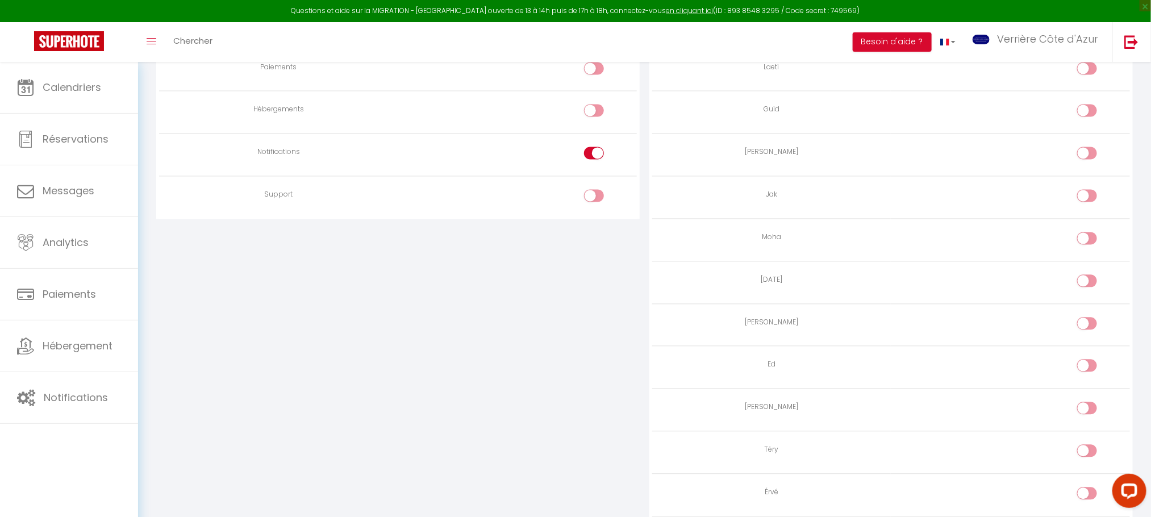
scroll to position [1148, 0]
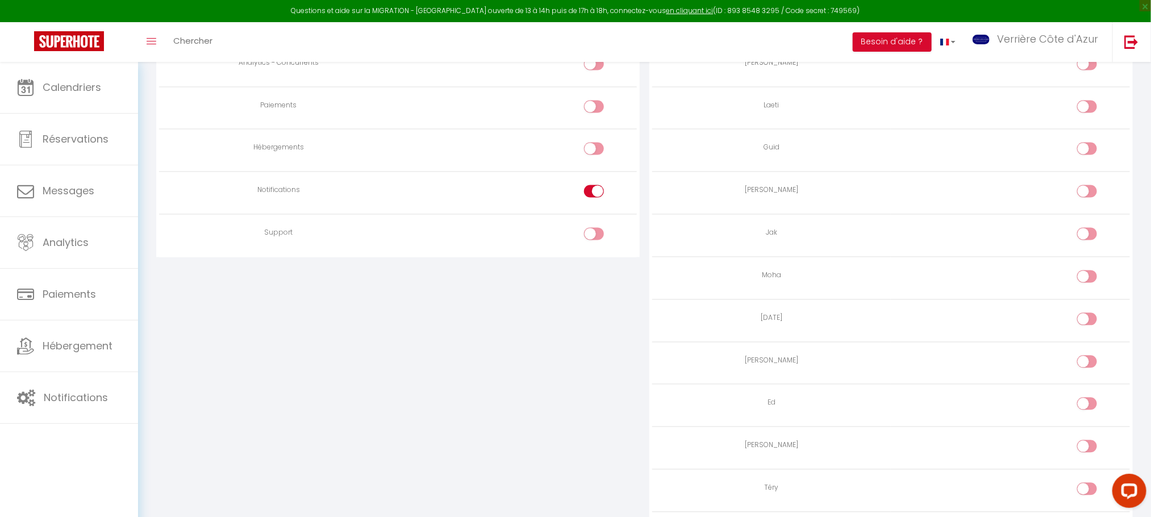
click at [600, 202] on input "checkbox" at bounding box center [604, 193] width 20 height 17
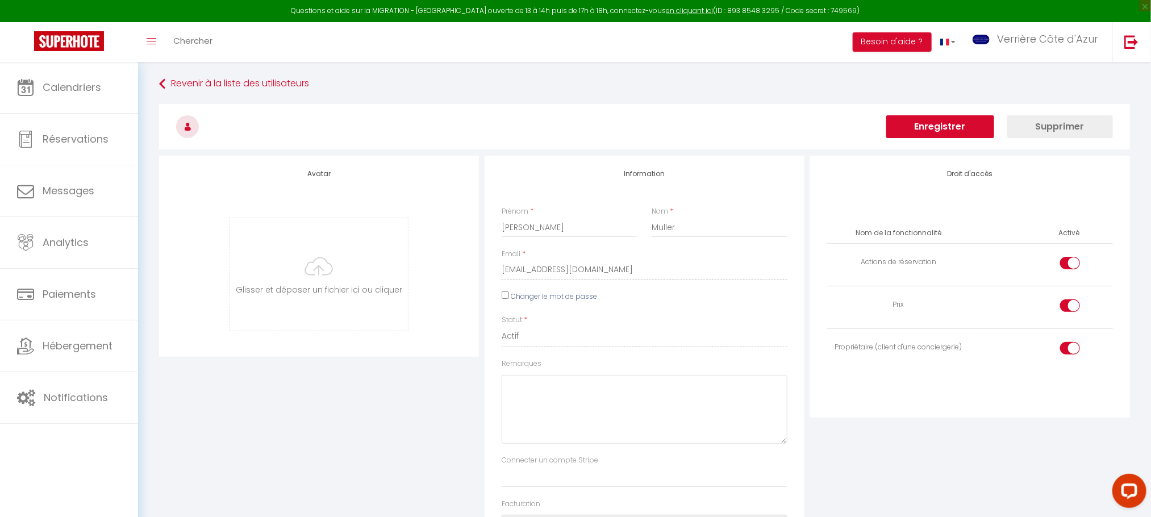
scroll to position [0, 0]
click at [1074, 264] on input "checkbox" at bounding box center [1080, 266] width 20 height 17
click at [943, 130] on button "Enregistrer" at bounding box center [940, 128] width 108 height 23
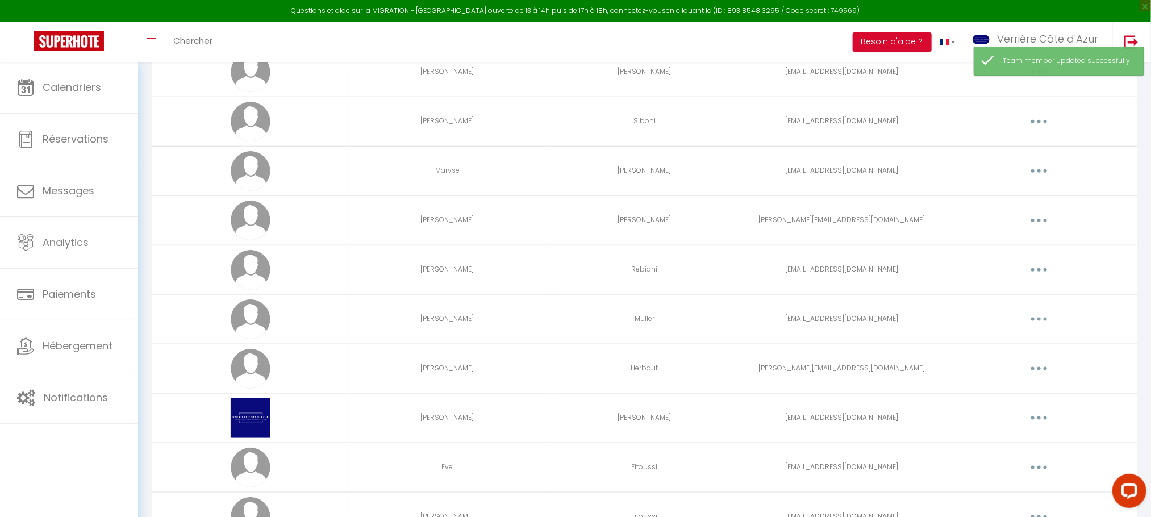
scroll to position [597, 0]
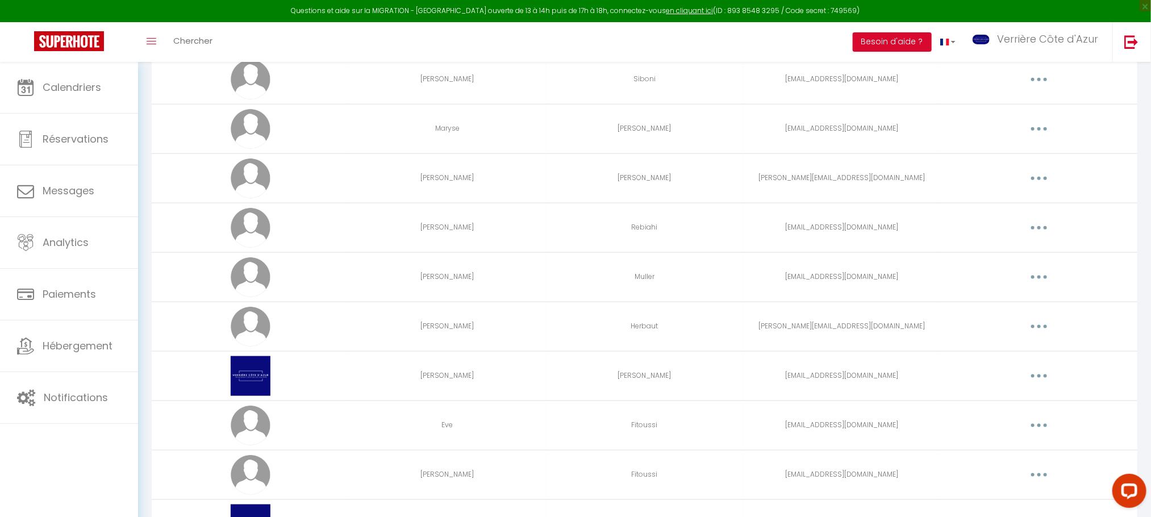
click at [1038, 328] on icon "button" at bounding box center [1038, 326] width 3 height 3
click at [999, 358] on link "Editer" at bounding box center [1010, 352] width 84 height 19
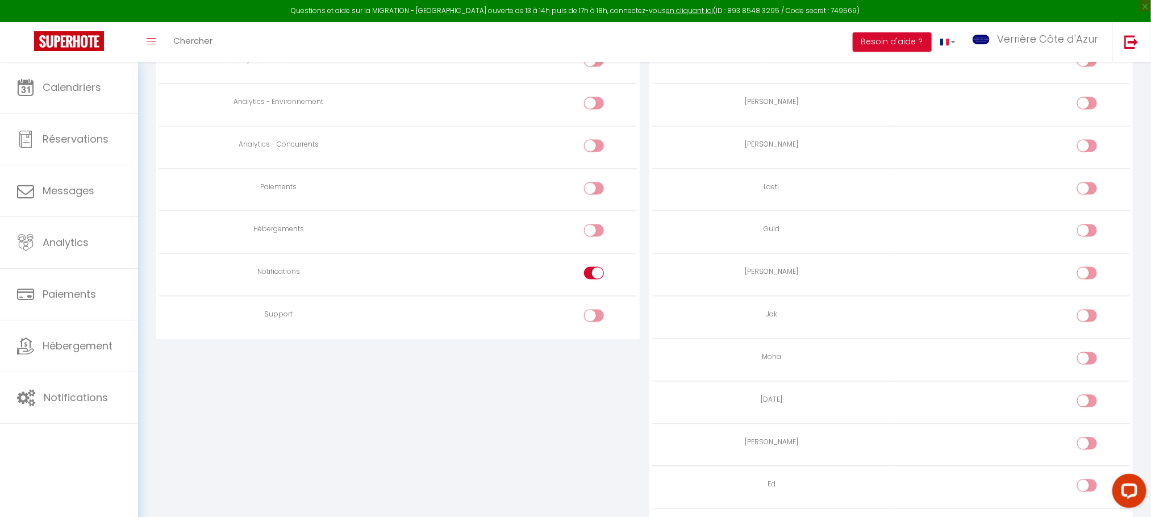
scroll to position [1062, 0]
click at [593, 283] on div at bounding box center [594, 276] width 20 height 12
click at [594, 287] on input "checkbox" at bounding box center [604, 278] width 20 height 17
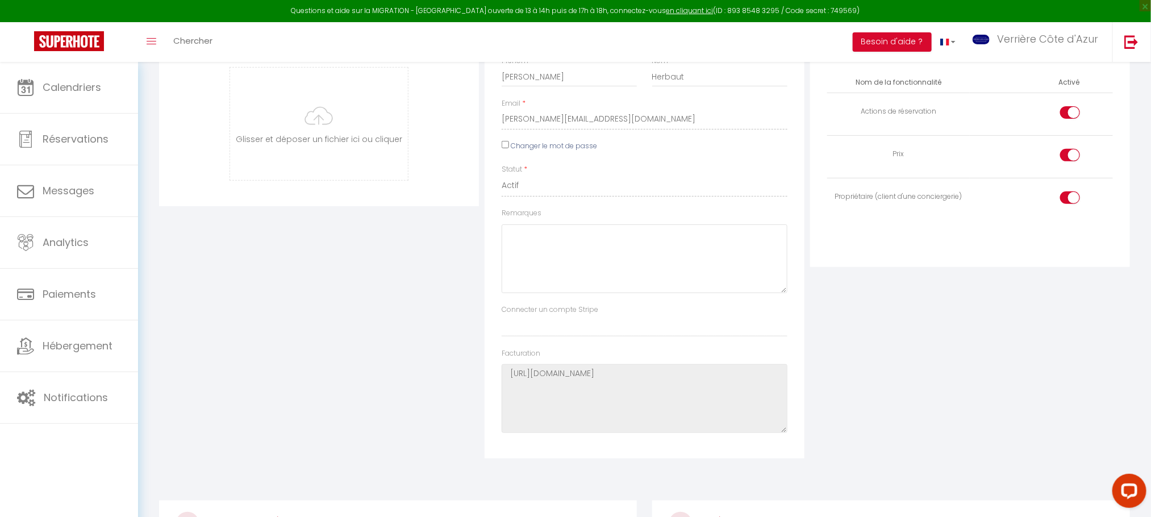
scroll to position [40, 0]
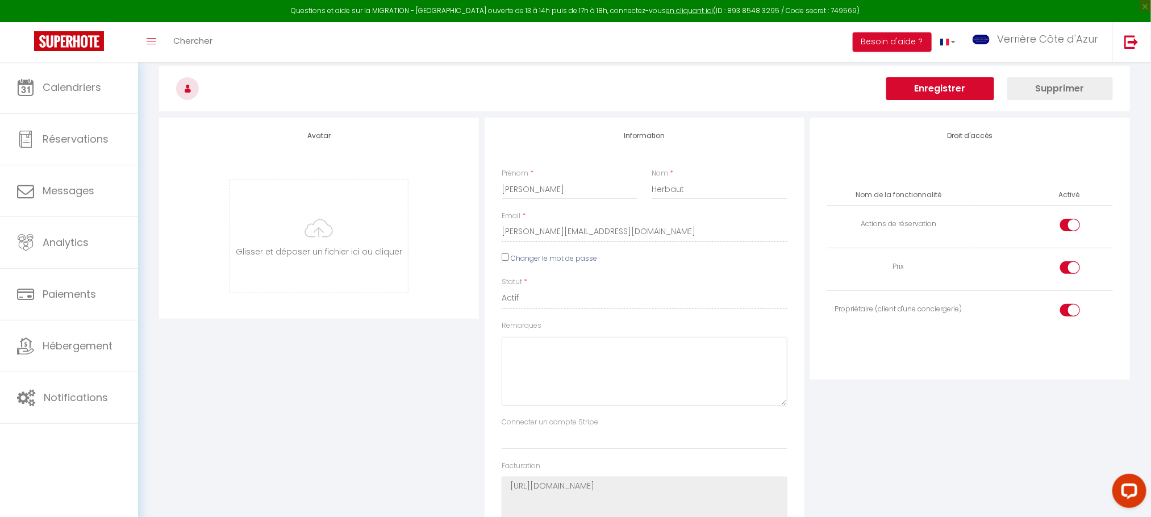
click at [1067, 220] on div at bounding box center [1070, 225] width 20 height 12
click at [1070, 220] on input "checkbox" at bounding box center [1080, 227] width 20 height 17
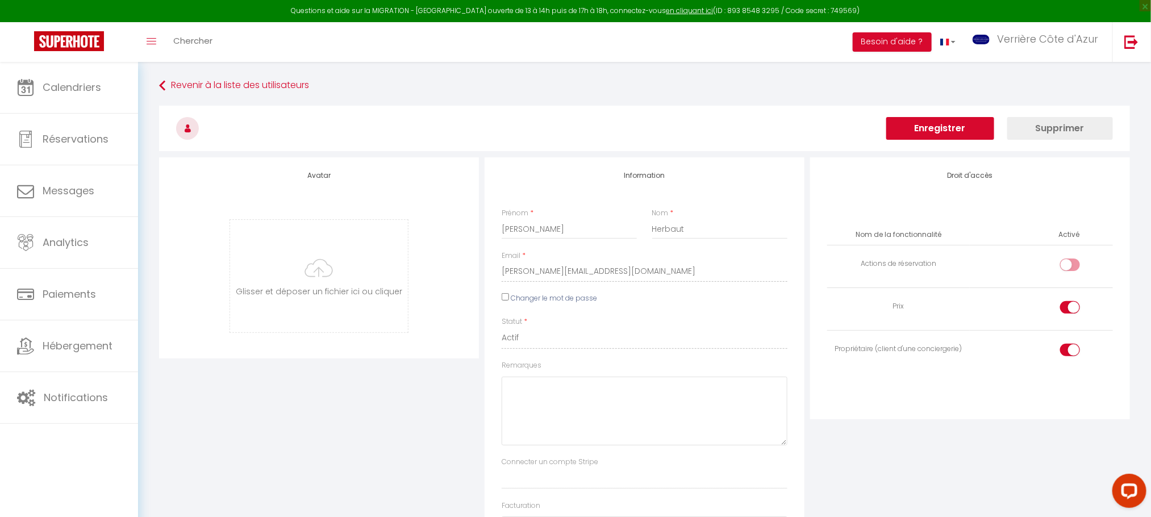
click at [943, 123] on button "Enregistrer" at bounding box center [940, 128] width 108 height 23
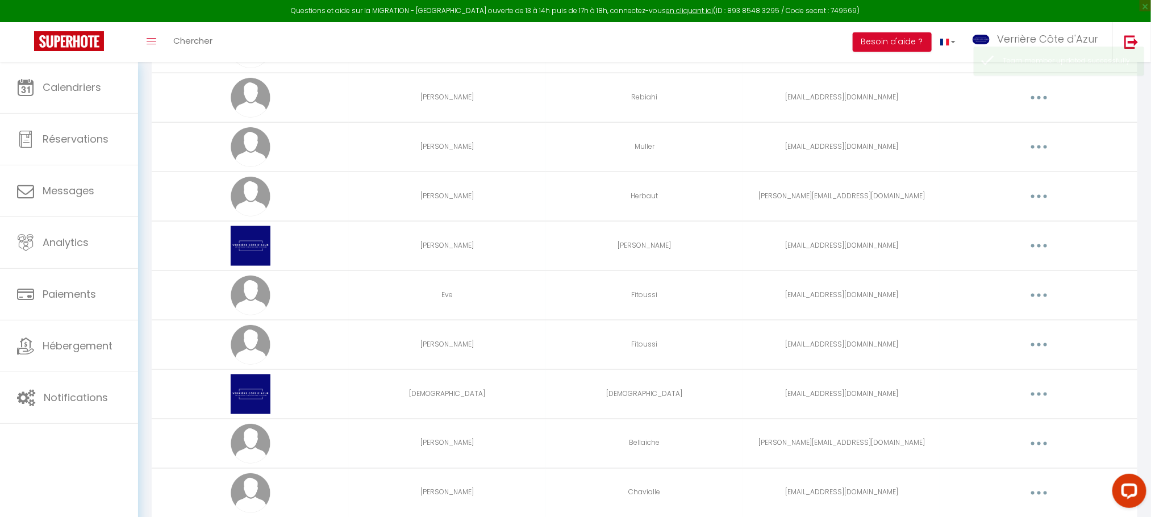
scroll to position [767, 0]
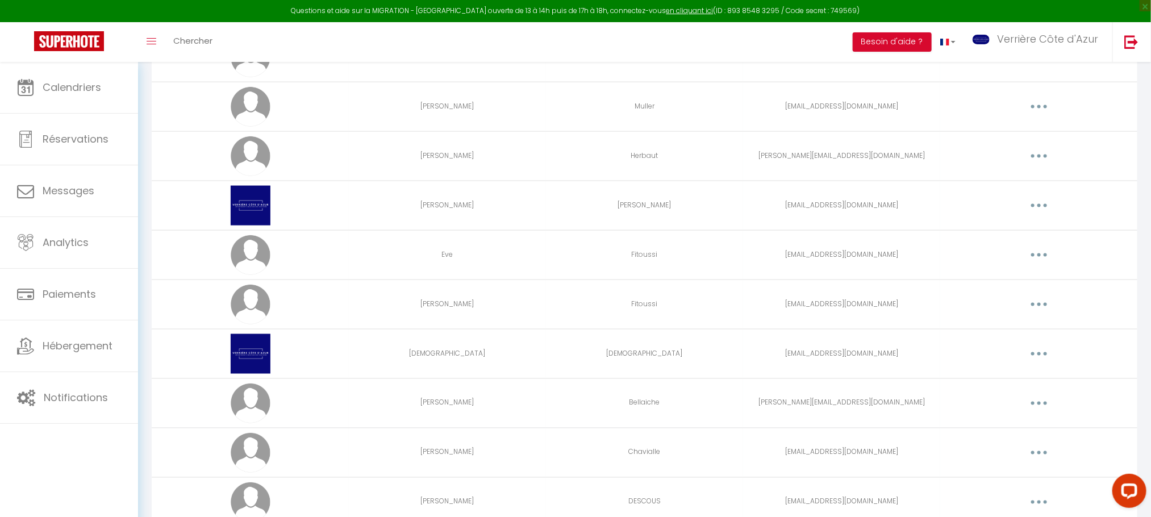
click at [1038, 257] on icon "button" at bounding box center [1038, 254] width 3 height 3
click at [992, 283] on link "Editer" at bounding box center [1010, 281] width 84 height 19
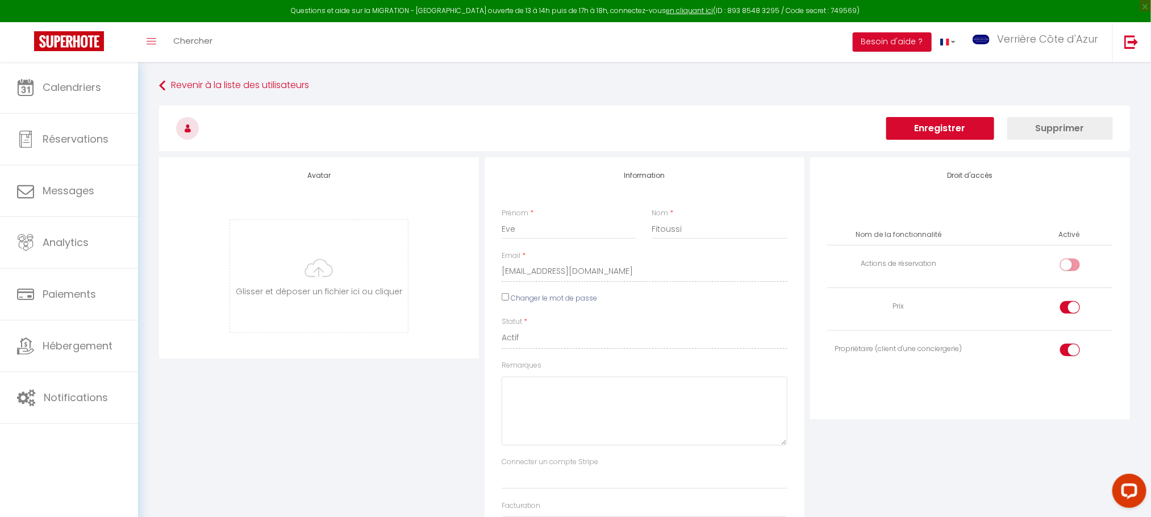
click at [931, 128] on button "Enregistrer" at bounding box center [940, 128] width 108 height 23
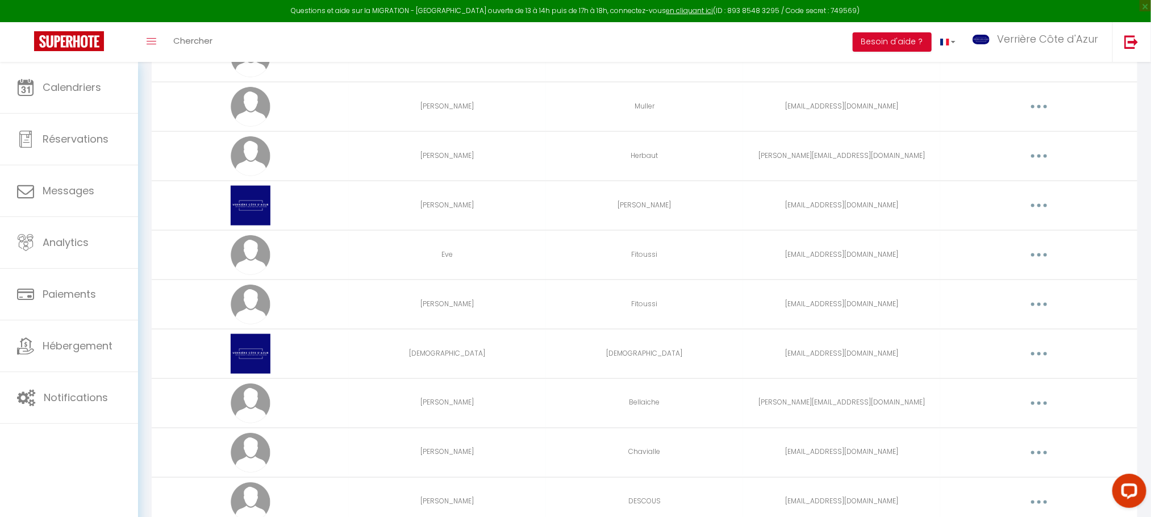
scroll to position [852, 0]
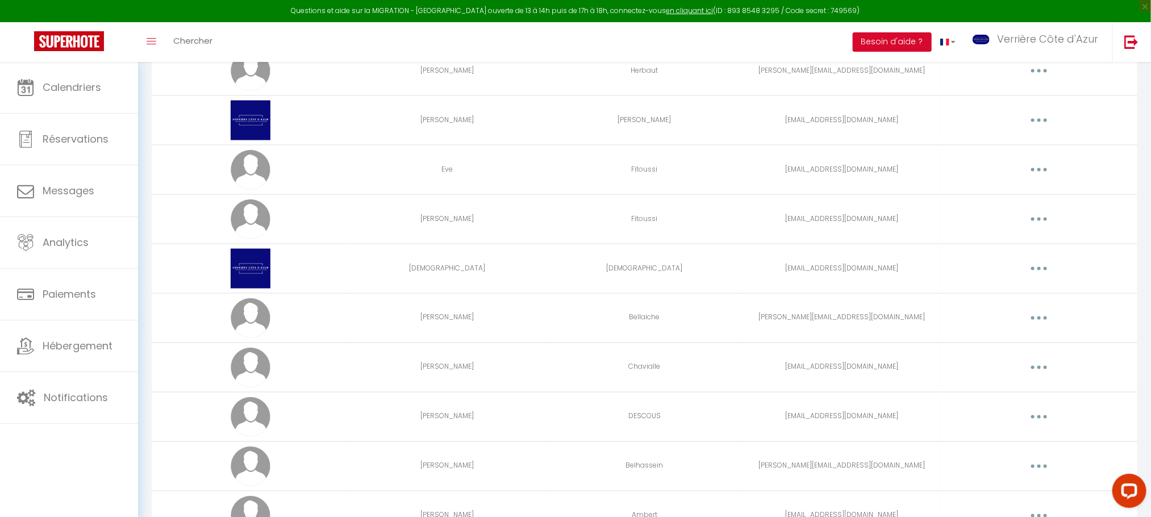
click at [1033, 222] on button "button" at bounding box center [1039, 219] width 32 height 18
click at [1004, 249] on link "Editer" at bounding box center [1010, 245] width 84 height 19
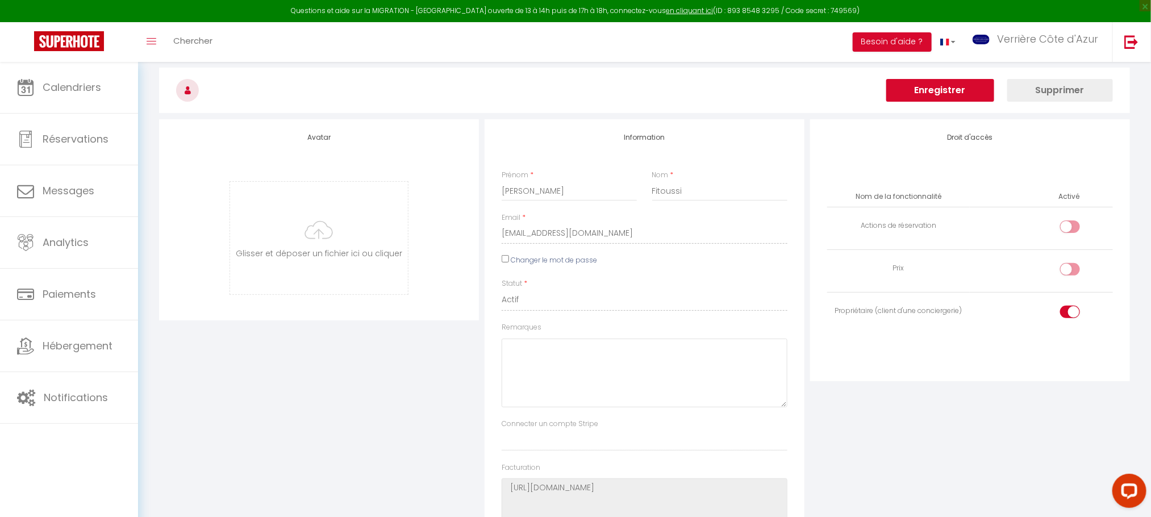
scroll to position [37, 0]
click at [937, 92] on button "Enregistrer" at bounding box center [940, 91] width 108 height 23
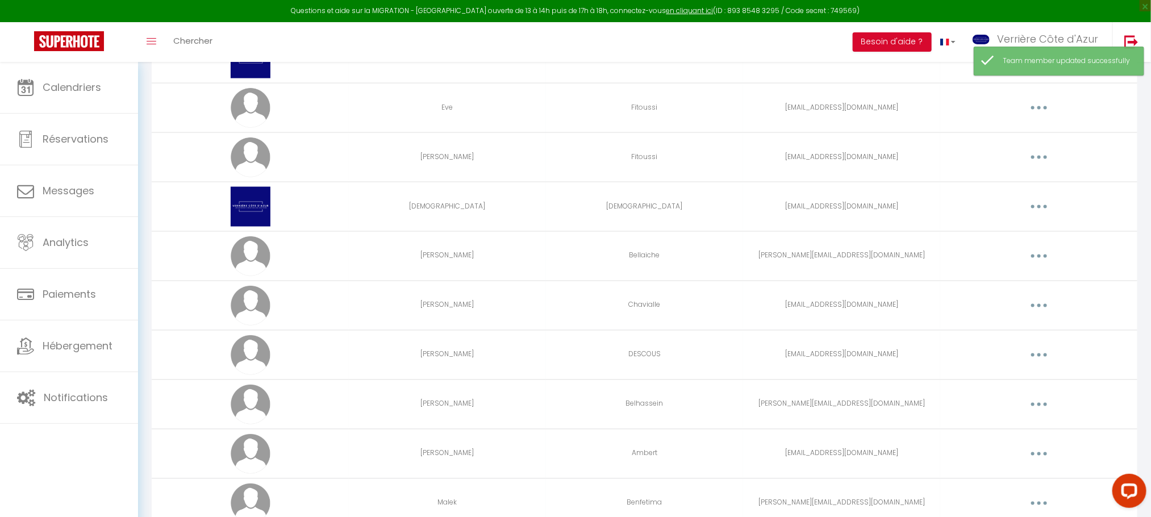
scroll to position [937, 0]
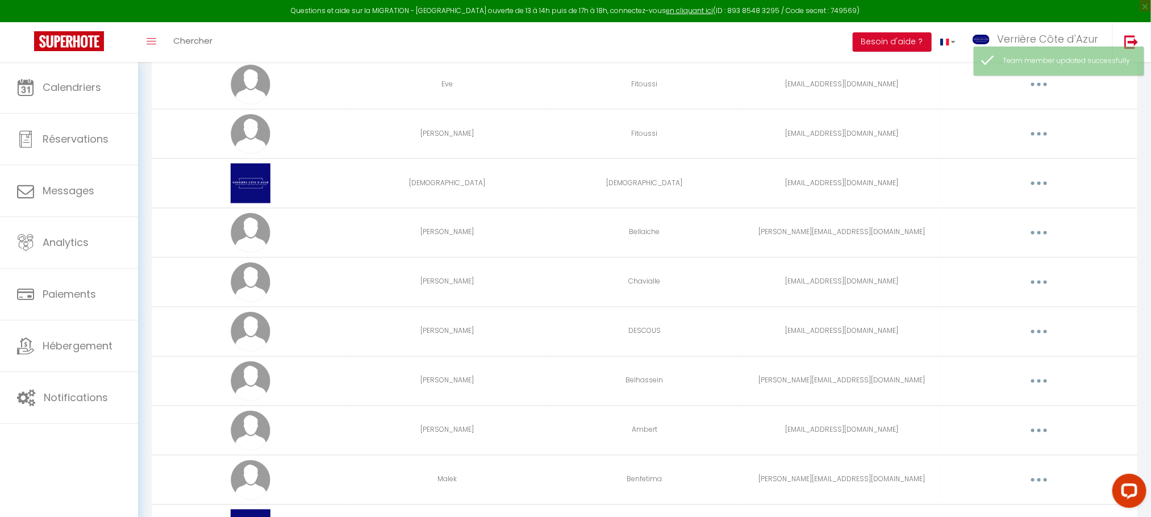
click at [1033, 290] on button "button" at bounding box center [1039, 282] width 32 height 18
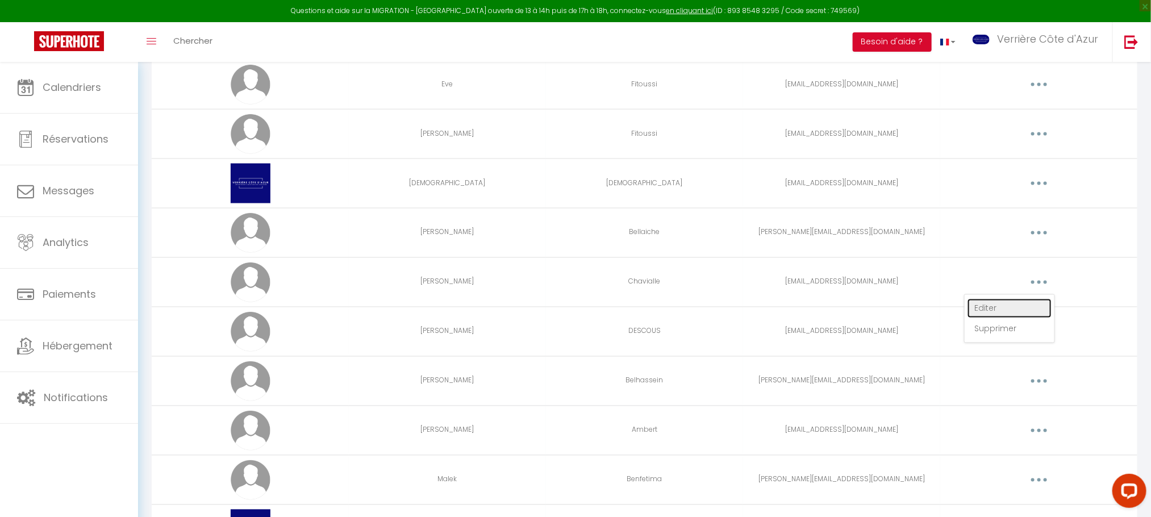
click at [1011, 312] on link "Editer" at bounding box center [1010, 308] width 84 height 19
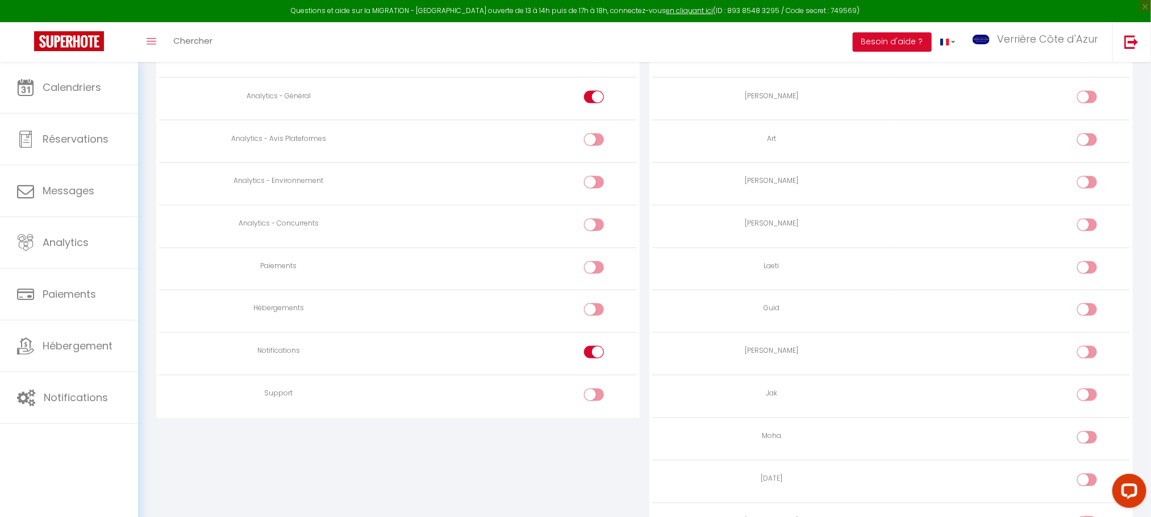
scroll to position [977, 0]
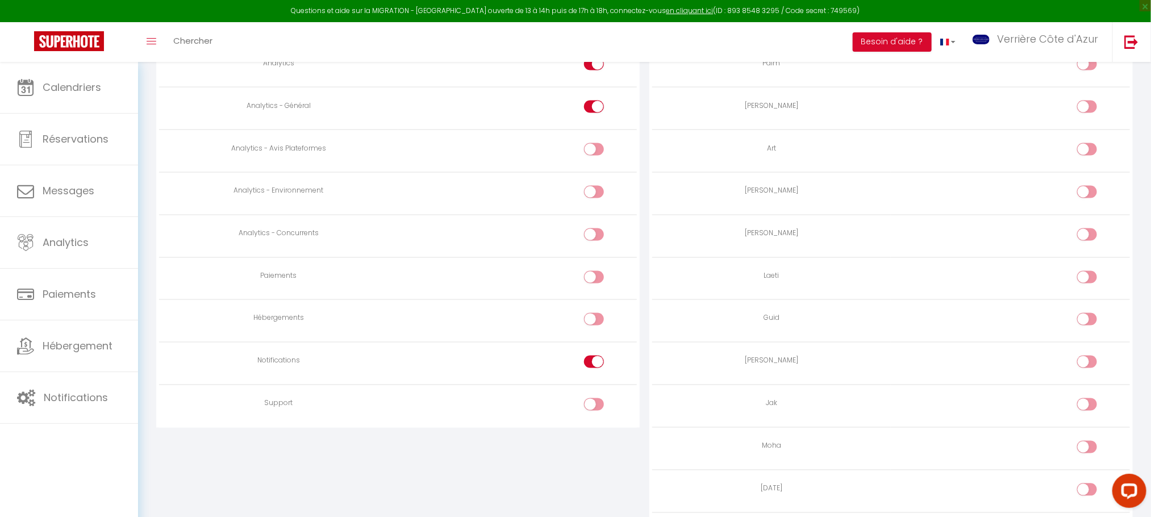
click at [589, 368] on div at bounding box center [594, 362] width 20 height 12
click at [594, 372] on input "checkbox" at bounding box center [604, 364] width 20 height 17
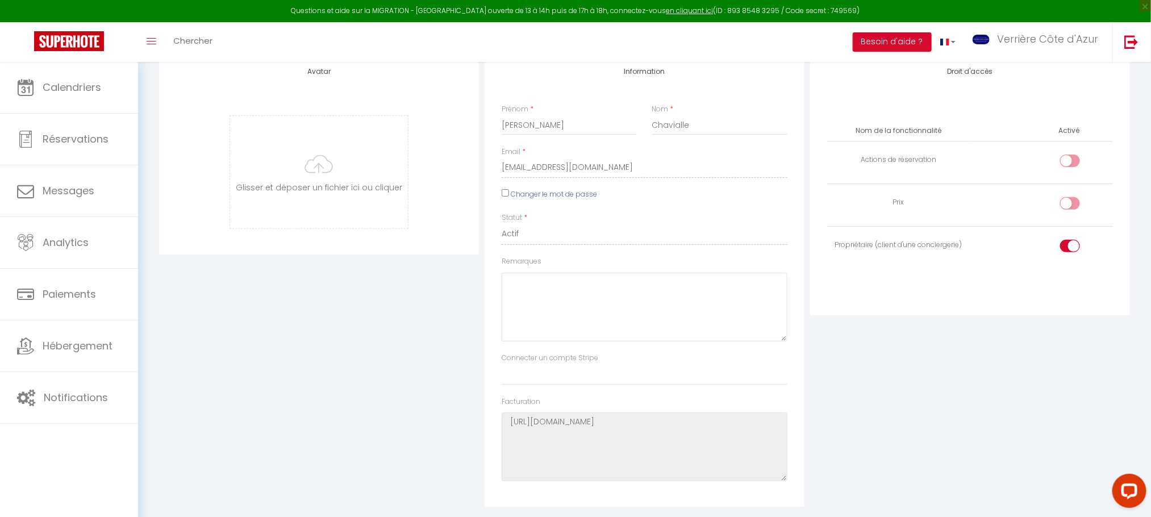
scroll to position [0, 0]
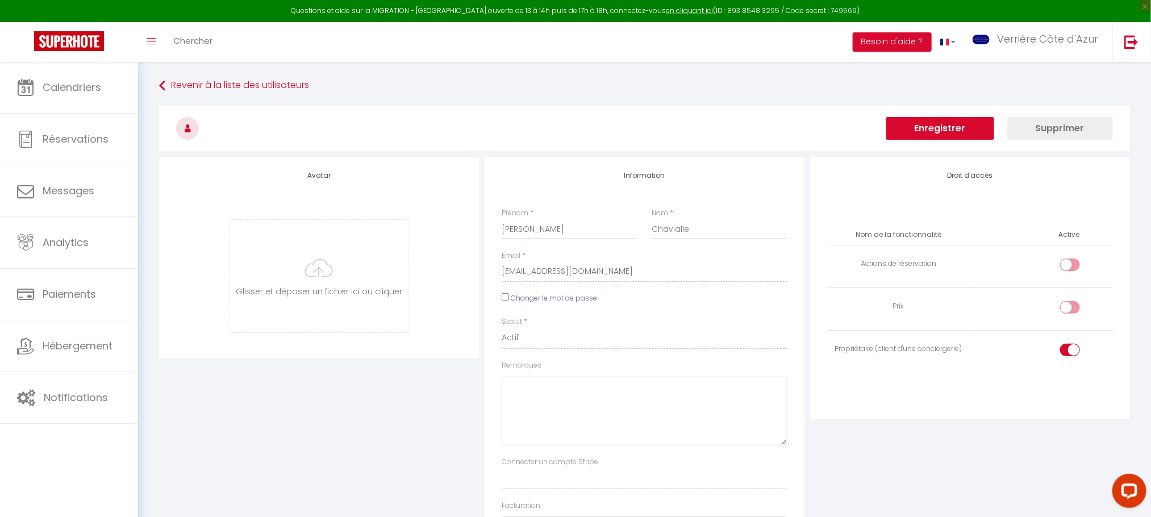
click at [931, 128] on button "Enregistrer" at bounding box center [940, 128] width 108 height 23
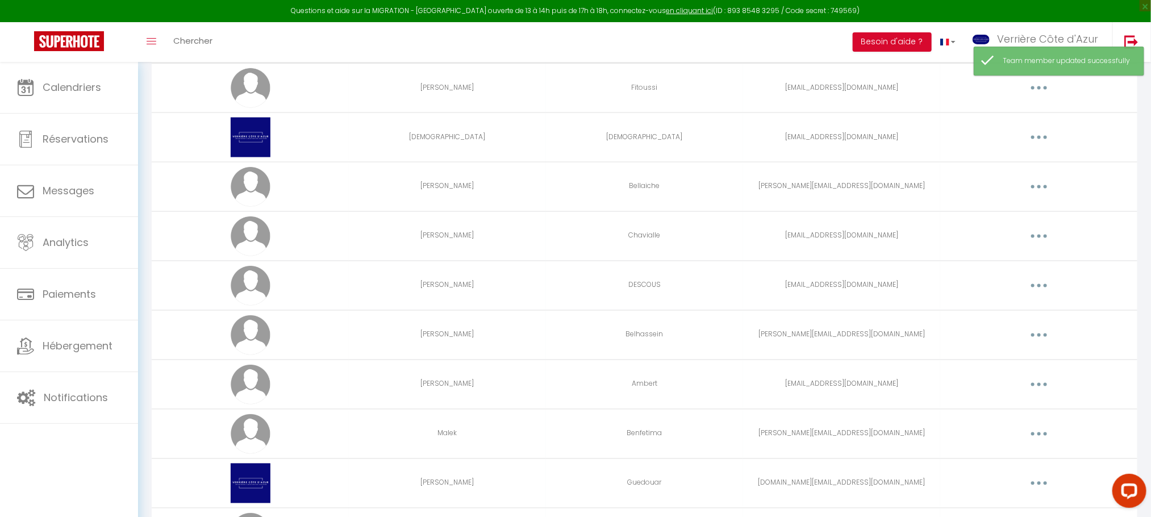
scroll to position [1023, 0]
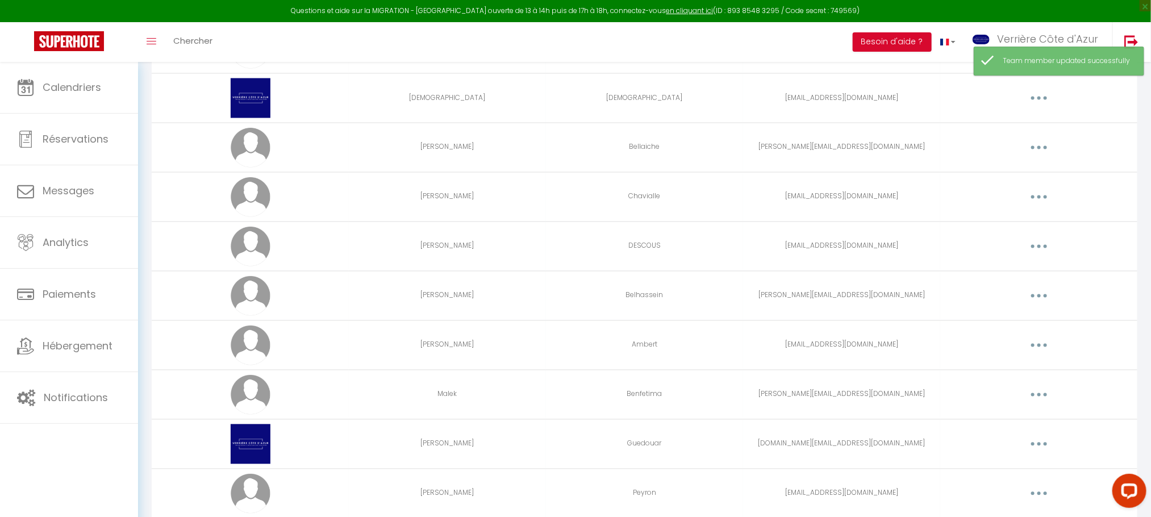
click at [1042, 254] on button "button" at bounding box center [1039, 246] width 32 height 18
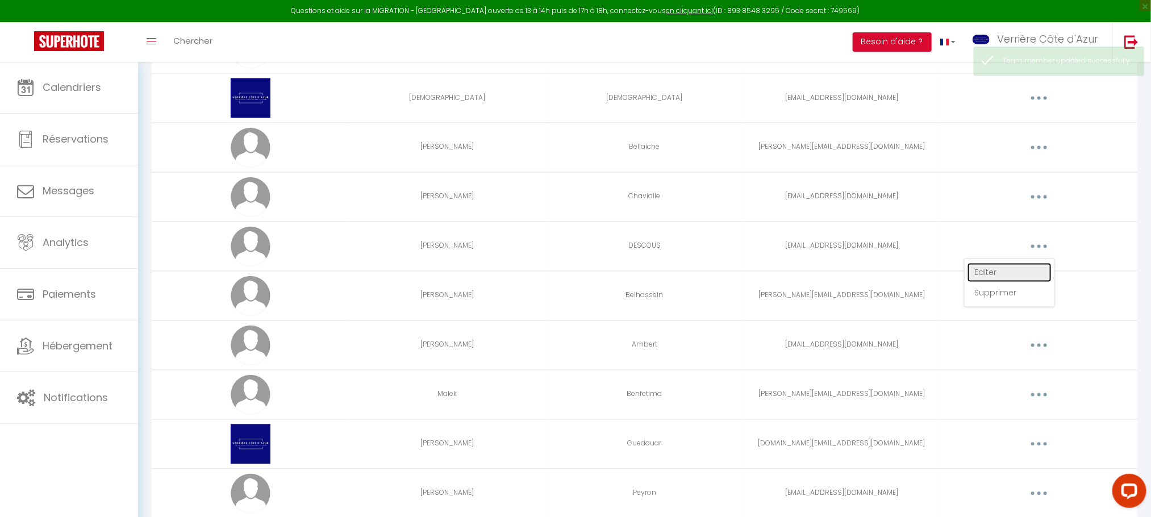
click at [1011, 280] on link "Editer" at bounding box center [1010, 272] width 84 height 19
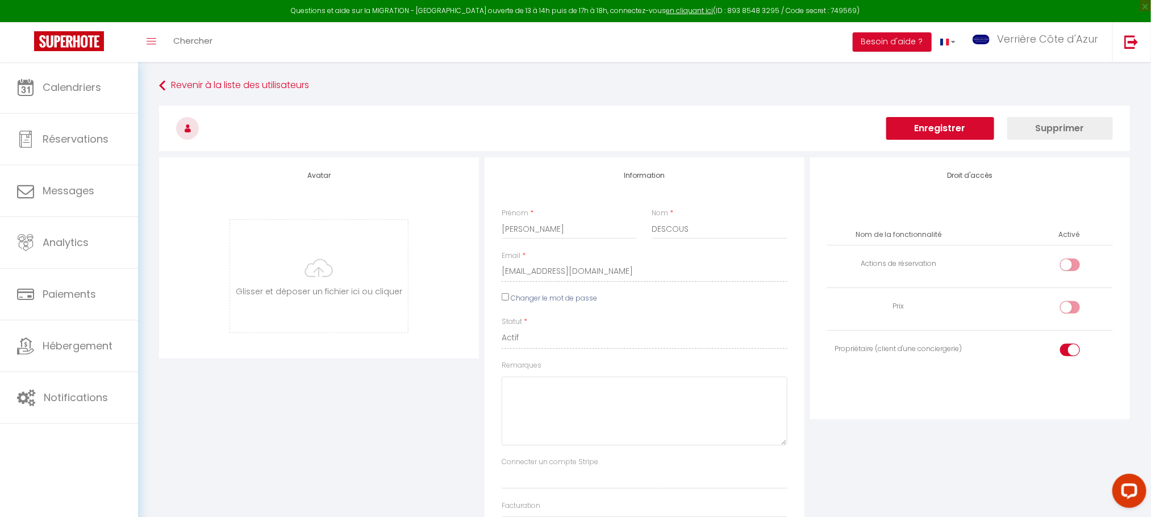
click at [946, 133] on button "Enregistrer" at bounding box center [940, 128] width 108 height 23
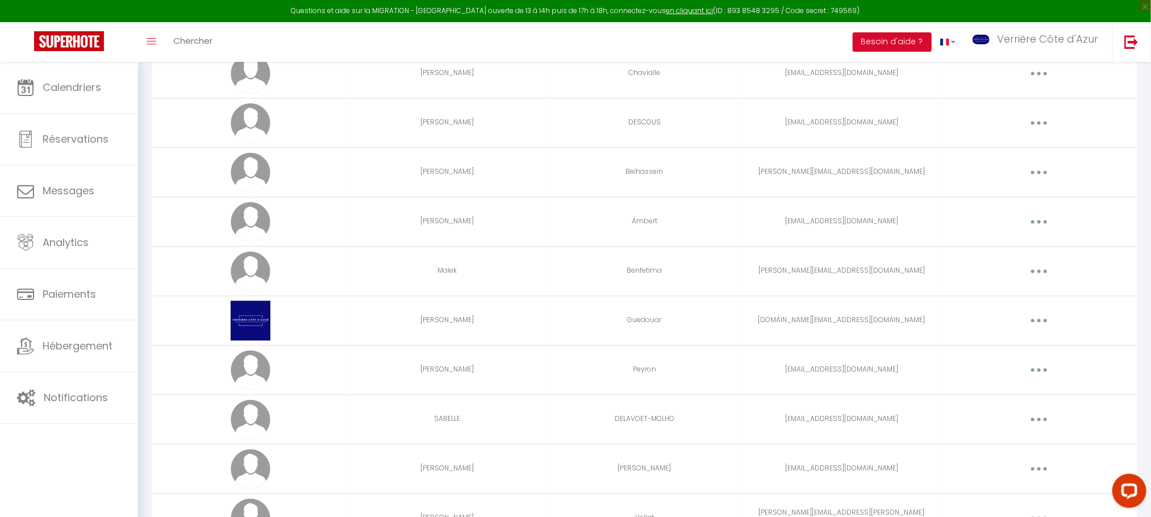
scroll to position [1108, 0]
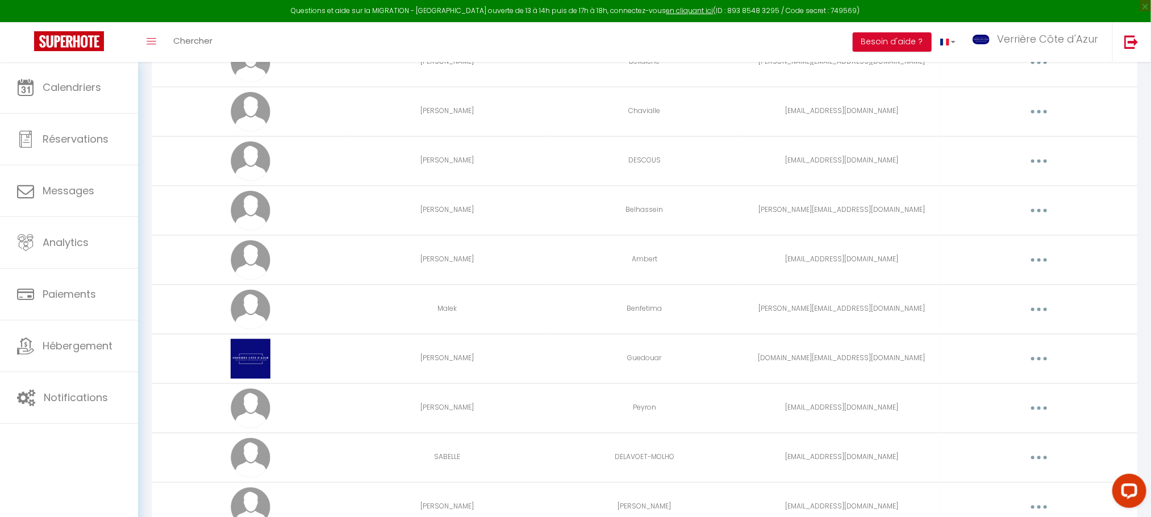
click at [1040, 220] on button "button" at bounding box center [1039, 211] width 32 height 18
click at [992, 245] on link "Editer" at bounding box center [1010, 236] width 84 height 19
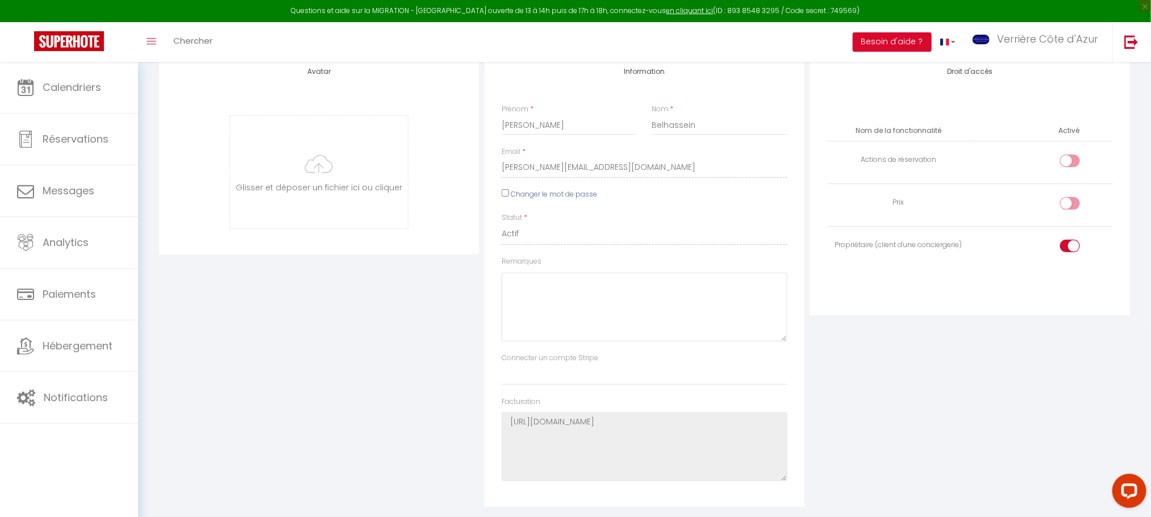
scroll to position [37, 0]
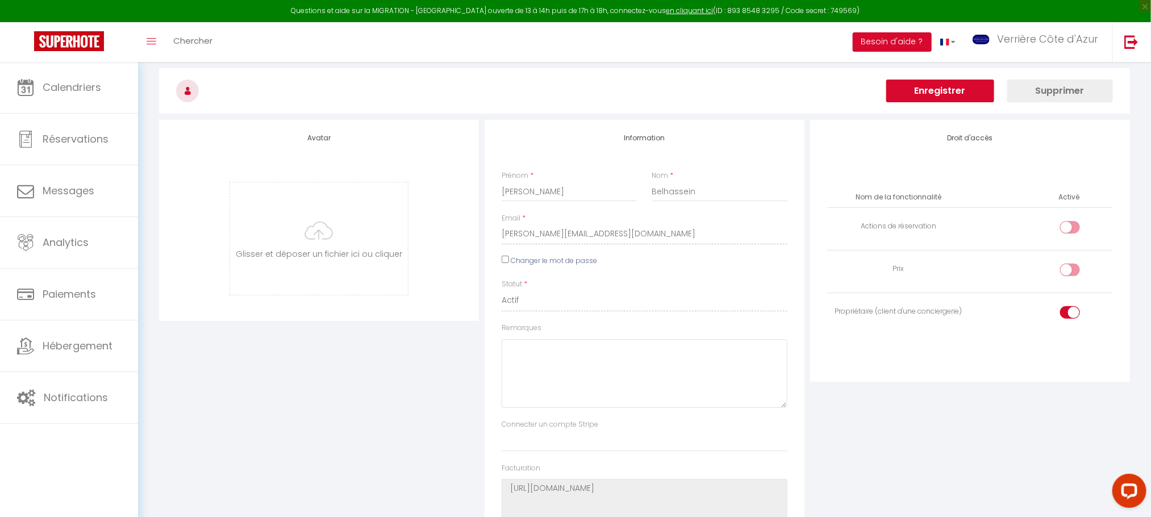
click at [943, 85] on button "Enregistrer" at bounding box center [940, 91] width 108 height 23
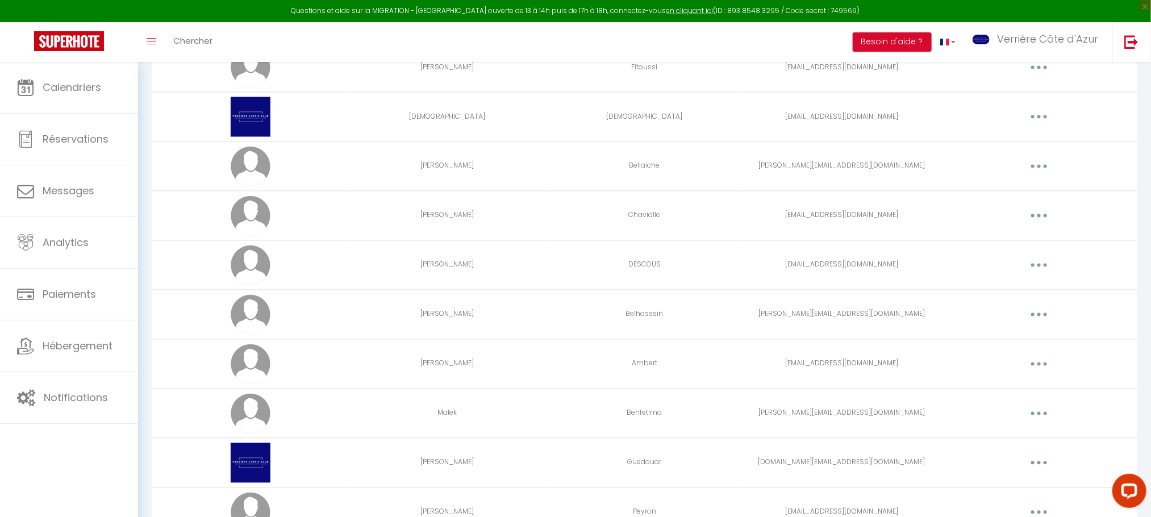
scroll to position [1023, 0]
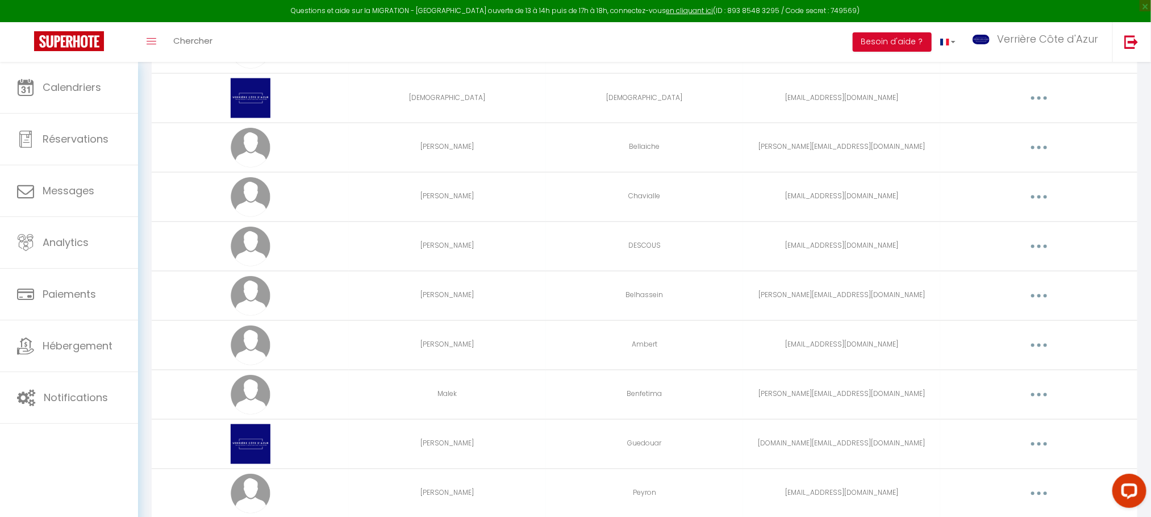
click at [1045, 350] on button "button" at bounding box center [1039, 345] width 32 height 18
click at [1015, 377] on link "Editer" at bounding box center [1010, 371] width 84 height 19
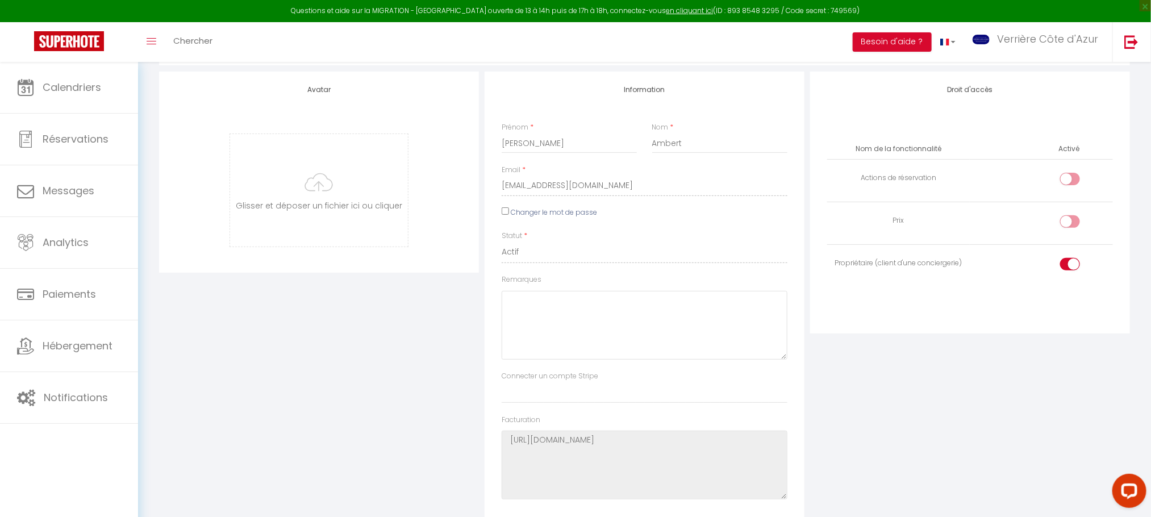
scroll to position [40, 0]
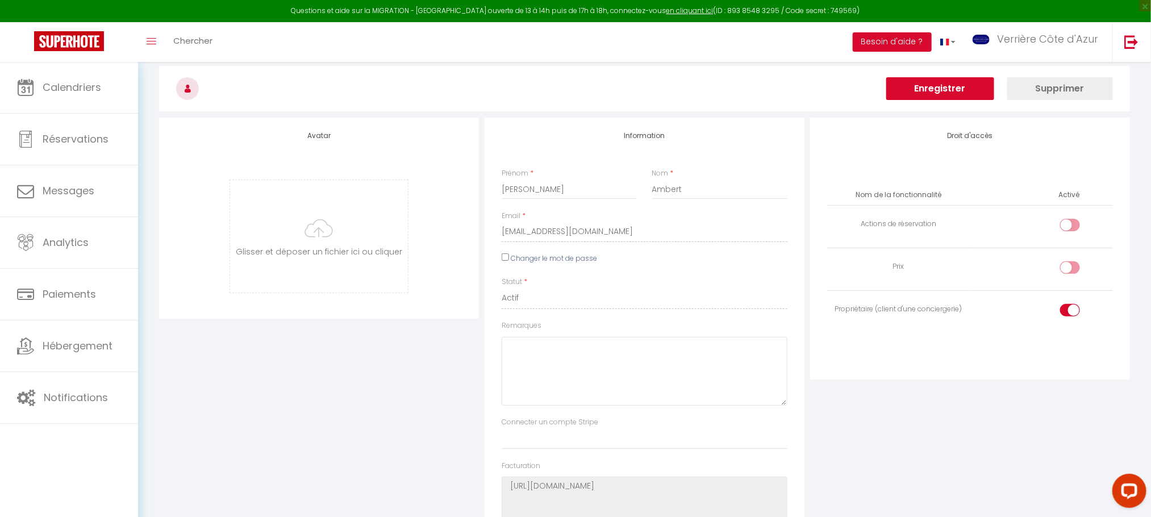
click at [926, 97] on button "Enregistrer" at bounding box center [940, 88] width 108 height 23
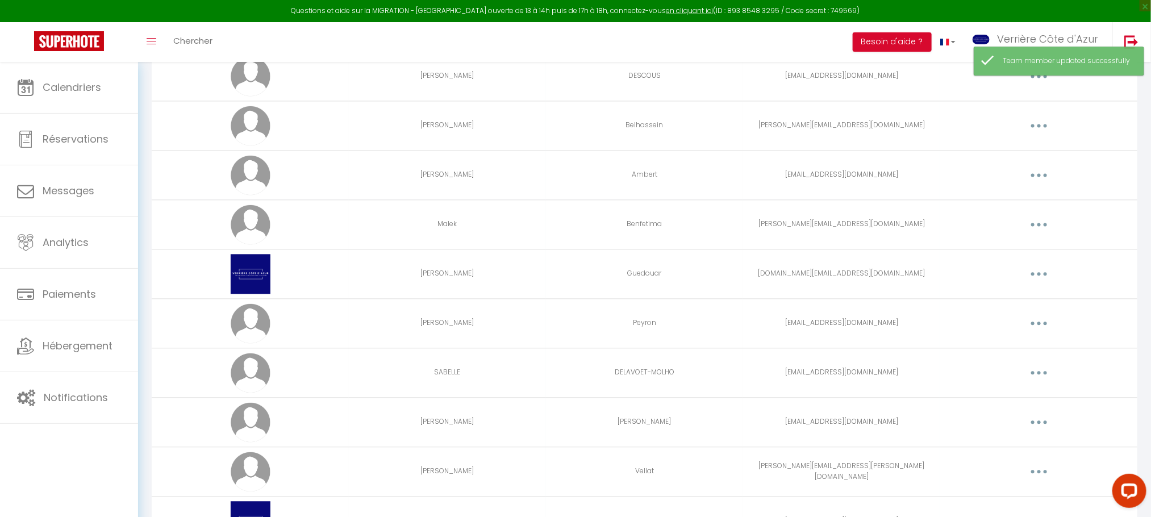
scroll to position [1278, 0]
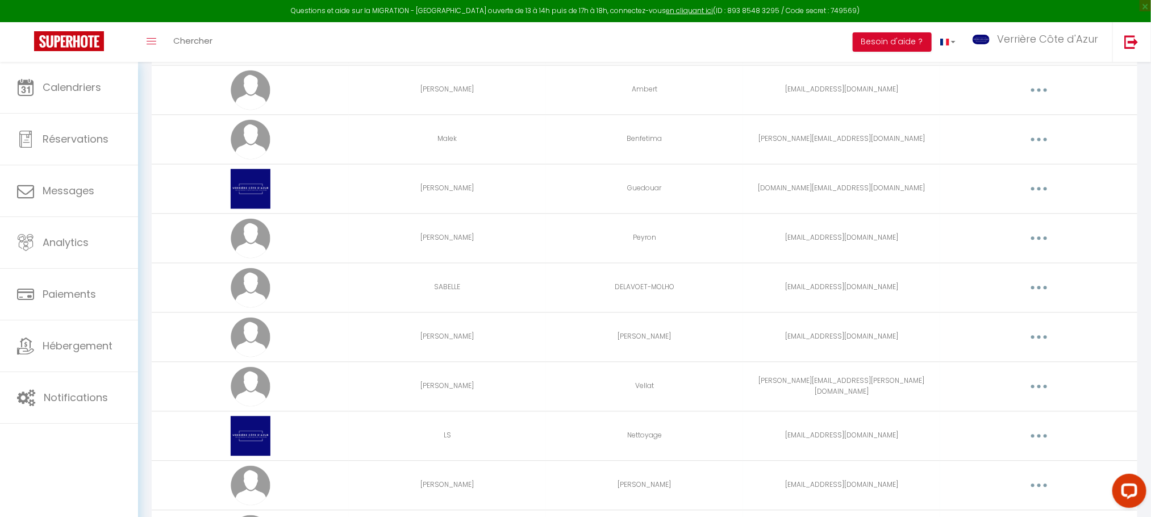
click at [1039, 242] on button "button" at bounding box center [1039, 238] width 32 height 18
click at [1011, 271] on link "Editer" at bounding box center [1010, 264] width 84 height 19
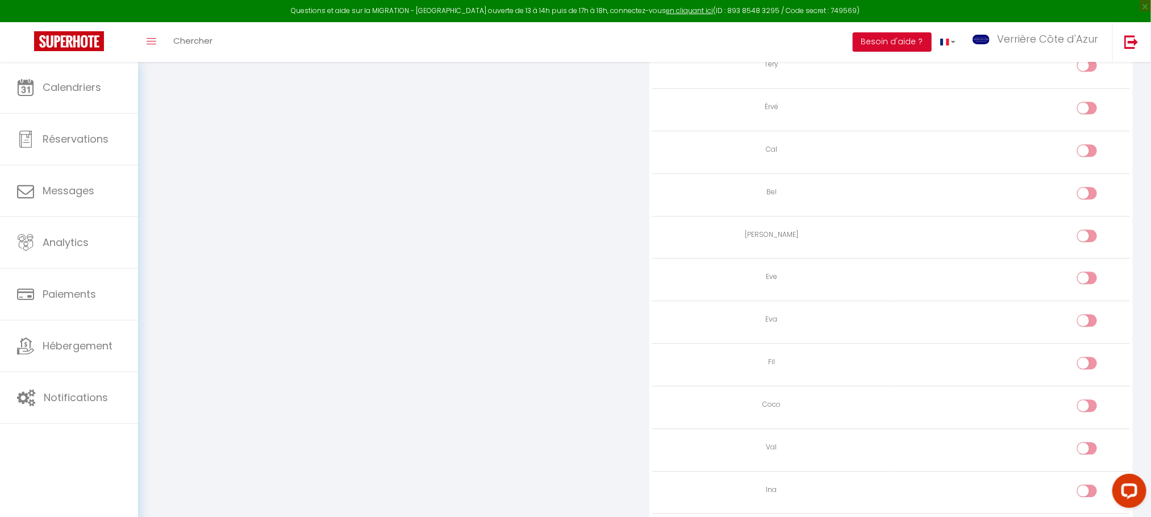
scroll to position [1145, 0]
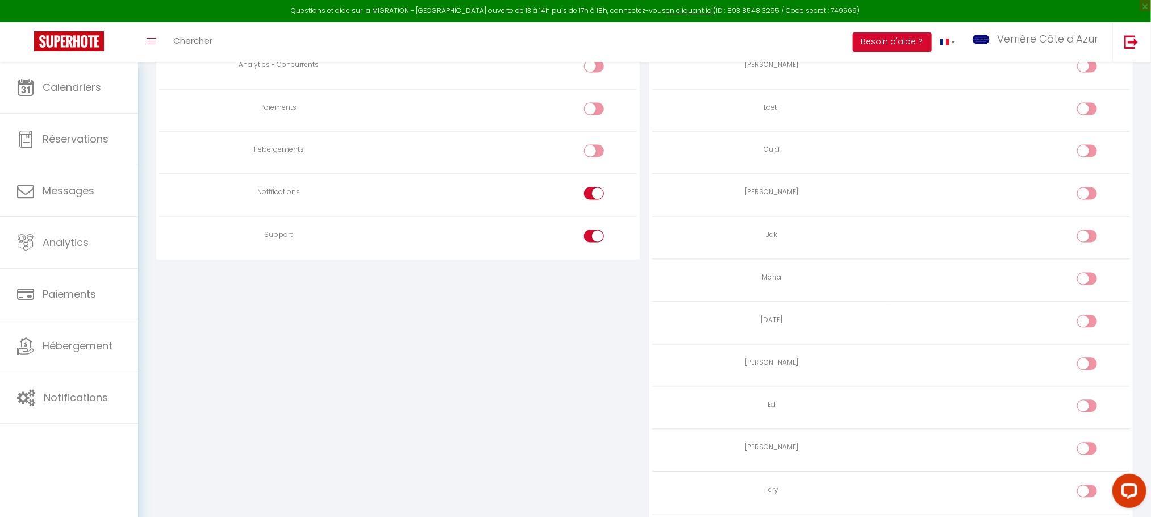
click at [589, 200] on div at bounding box center [594, 193] width 20 height 12
click at [594, 205] on input "checkbox" at bounding box center [604, 195] width 20 height 17
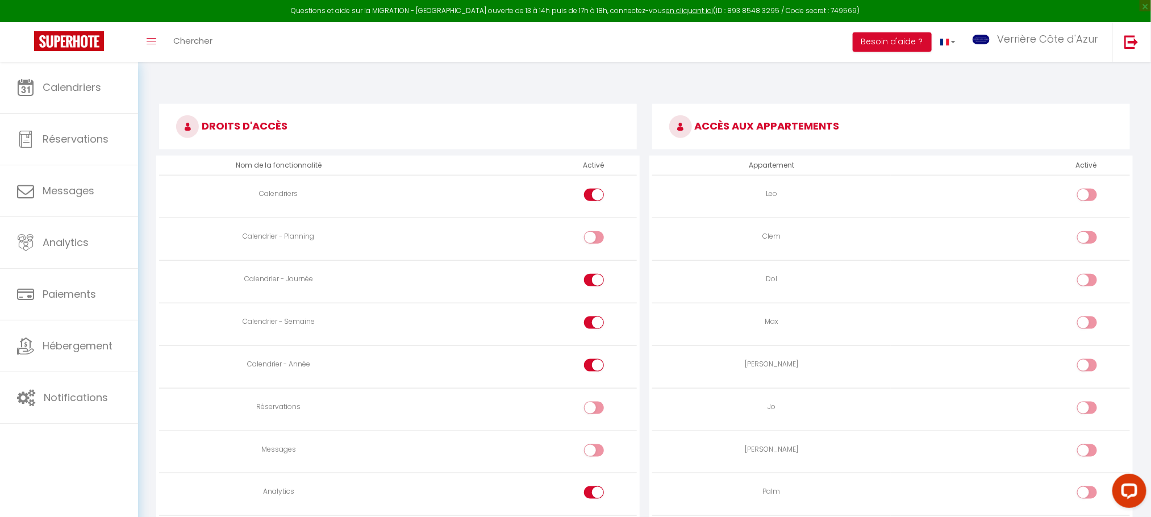
scroll to position [37, 0]
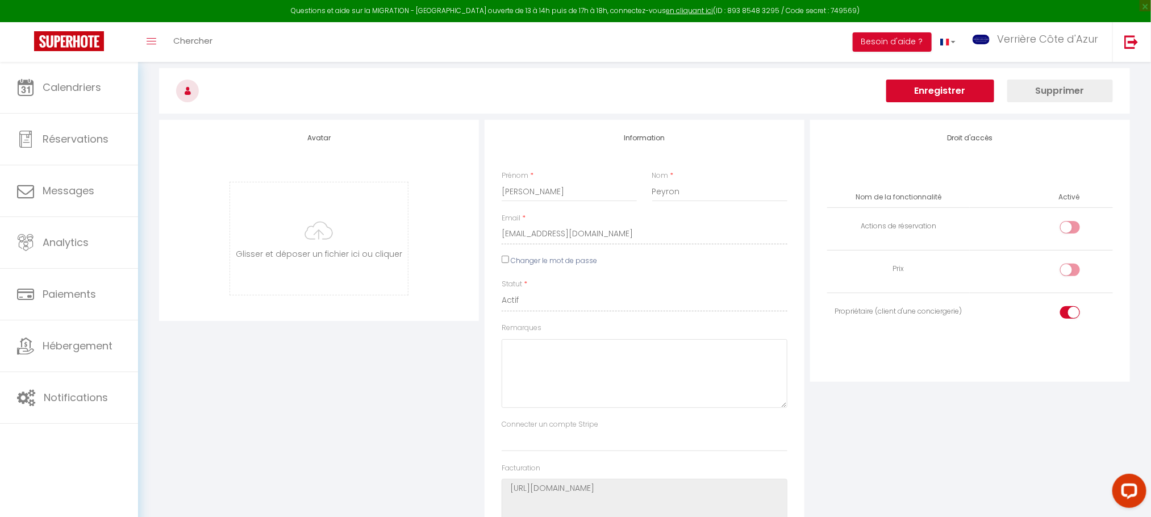
click at [936, 92] on button "Enregistrer" at bounding box center [940, 91] width 108 height 23
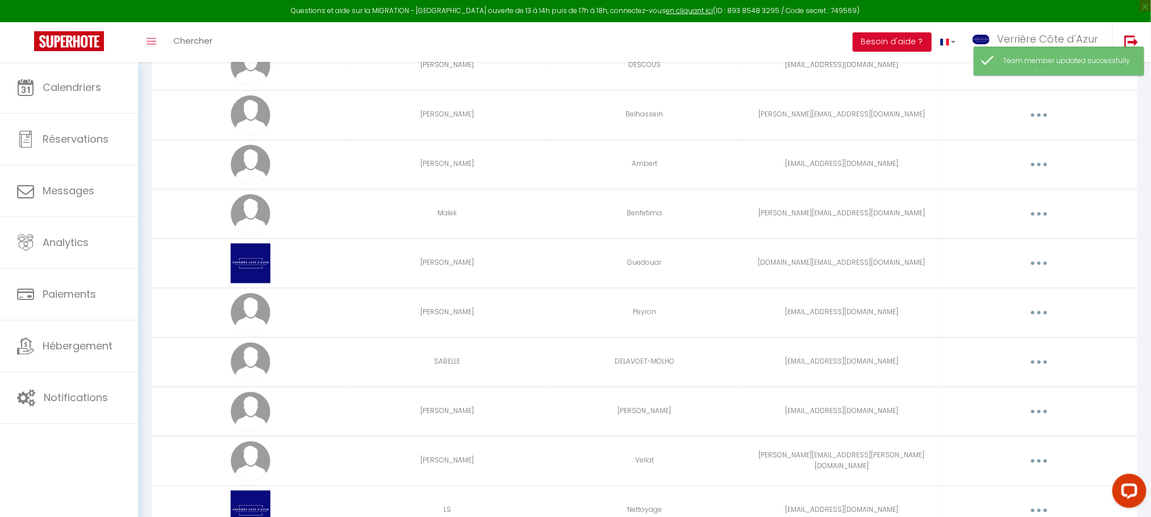
scroll to position [1516, 0]
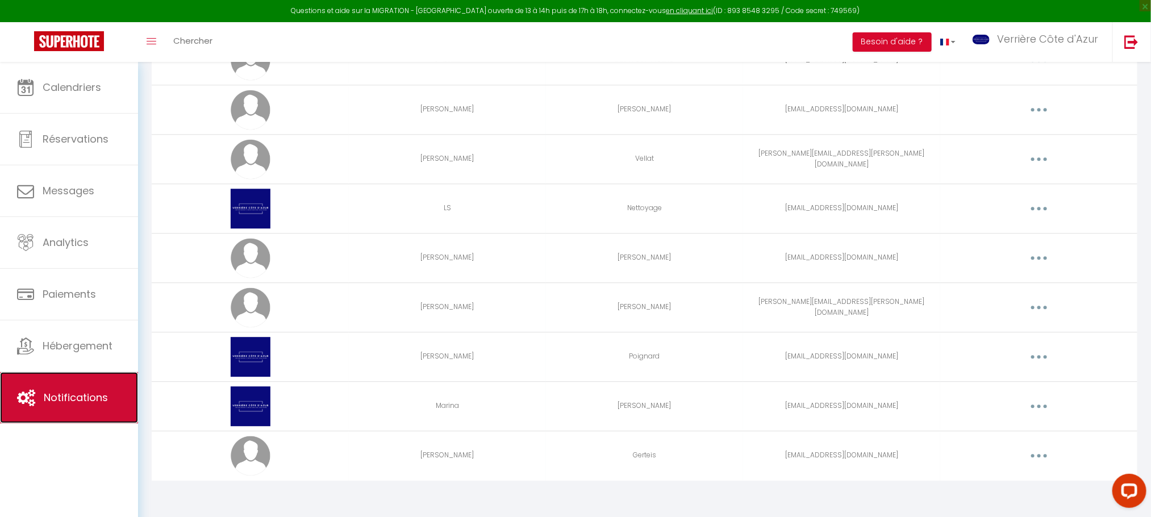
click at [55, 397] on span "Notifications" at bounding box center [76, 397] width 64 height 14
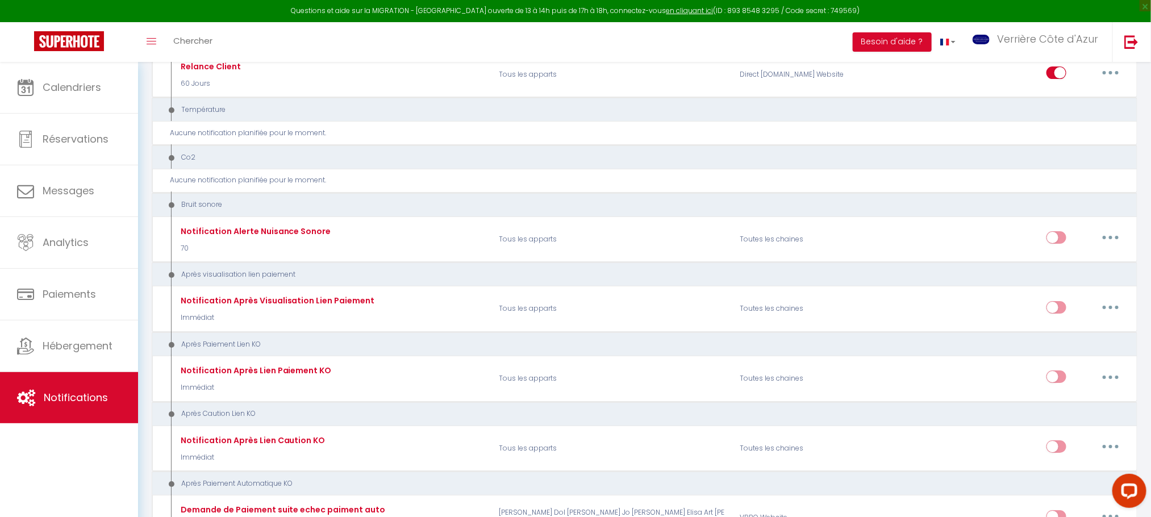
scroll to position [1792, 0]
